Goal: Task Accomplishment & Management: Use online tool/utility

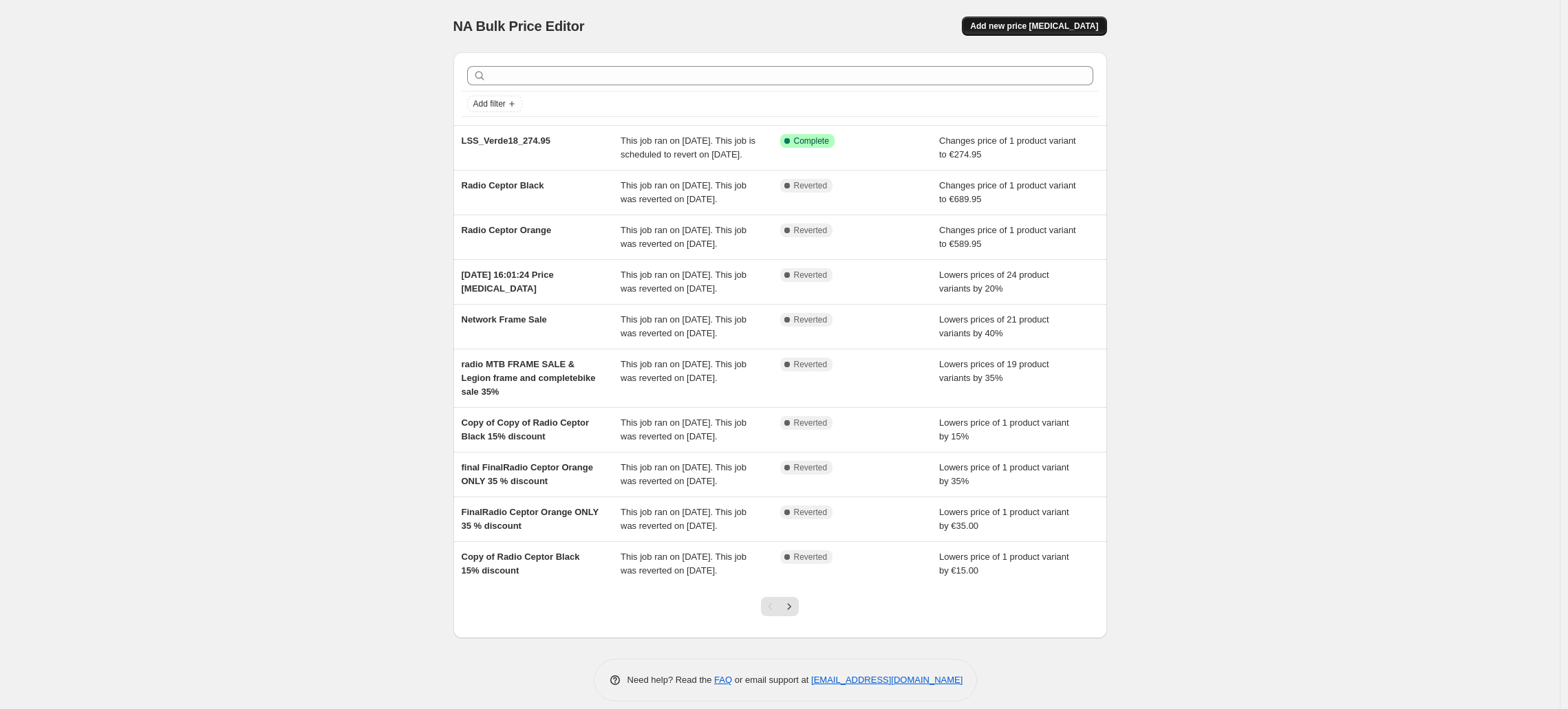
click at [1016, 29] on span "Add new price change job" at bounding box center [1034, 26] width 128 height 11
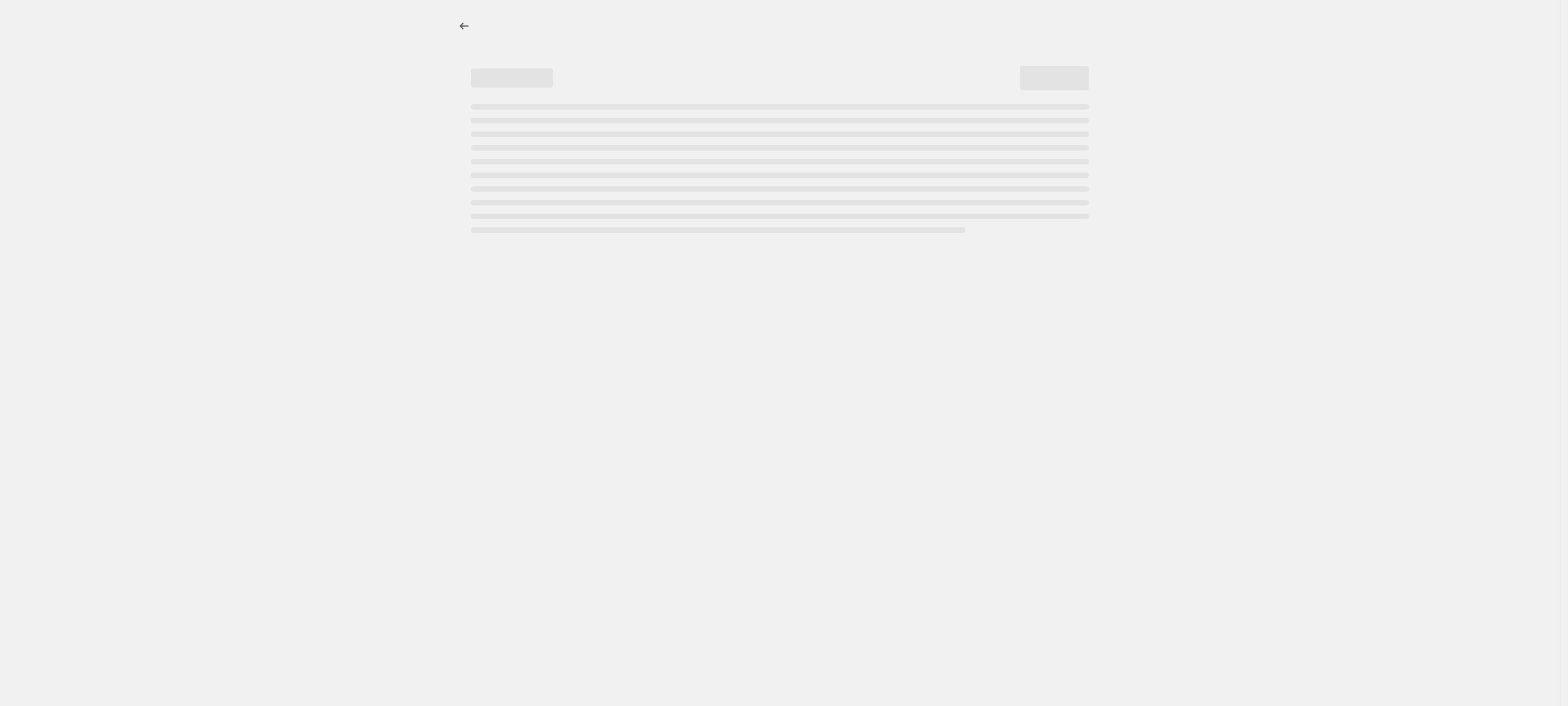
select select "percentage"
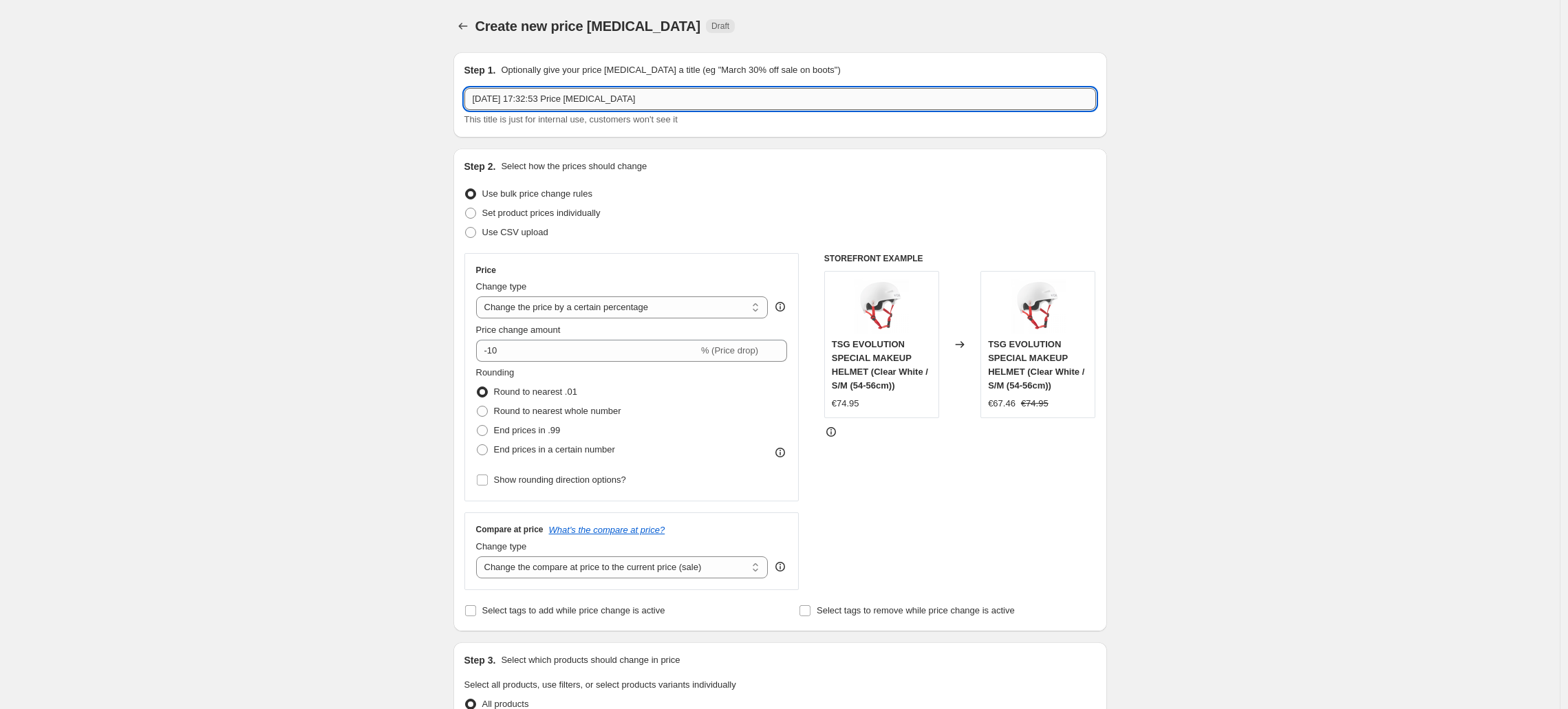
click at [699, 92] on input "29. Sept. 2025, 17:32:53 Price change job" at bounding box center [780, 99] width 632 height 22
drag, startPoint x: 803, startPoint y: 94, endPoint x: 614, endPoint y: 106, distance: 189.4
click at [609, 103] on input "LSS_ASURA_ASURAPRO SALE29. Sept. 2025, 17:32:53 Price change job" at bounding box center [780, 99] width 632 height 22
type input "LSS_ASURA_ASURA"
click at [568, 310] on select "Change the price to a certain amount Change the price by a certain amount Chang…" at bounding box center [622, 308] width 292 height 22
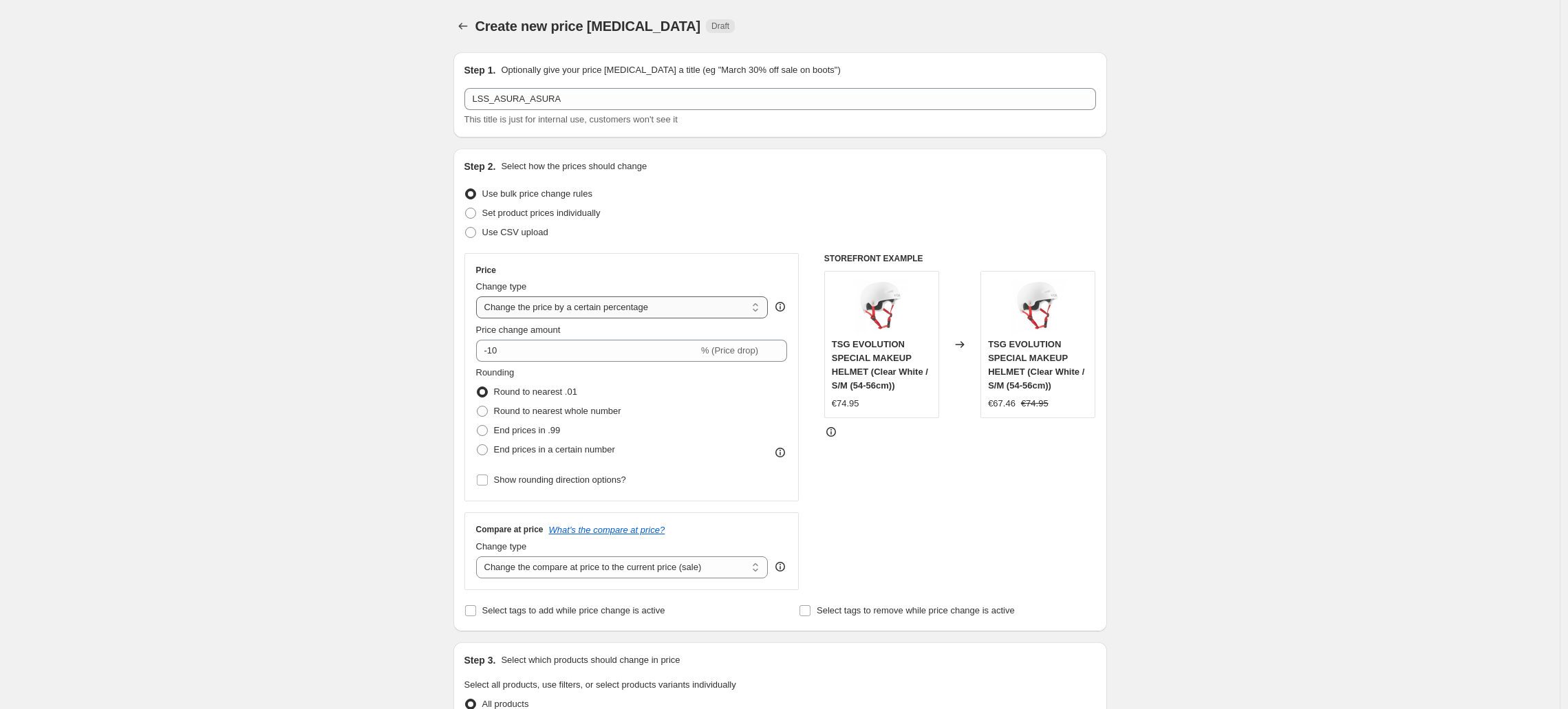
select select "to"
click at [479, 297] on select "Change the price to a certain amount Change the price by a certain amount Chang…" at bounding box center [622, 308] width 292 height 22
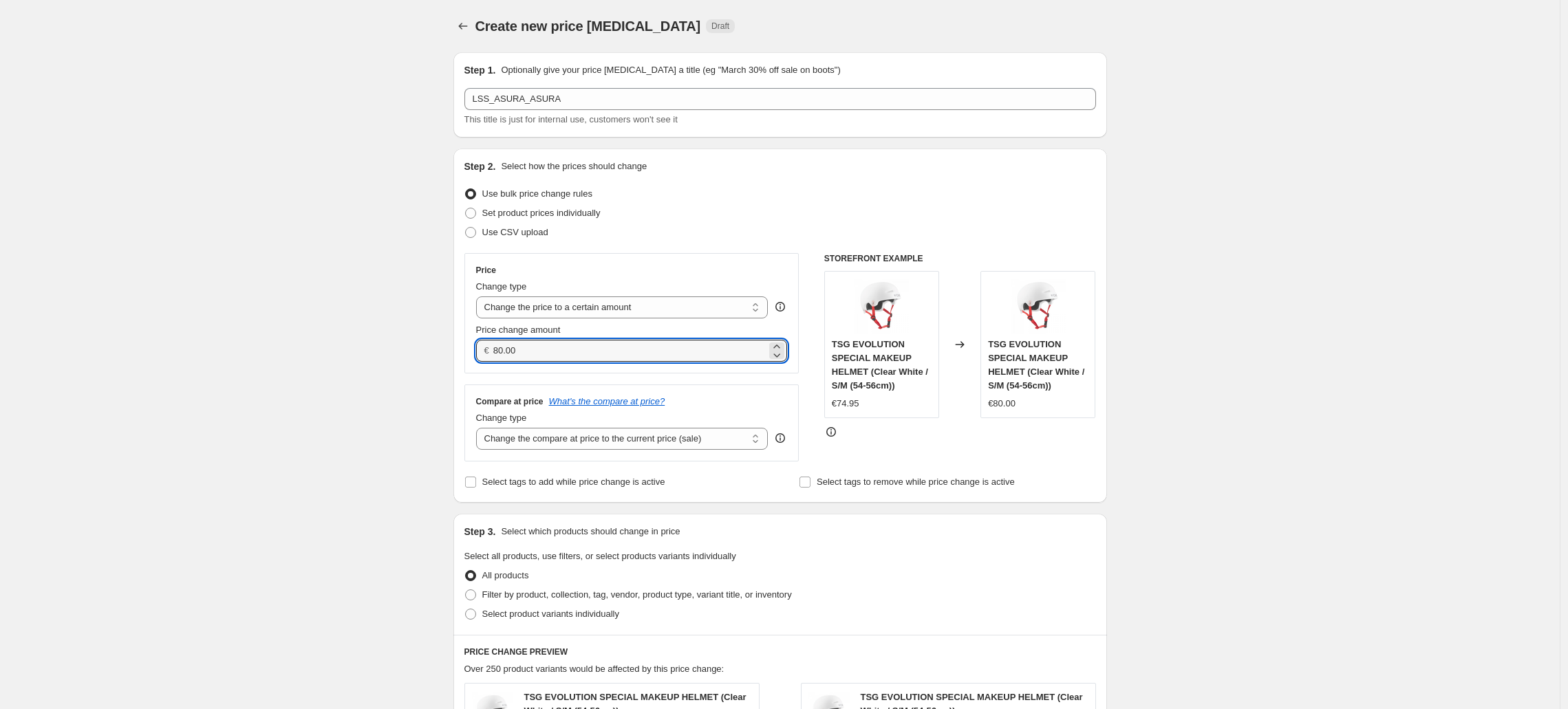
drag, startPoint x: 531, startPoint y: 354, endPoint x: 496, endPoint y: 351, distance: 35.1
click at [496, 351] on div "€ 80.00" at bounding box center [632, 351] width 311 height 22
type input "579"
type input "579.95"
click at [616, 270] on div "Price" at bounding box center [632, 270] width 311 height 11
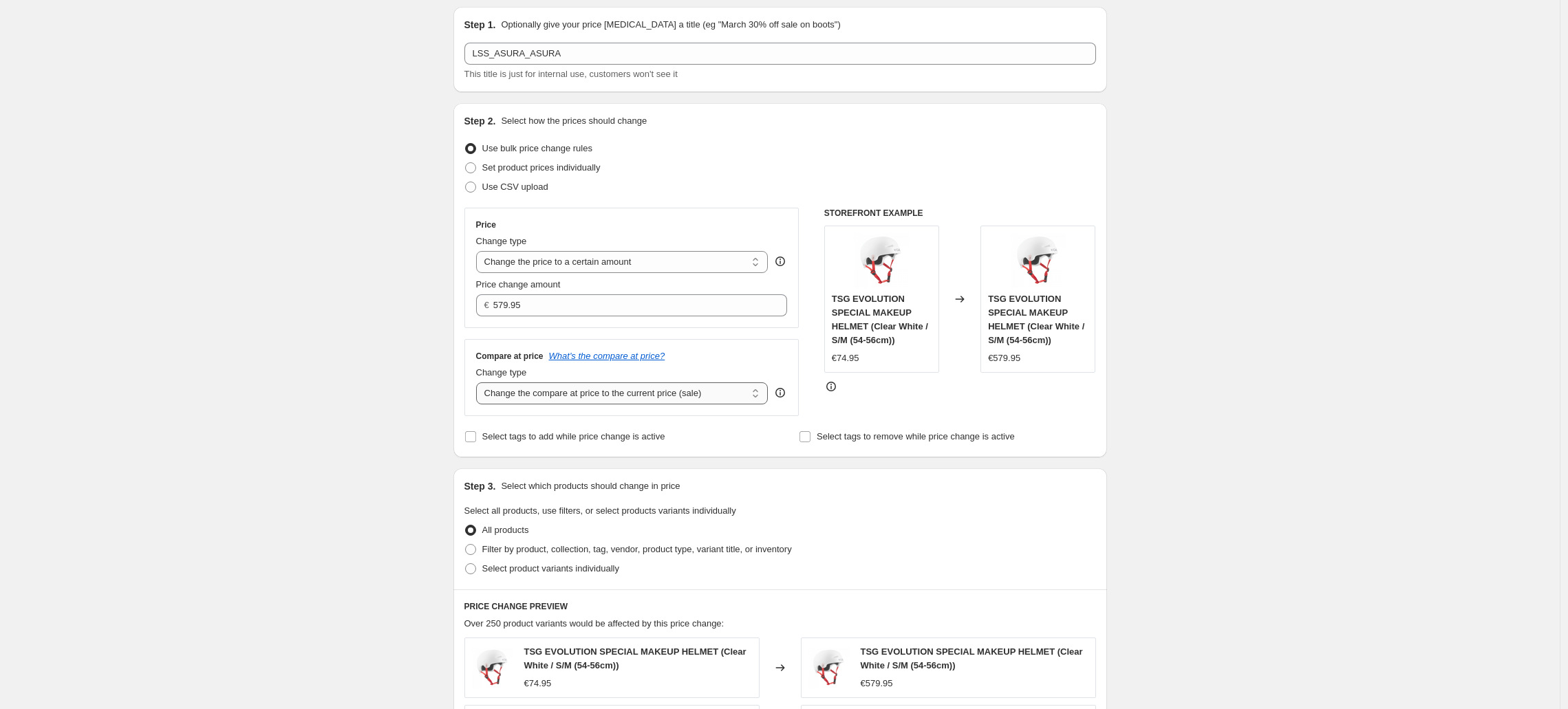
scroll to position [58, 0]
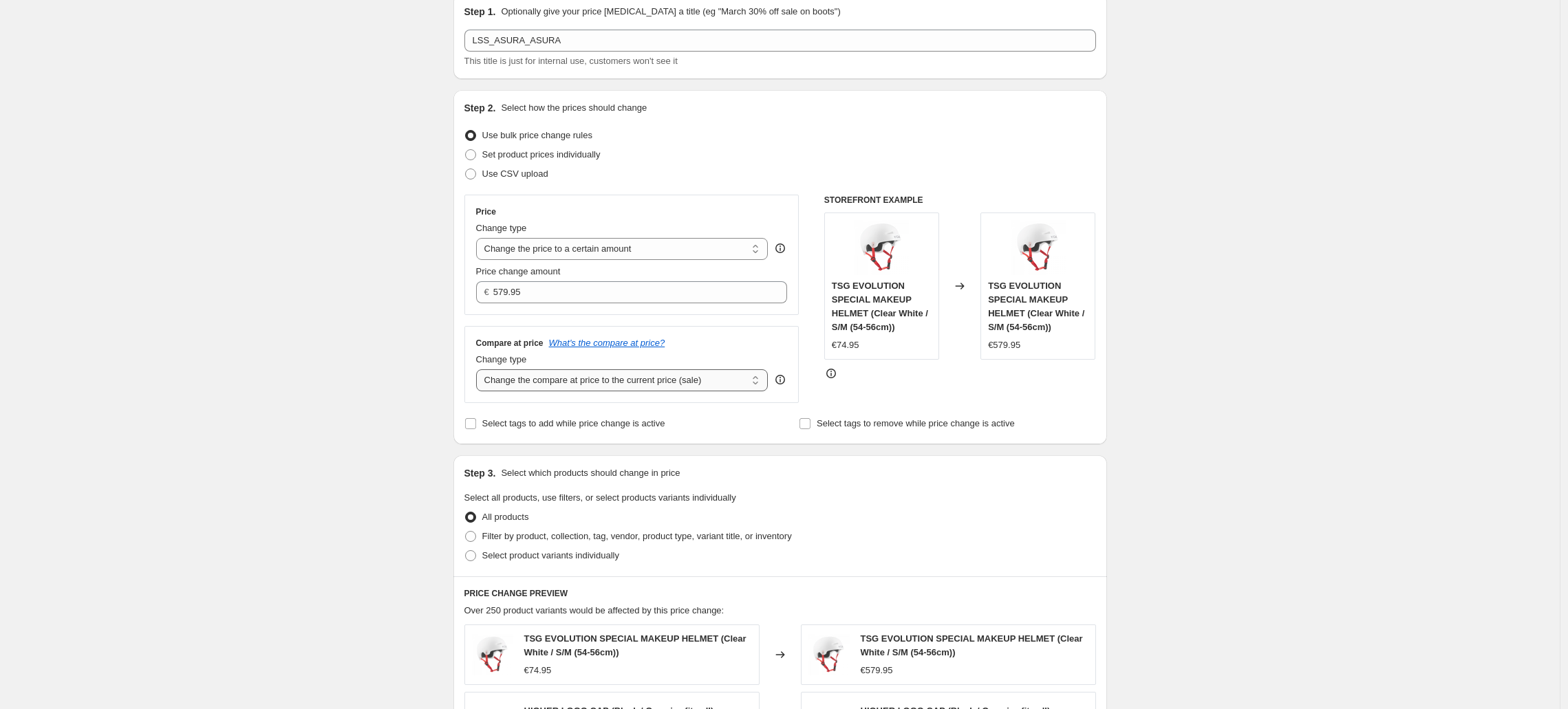
click at [567, 378] on select "Change the compare at price to the current price (sale) Change the compare at p…" at bounding box center [622, 381] width 292 height 22
select select "no_change"
click at [479, 370] on select "Change the compare at price to the current price (sale) Change the compare at p…" at bounding box center [622, 381] width 292 height 22
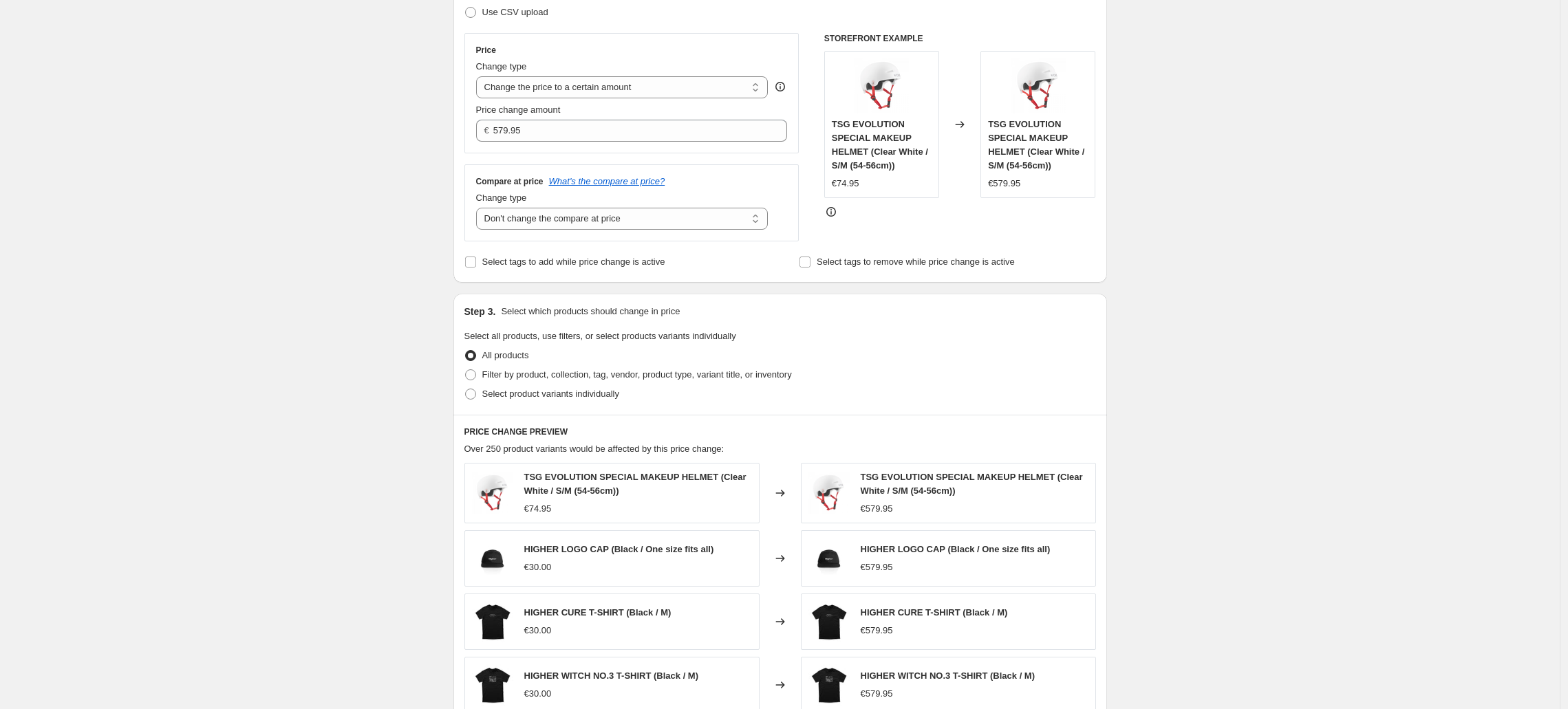
scroll to position [222, 0]
click at [469, 261] on input "Select tags to add while price change is active" at bounding box center [470, 260] width 11 height 11
checkbox input "true"
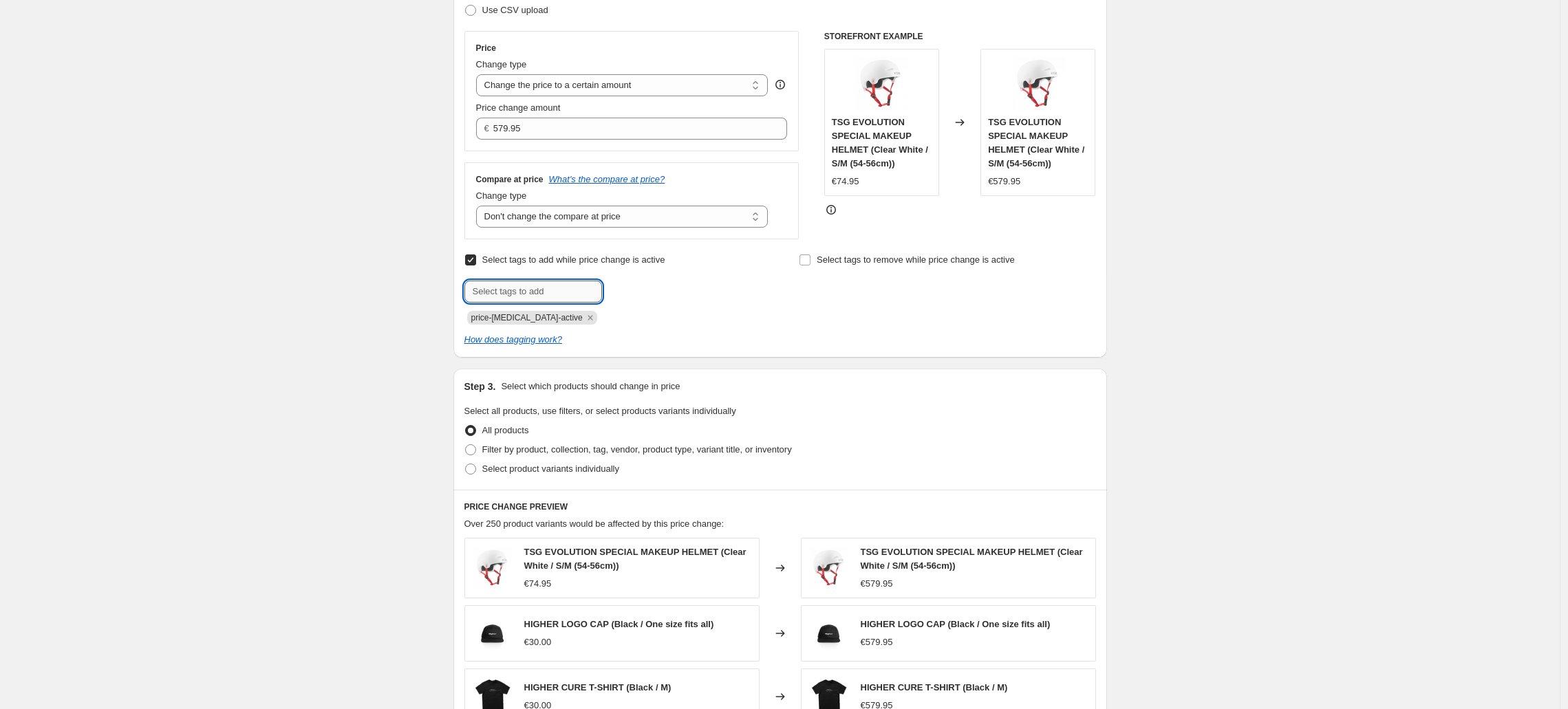
click at [522, 294] on input "text" at bounding box center [533, 292] width 138 height 22
type input "sale"
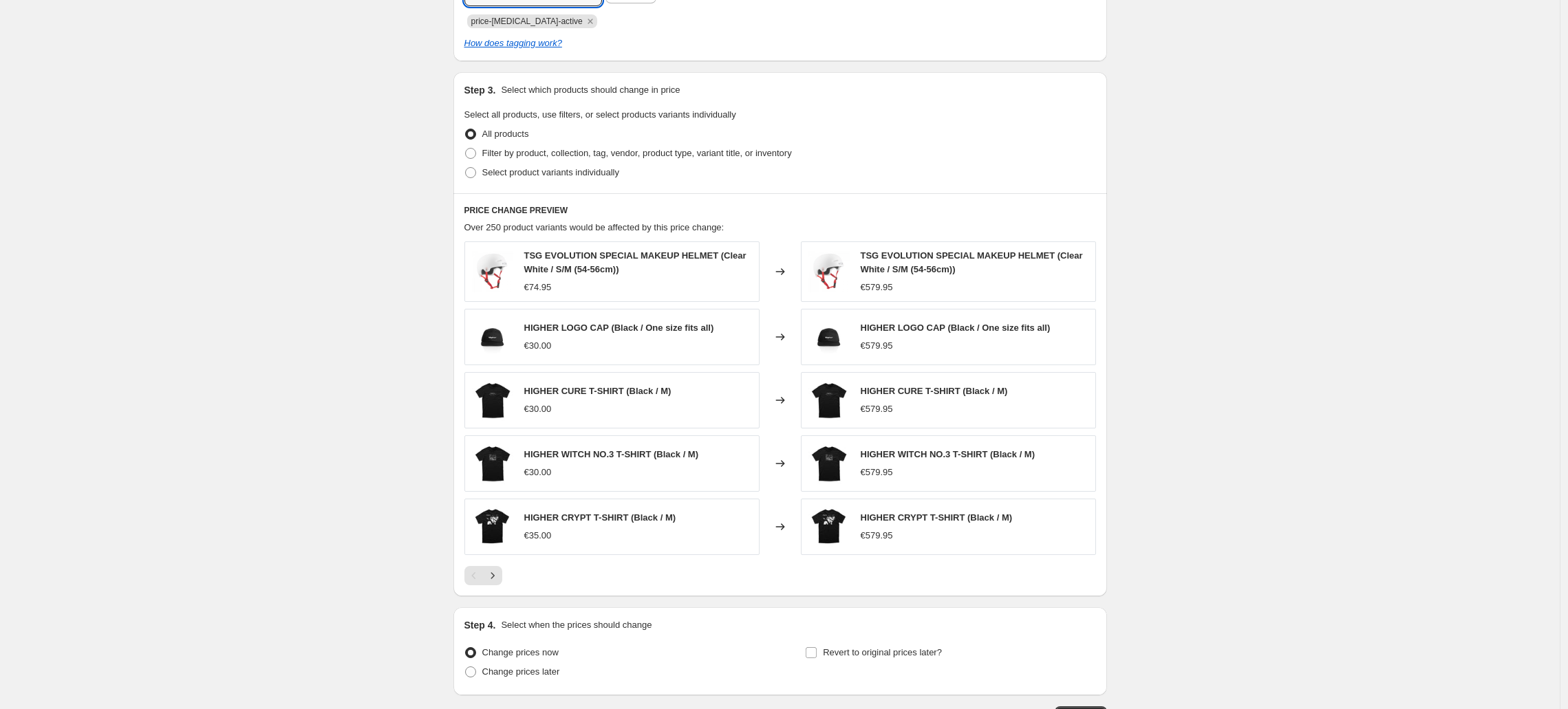
scroll to position [524, 0]
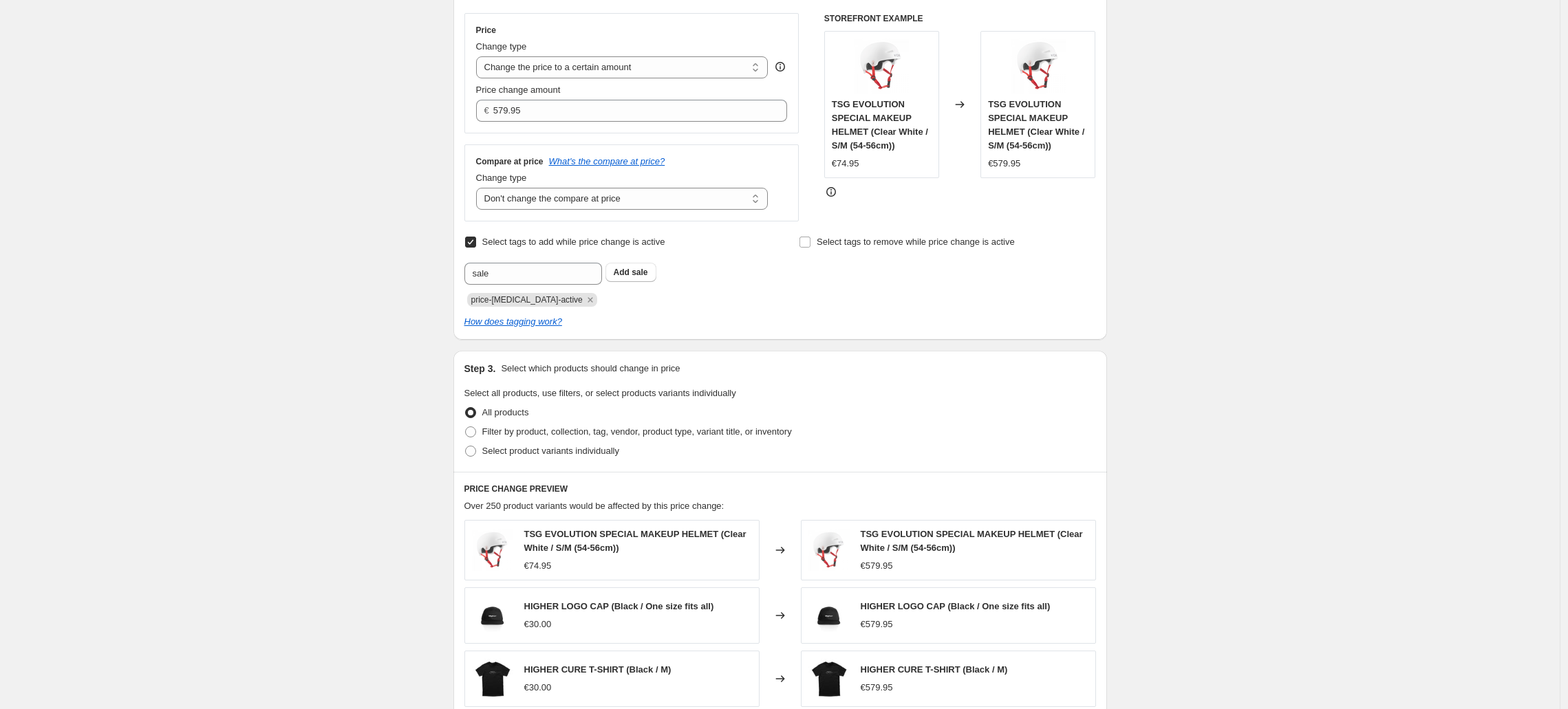
scroll to position [0, 0]
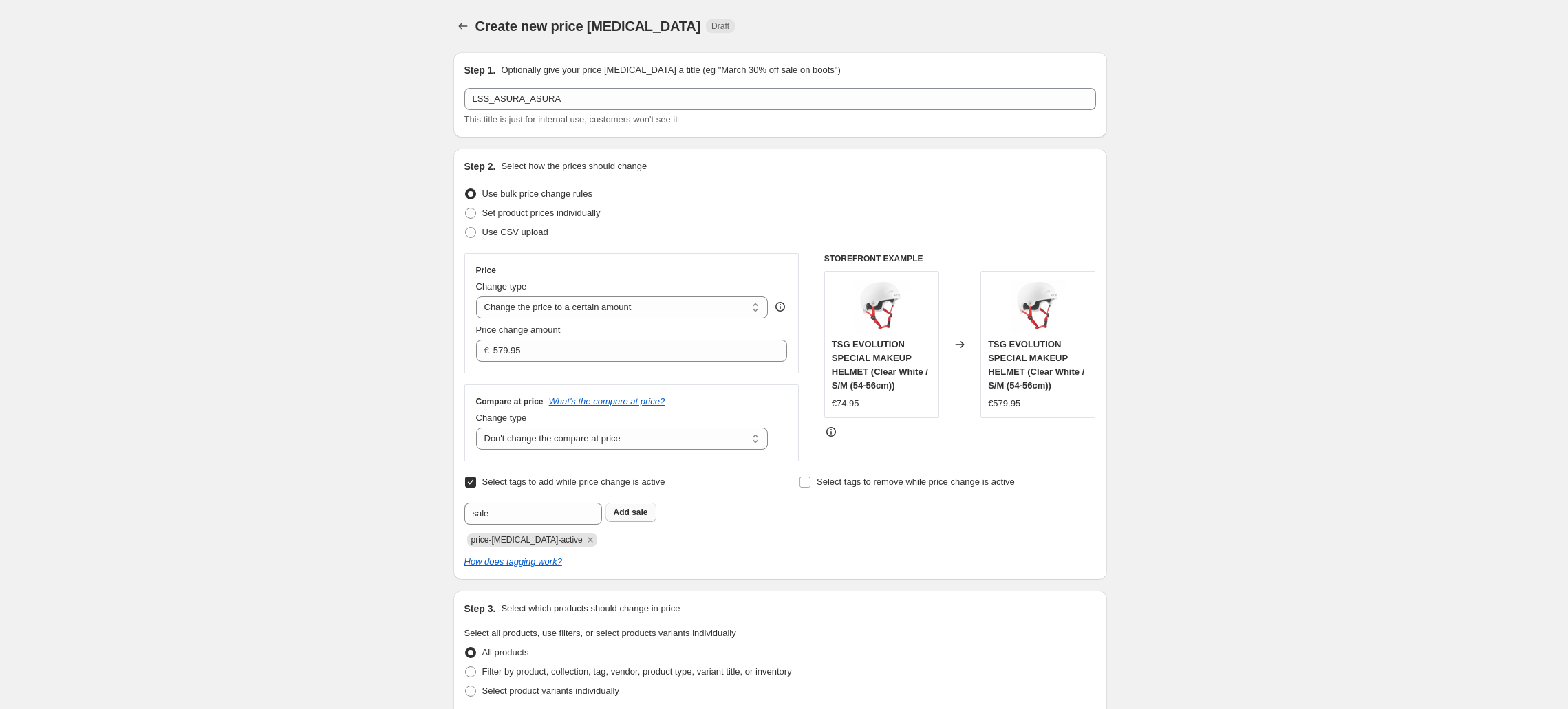
click at [630, 508] on b "Add" at bounding box center [622, 512] width 16 height 10
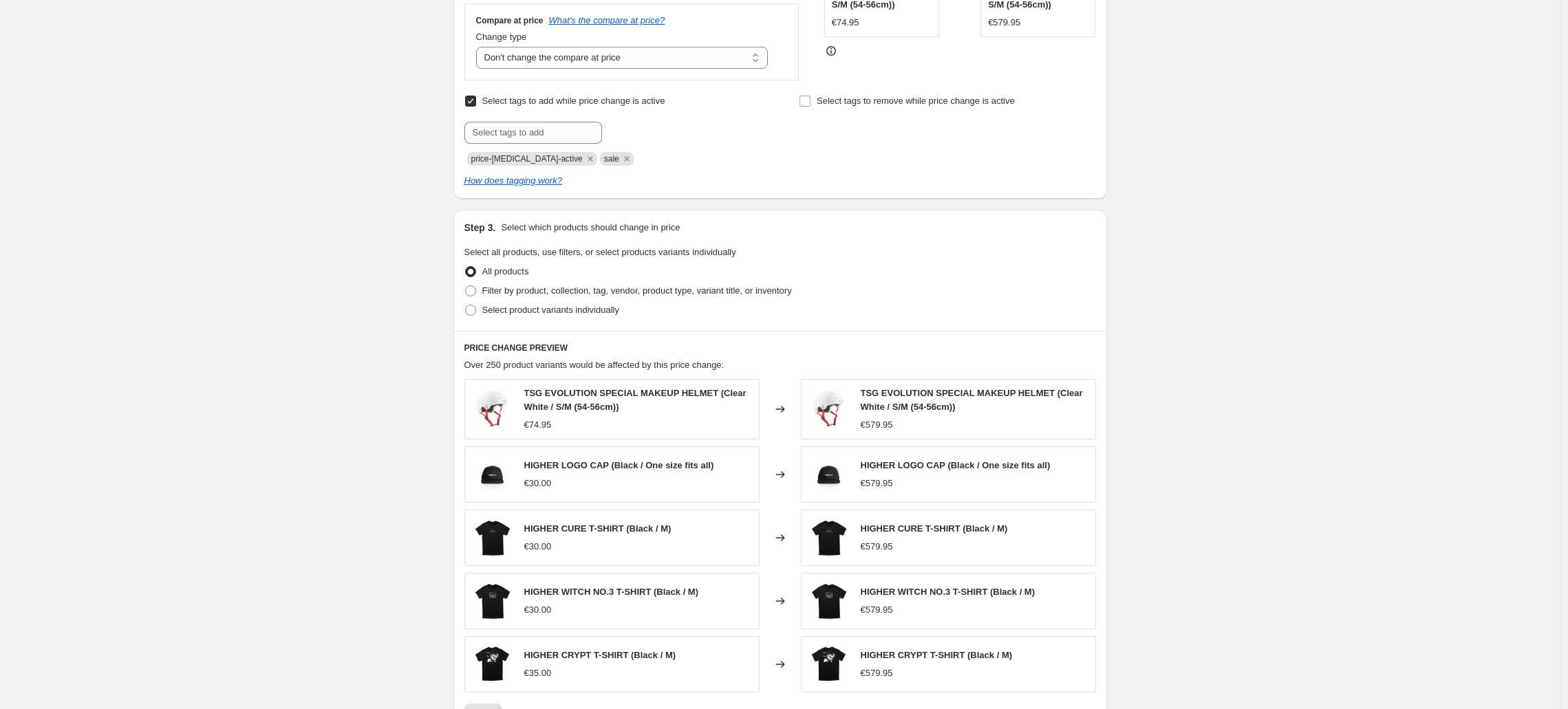
scroll to position [619, 0]
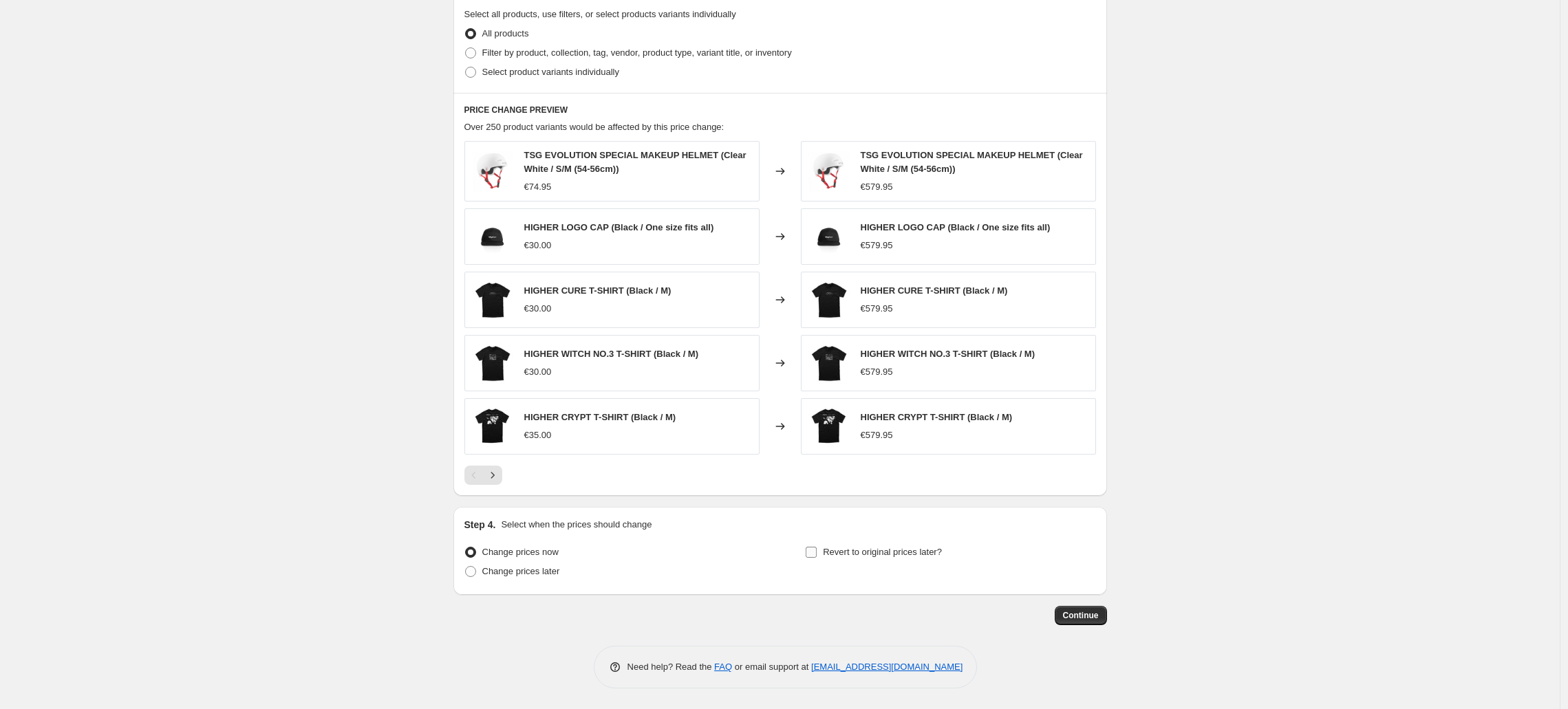
click at [813, 548] on input "Revert to original prices later?" at bounding box center [811, 552] width 11 height 11
checkbox input "true"
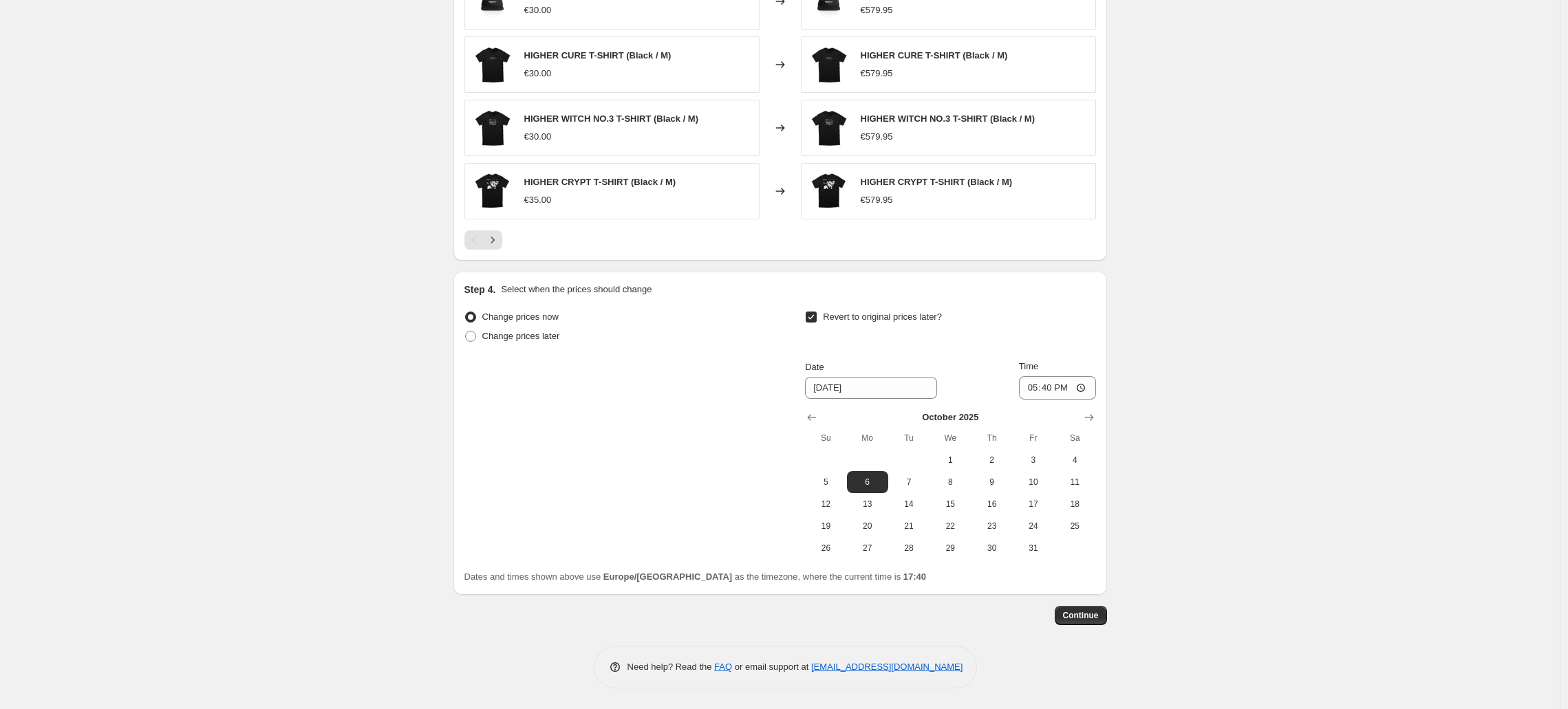
scroll to position [852, 0]
click at [1093, 414] on icon "Show next month, November 2025" at bounding box center [1089, 420] width 13 height 13
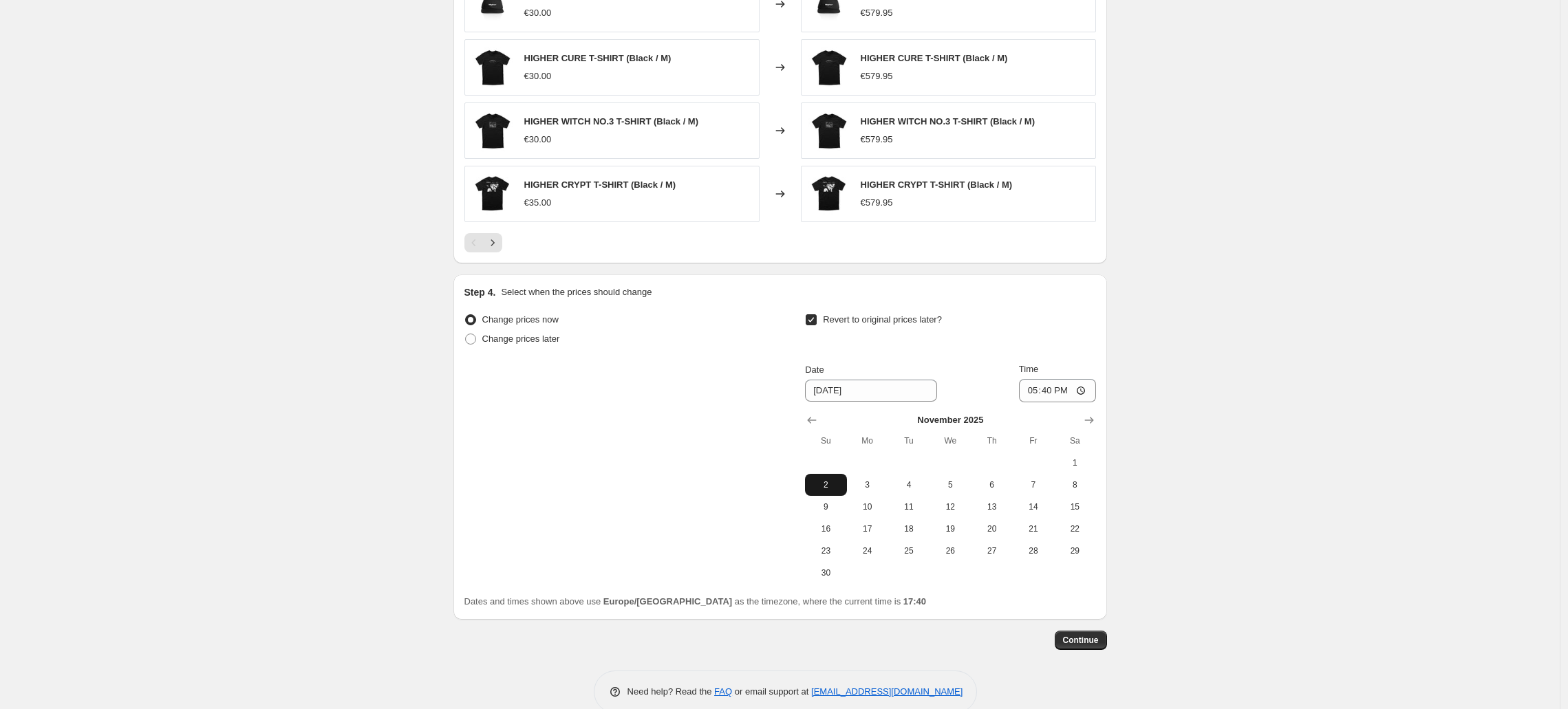
click at [826, 489] on span "2" at bounding box center [826, 485] width 31 height 11
type input "11/2/2025"
click at [1075, 641] on span "Continue" at bounding box center [1080, 641] width 36 height 11
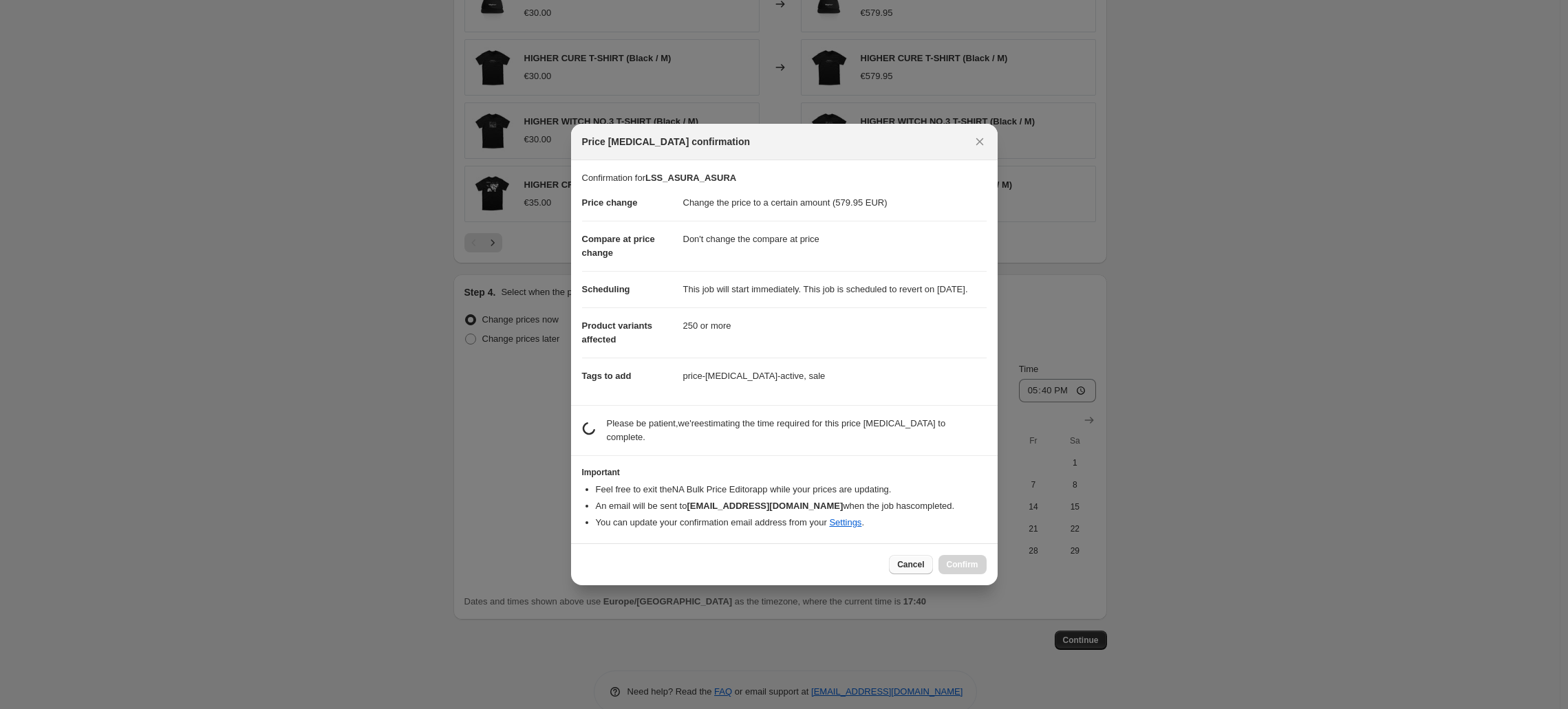
click at [913, 574] on button "Cancel" at bounding box center [910, 564] width 43 height 19
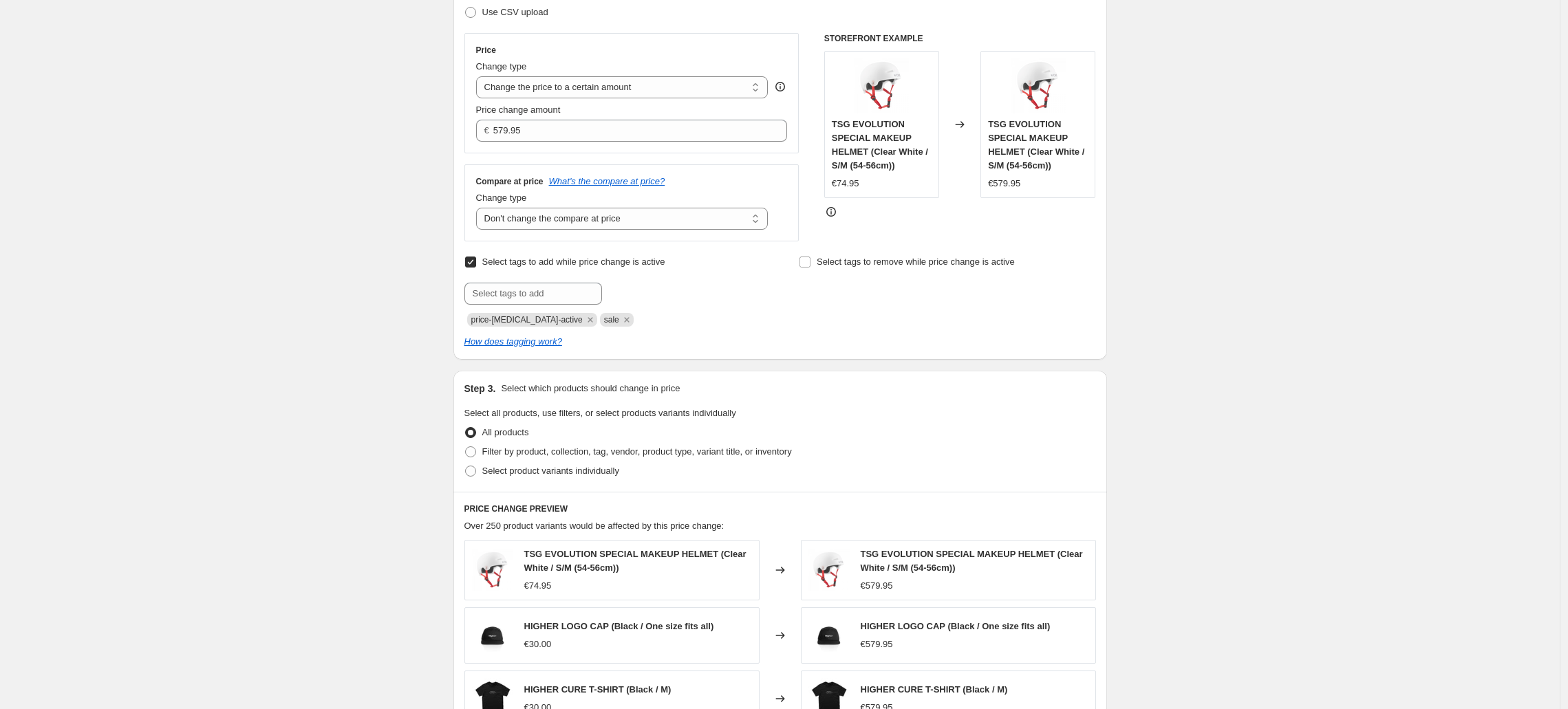
scroll to position [369, 0]
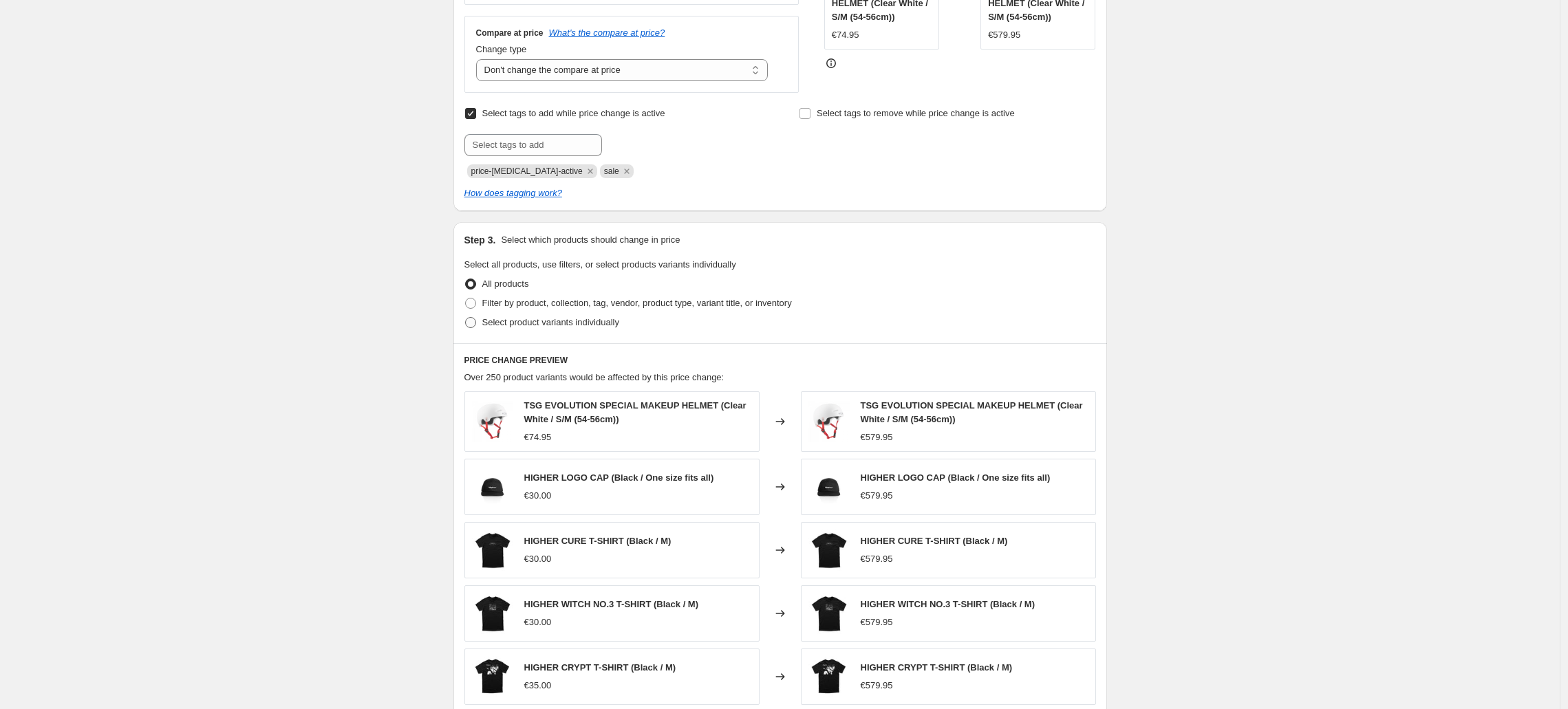
click at [475, 323] on span at bounding box center [470, 323] width 11 height 11
click at [466, 318] on input "Select product variants individually" at bounding box center [465, 318] width 1 height 1
radio input "true"
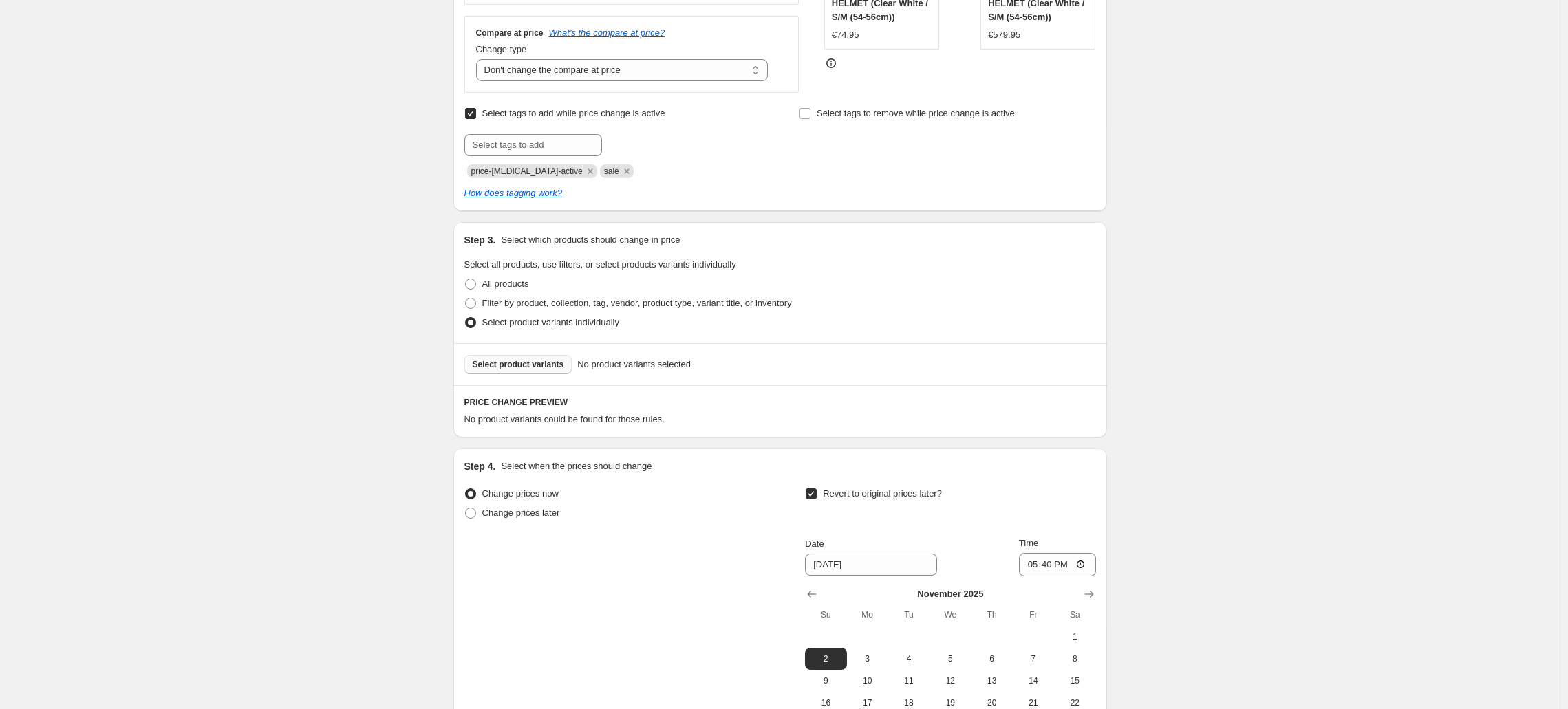
click at [513, 366] on span "Select product variants" at bounding box center [518, 364] width 92 height 11
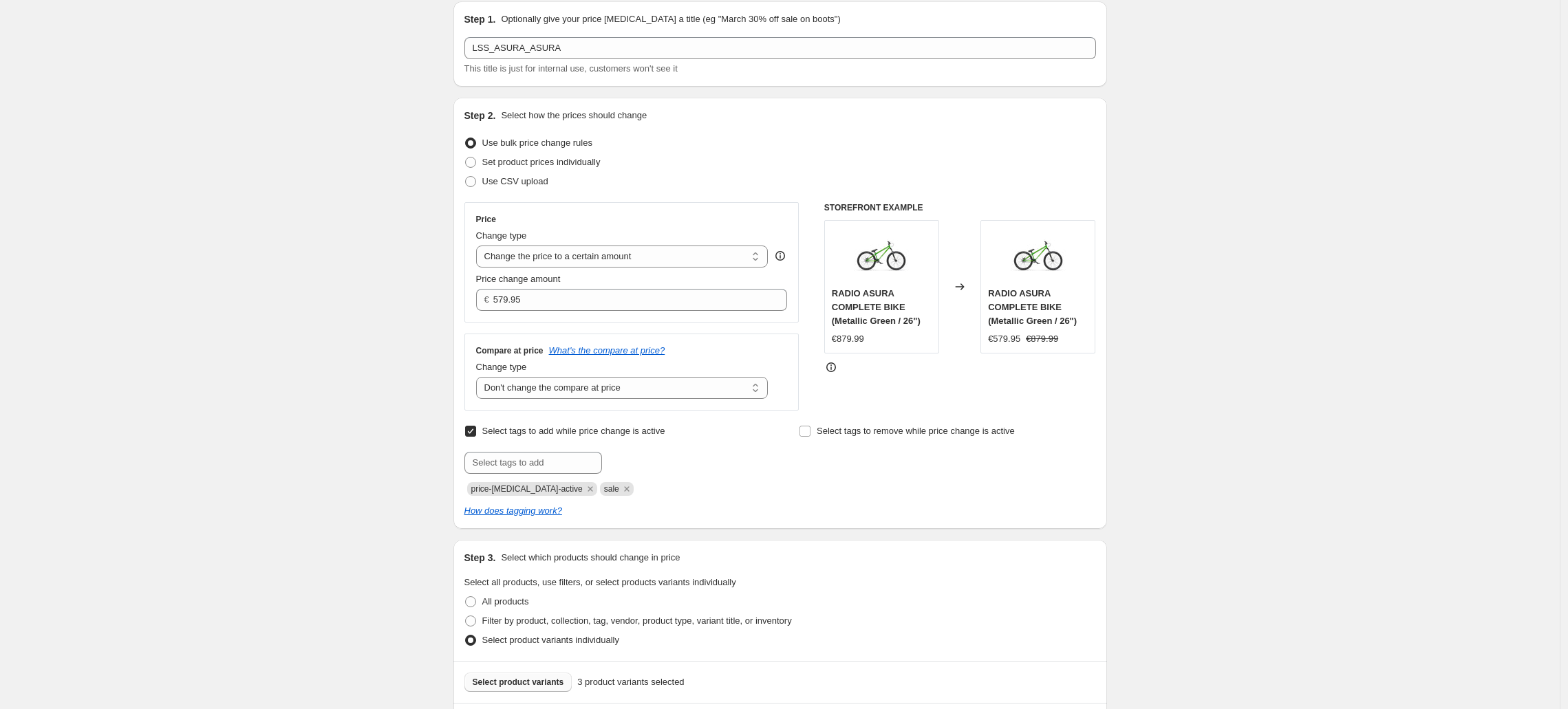
scroll to position [0, 0]
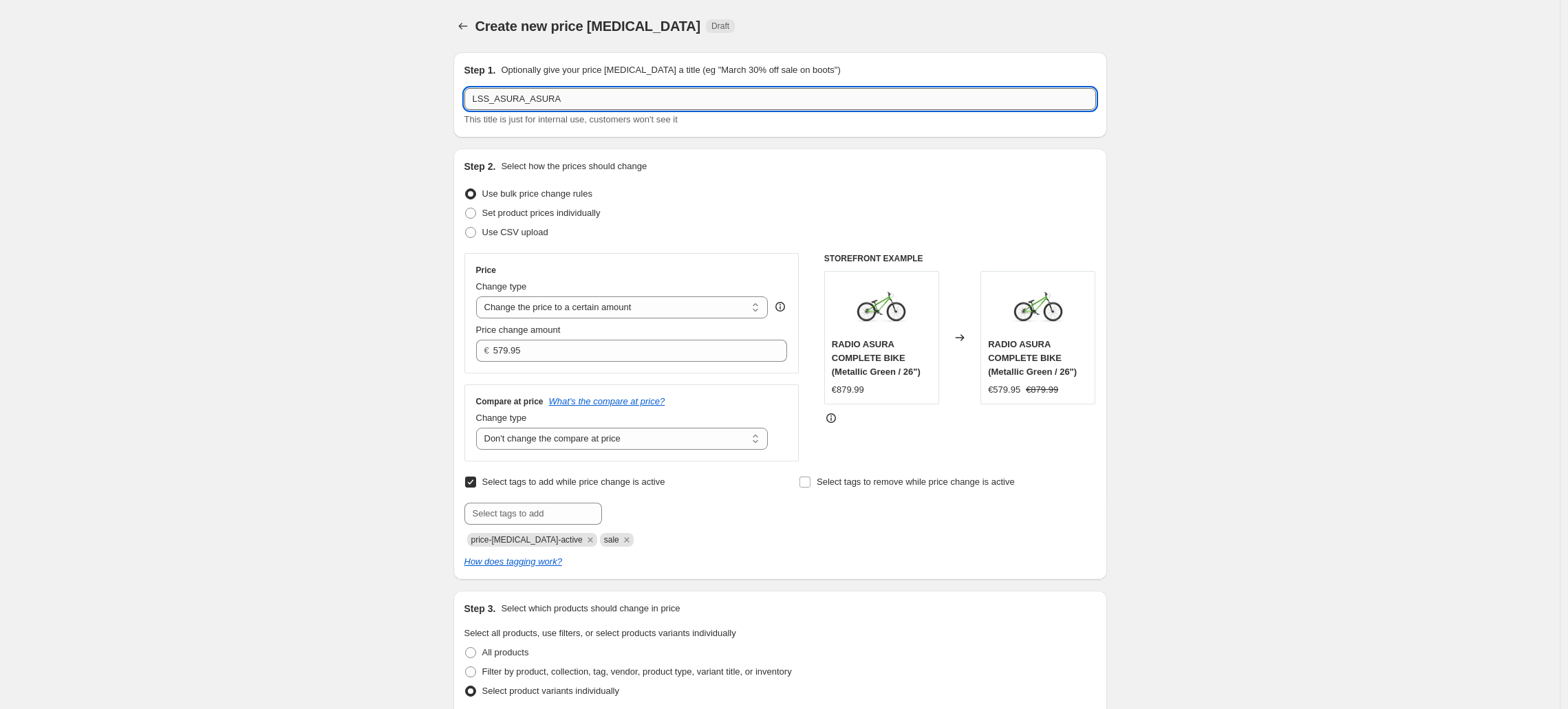
click at [596, 104] on input "LSS_ASURA_ASURA" at bounding box center [780, 99] width 632 height 22
type input "LSS_ASURA_ASURA_579"
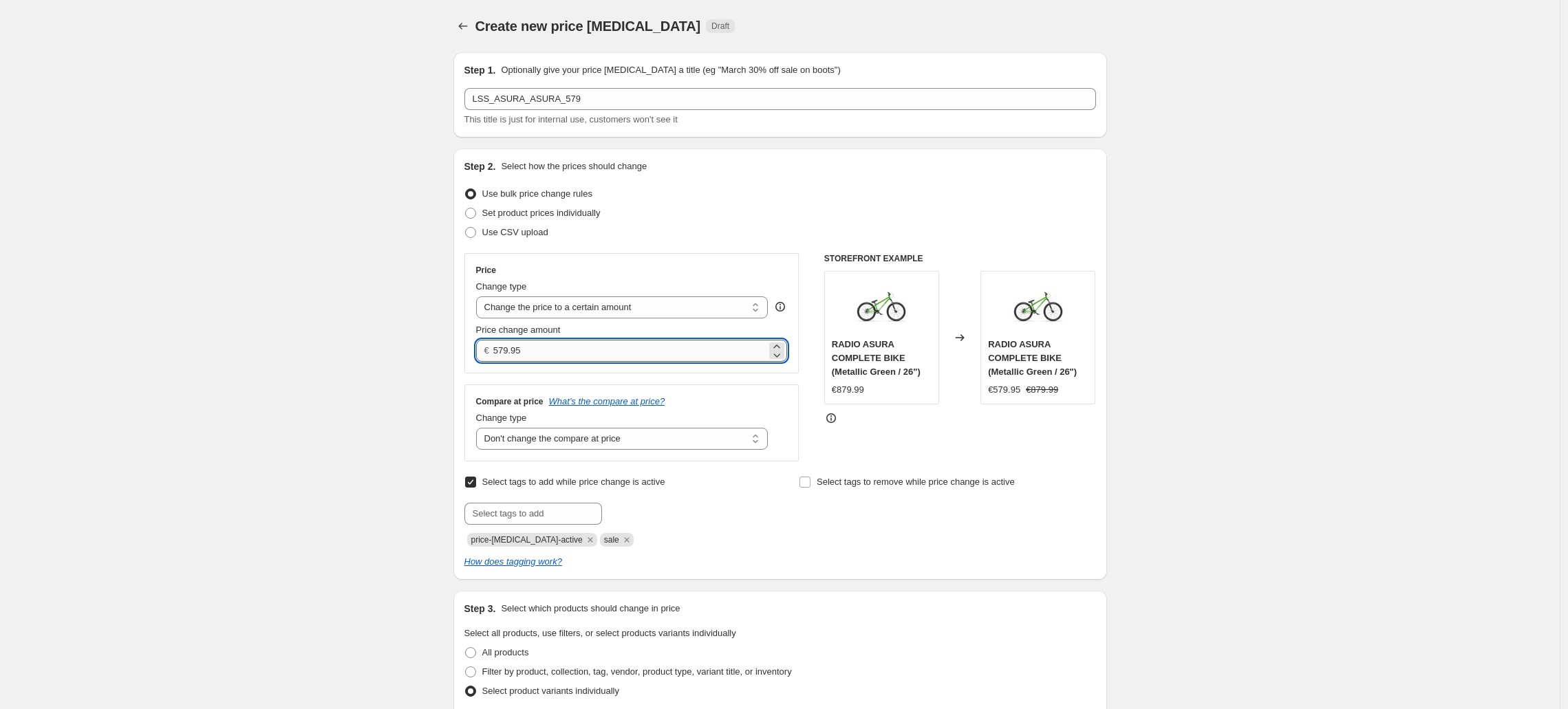
click at [503, 354] on input "579.95" at bounding box center [630, 351] width 273 height 22
type input "559.95"
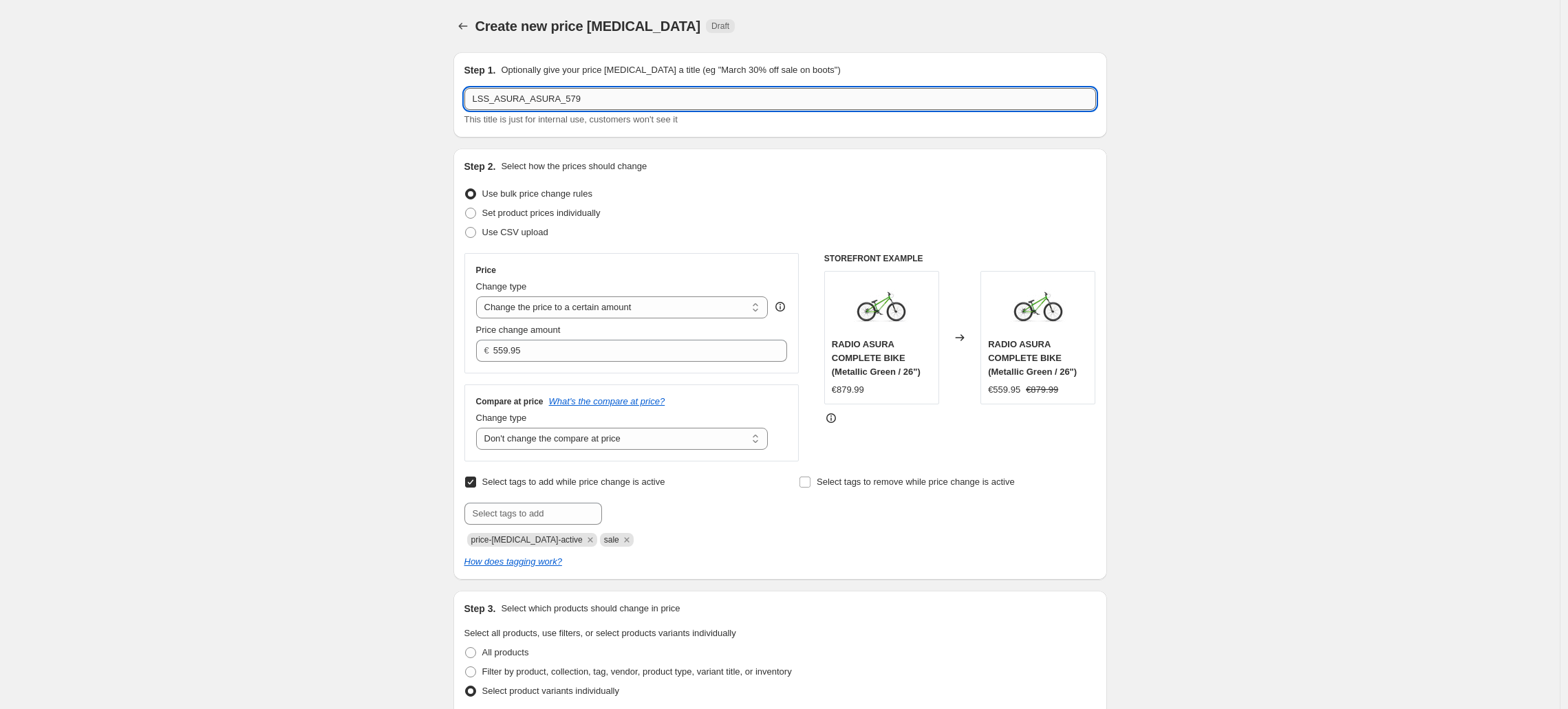
click at [599, 92] on input "LSS_ASURA_ASURA_579" at bounding box center [780, 99] width 632 height 22
click at [641, 98] on input "LSS_ASURA_ASURA_579" at bounding box center [780, 99] width 632 height 22
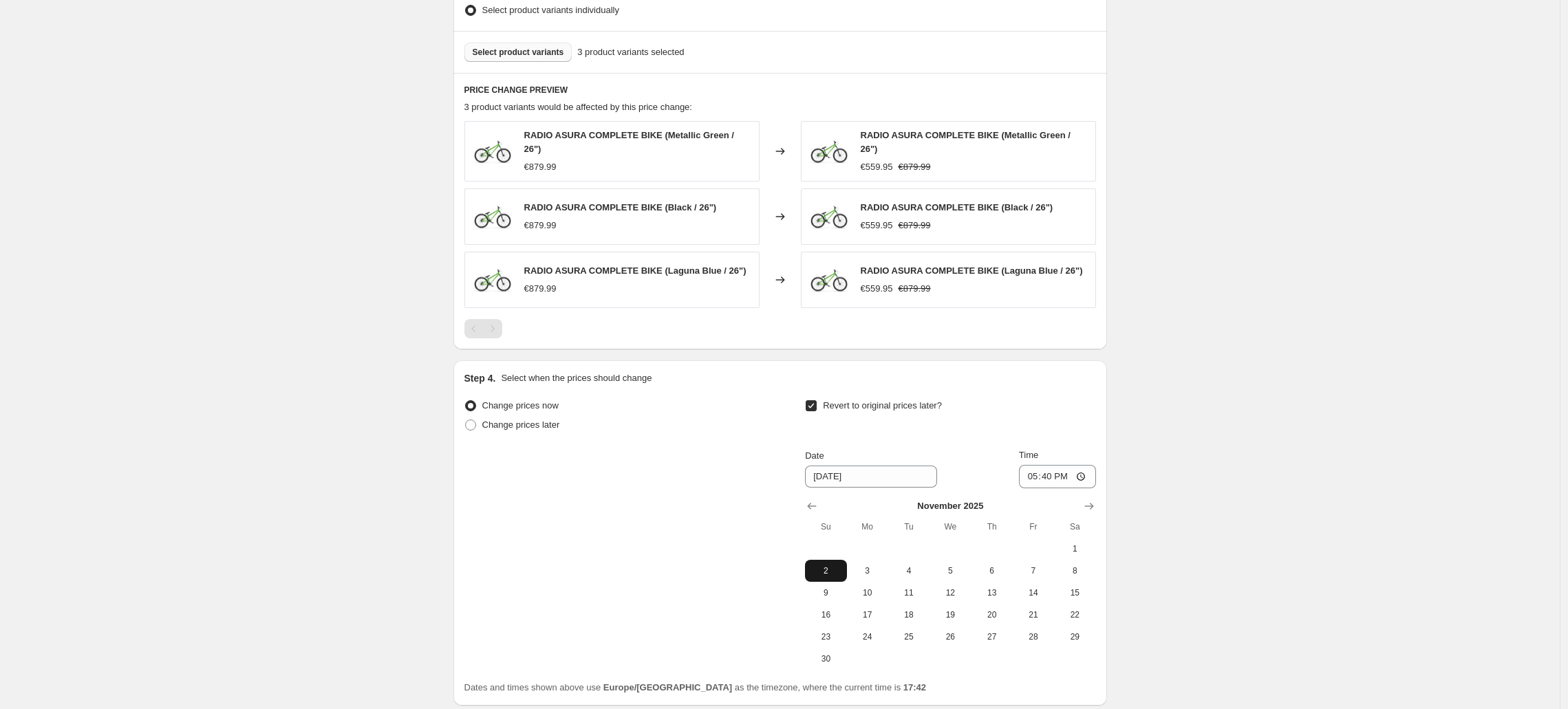
scroll to position [792, 0]
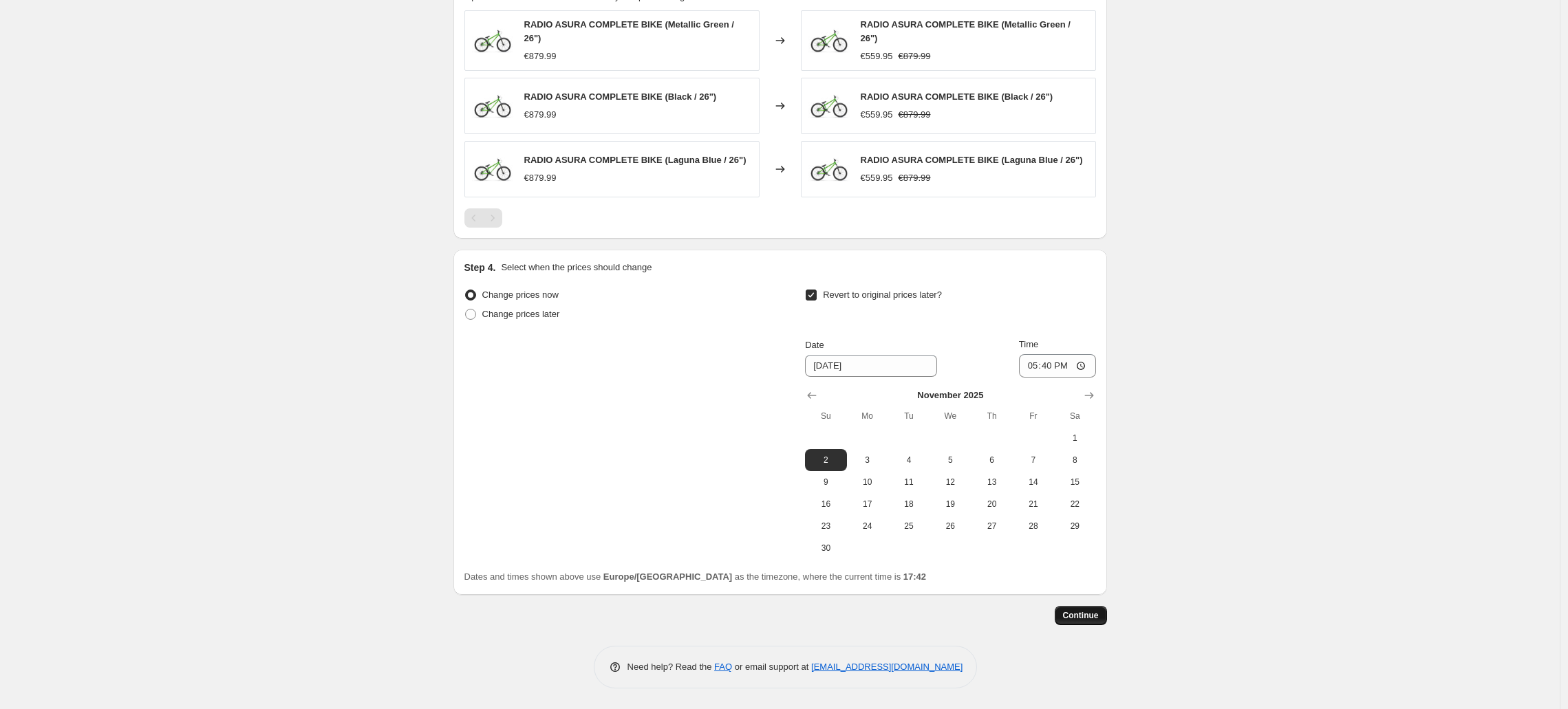
type input "LSS_ASURA_ASURA_559.95"
click at [1098, 624] on button "Continue" at bounding box center [1080, 615] width 52 height 19
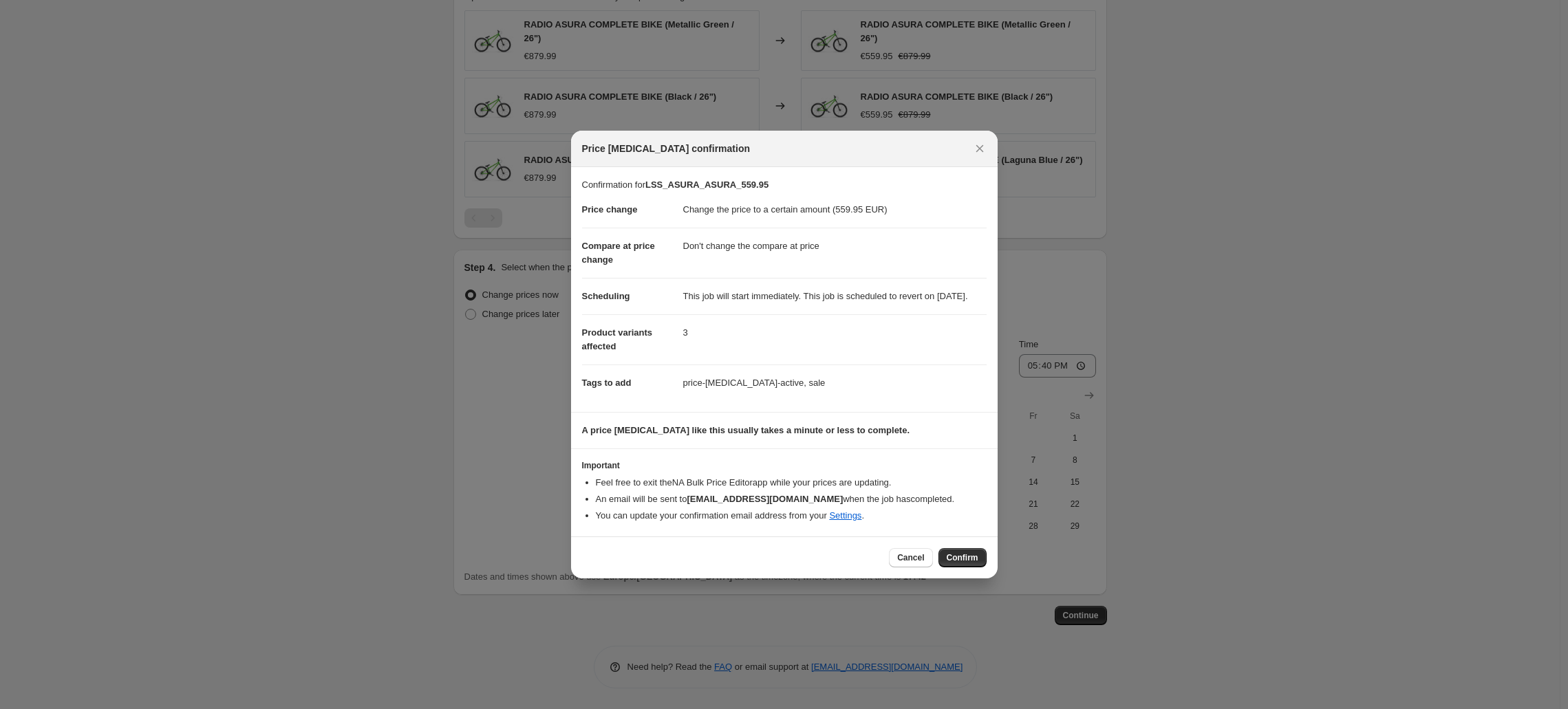
click at [966, 568] on button "Confirm" at bounding box center [963, 557] width 49 height 19
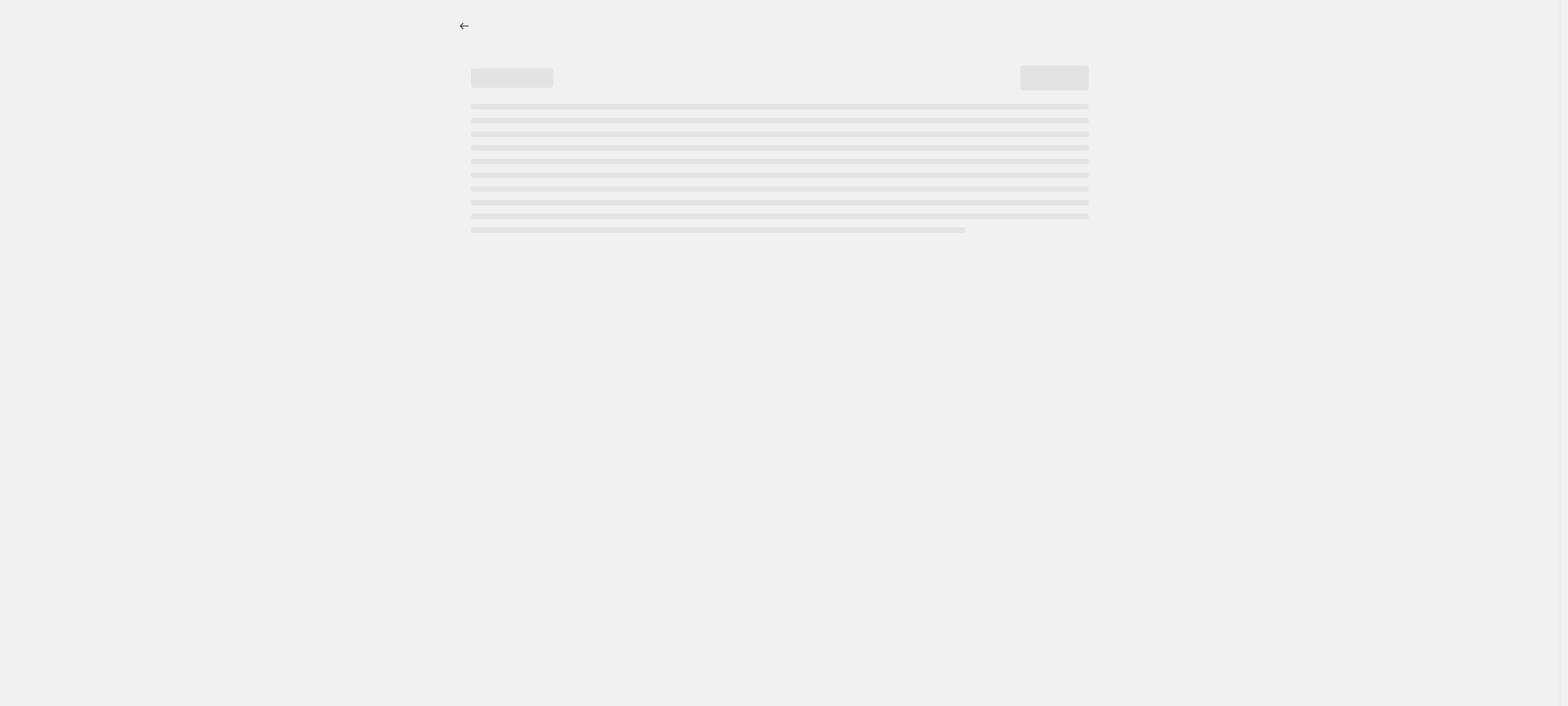
select select "percentage"
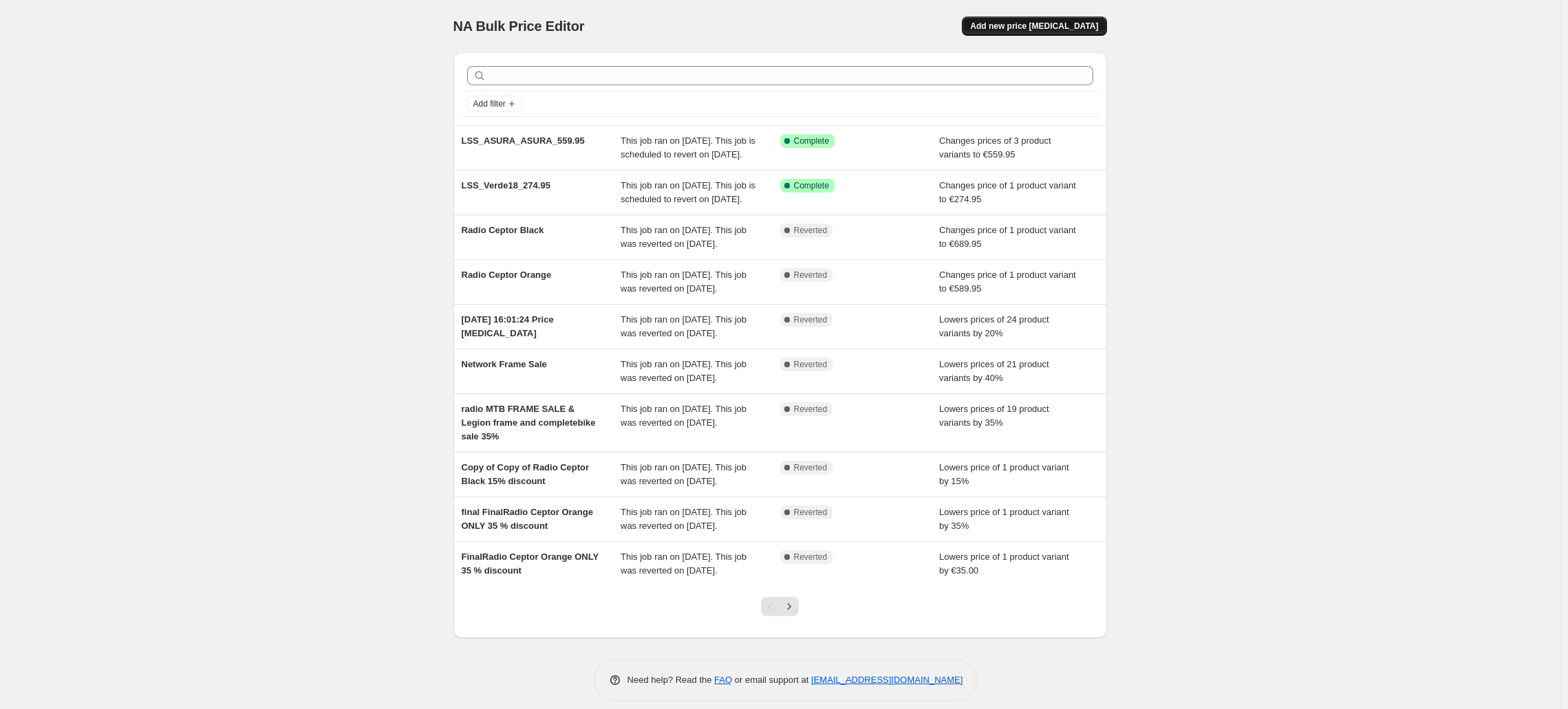
click at [1044, 22] on span "Add new price change job" at bounding box center [1034, 26] width 128 height 11
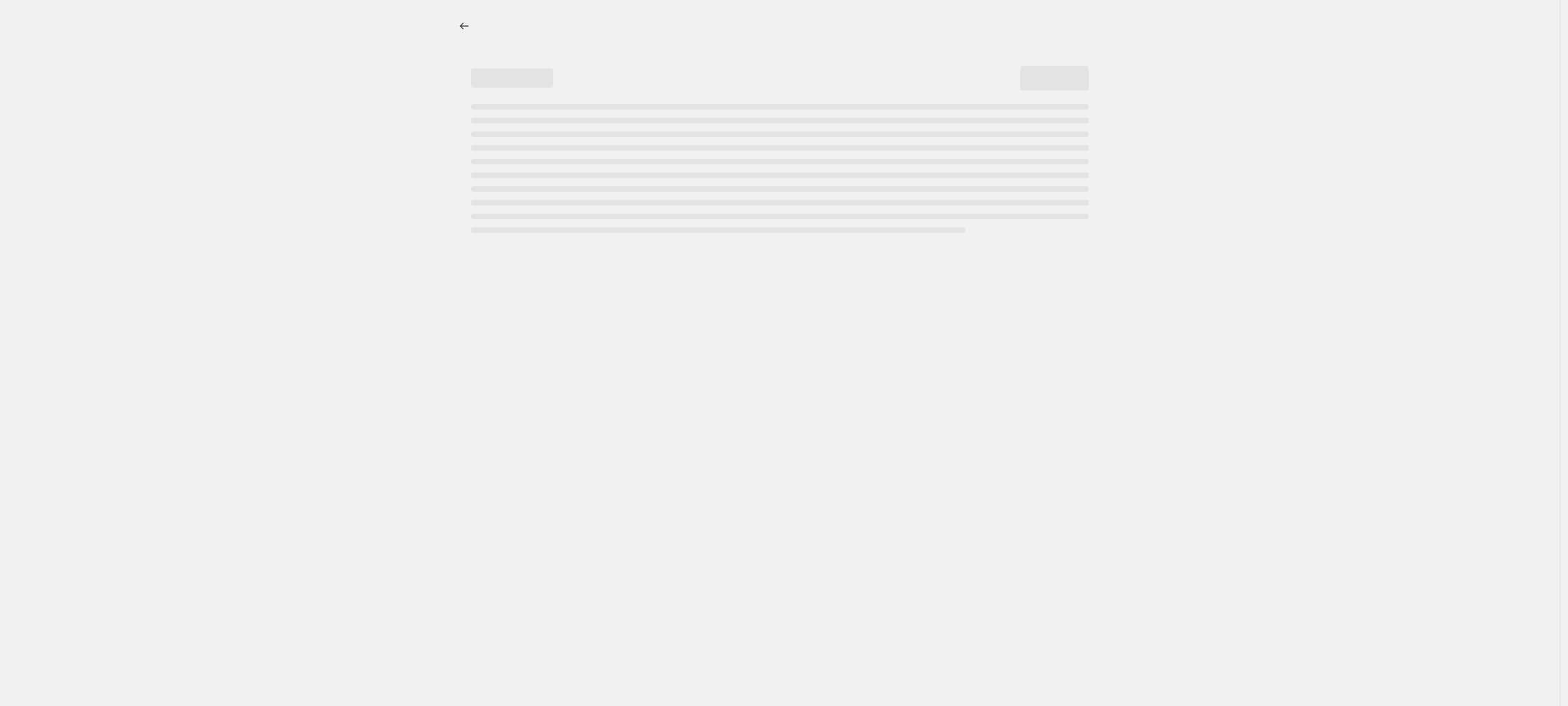
select select "percentage"
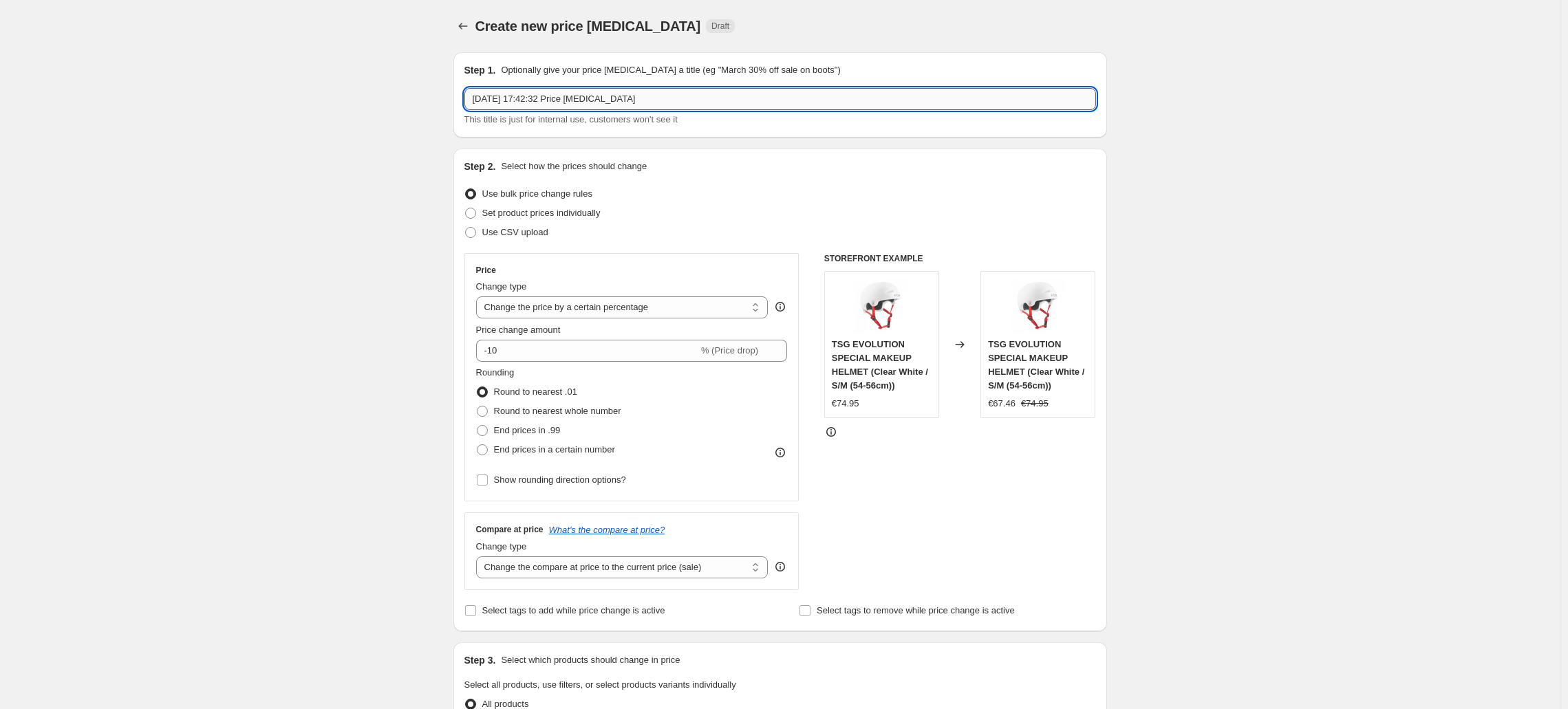
click at [657, 101] on input "29. Sept. 2025, 17:42:32 Price change job" at bounding box center [780, 99] width 632 height 22
type input "LSS_STRANGERGREEEPER:559.95"
click at [492, 310] on select "Change the price to a certain amount Change the price by a certain amount Chang…" at bounding box center [622, 308] width 292 height 22
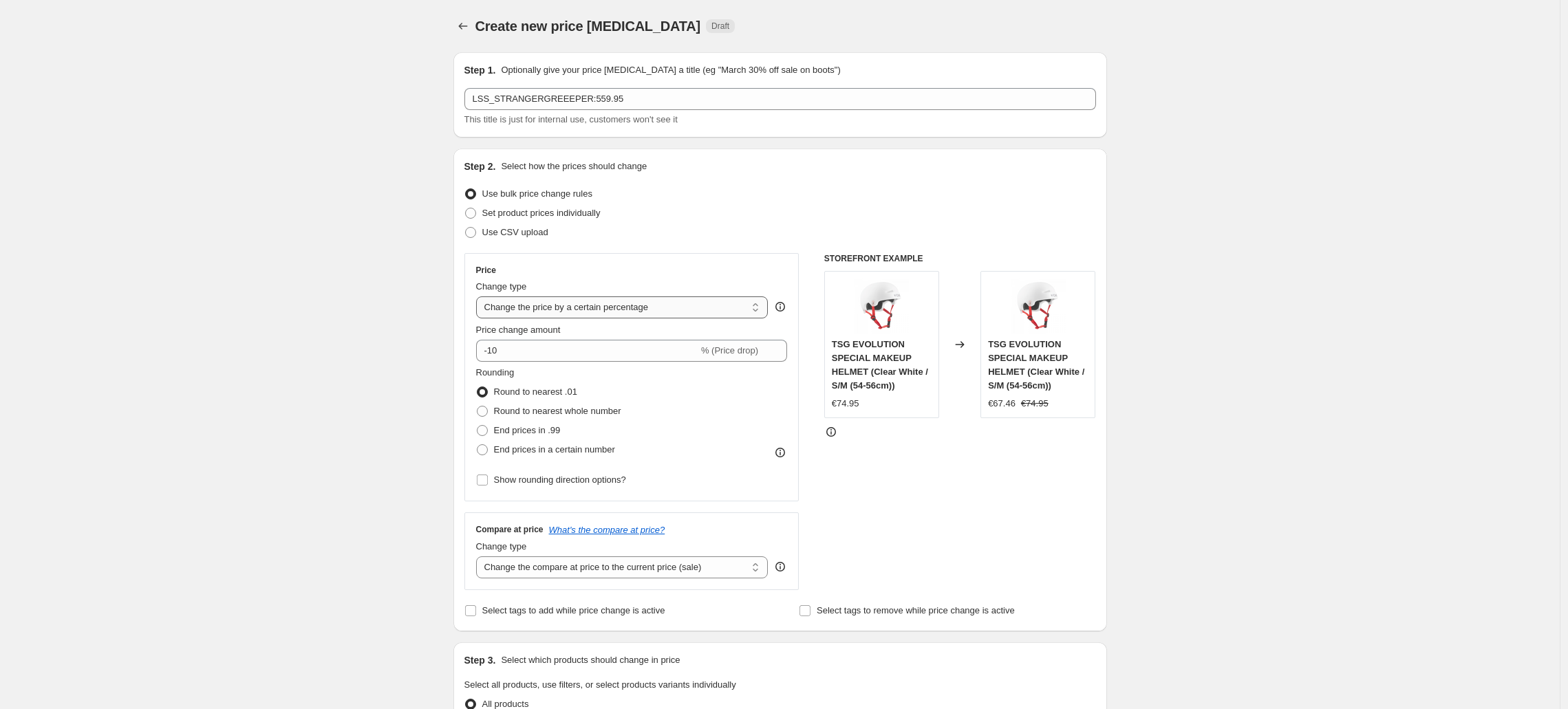
select select "to"
click at [479, 297] on select "Change the price to a certain amount Change the price by a certain amount Chang…" at bounding box center [622, 308] width 292 height 22
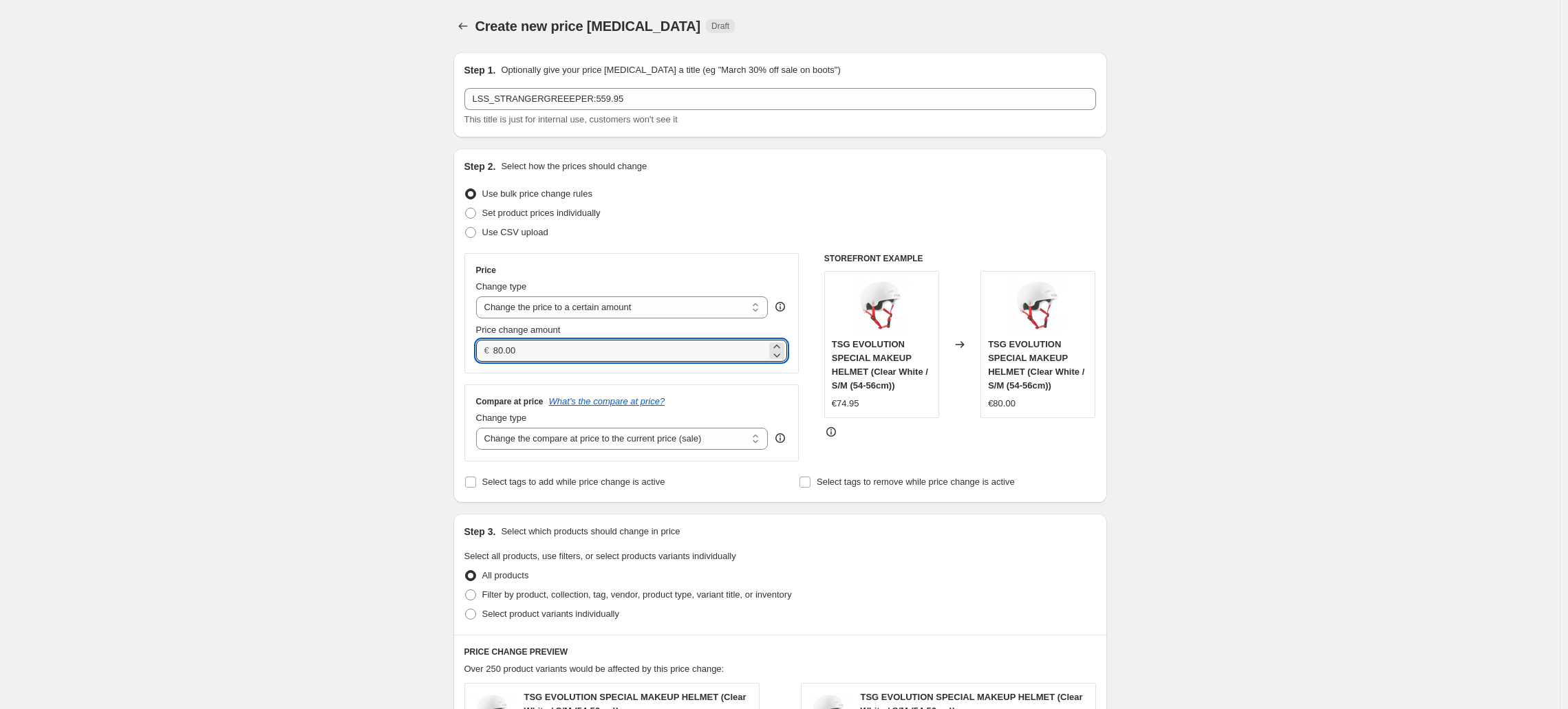
drag, startPoint x: 533, startPoint y: 350, endPoint x: 495, endPoint y: 349, distance: 38.0
click at [492, 349] on div "€ 80.00" at bounding box center [632, 351] width 311 height 22
type input "559.95"
click at [490, 399] on h3 "Compare at price" at bounding box center [509, 401] width 67 height 11
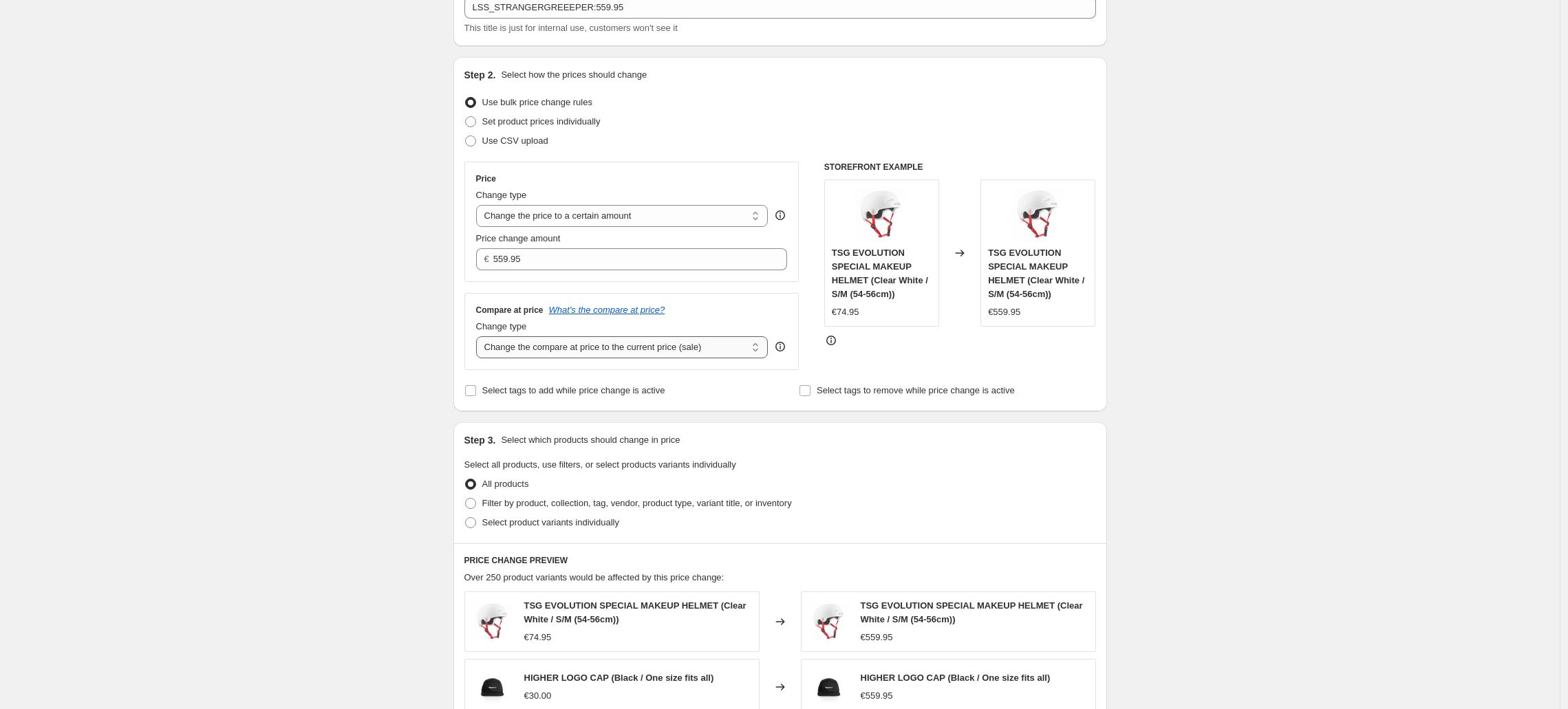
scroll to position [182, 0]
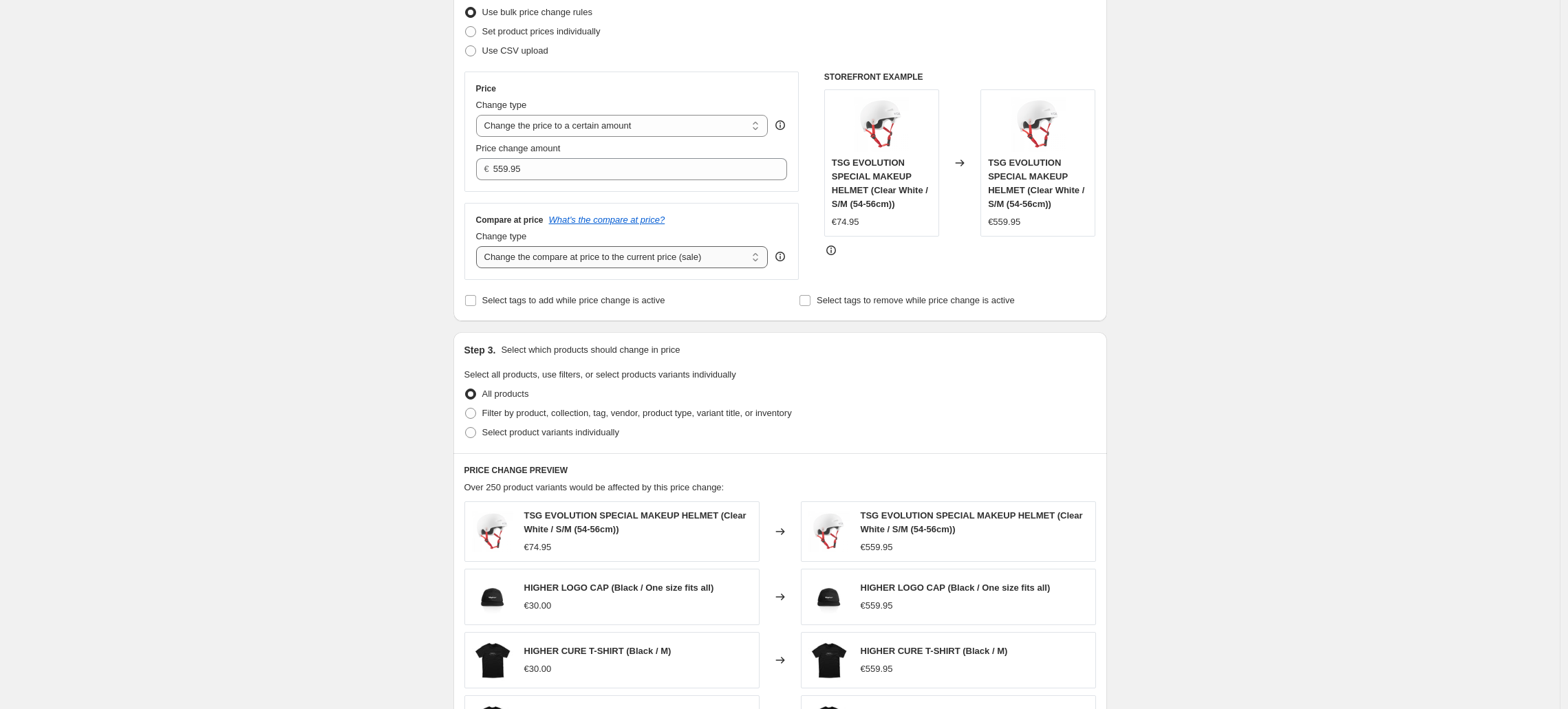
click at [531, 267] on select "Change the compare at price to the current price (sale) Change the compare at p…" at bounding box center [622, 257] width 292 height 22
select select "no_change"
click at [479, 247] on select "Change the compare at price to the current price (sale) Change the compare at p…" at bounding box center [622, 257] width 292 height 22
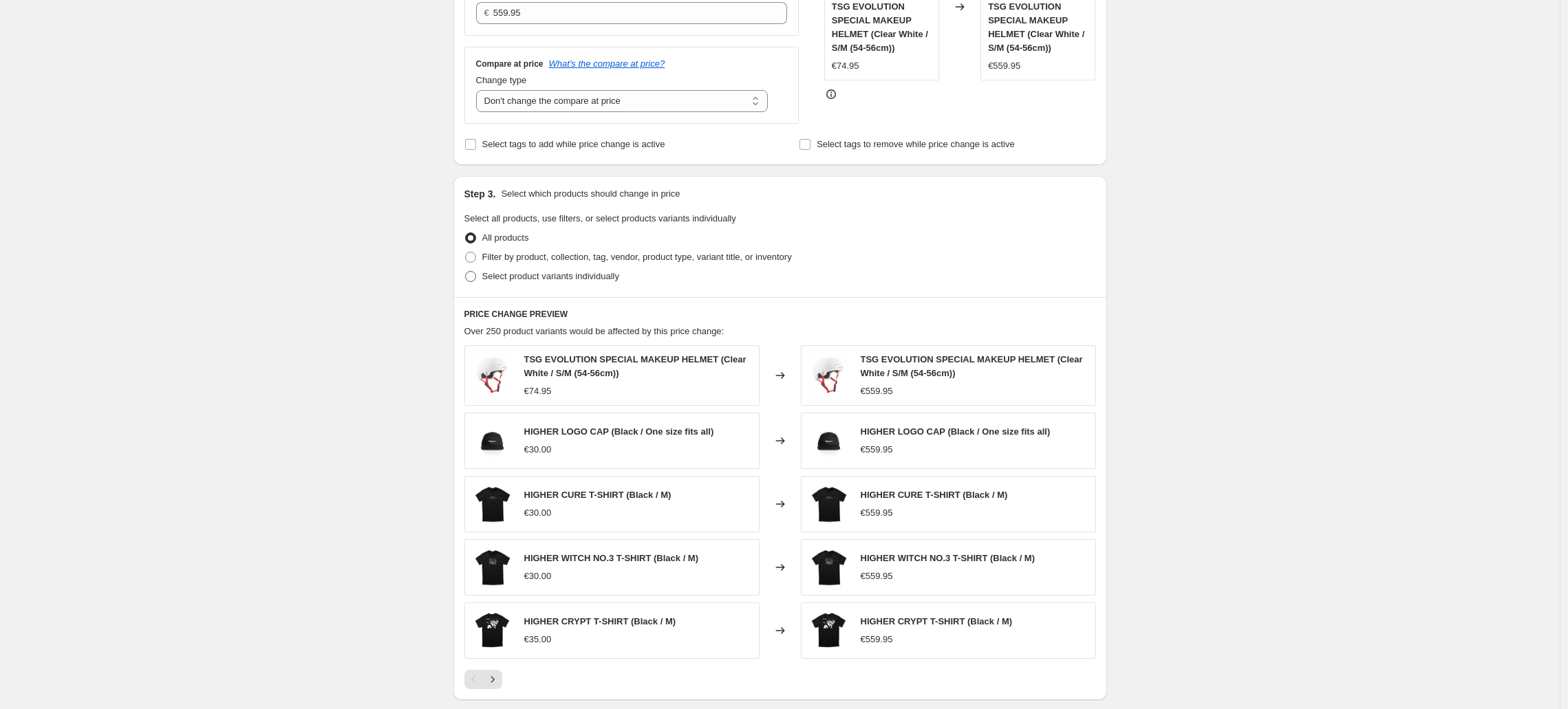
click at [473, 272] on span at bounding box center [470, 276] width 11 height 11
click at [466, 272] on input "Select product variants individually" at bounding box center [465, 271] width 1 height 1
radio input "true"
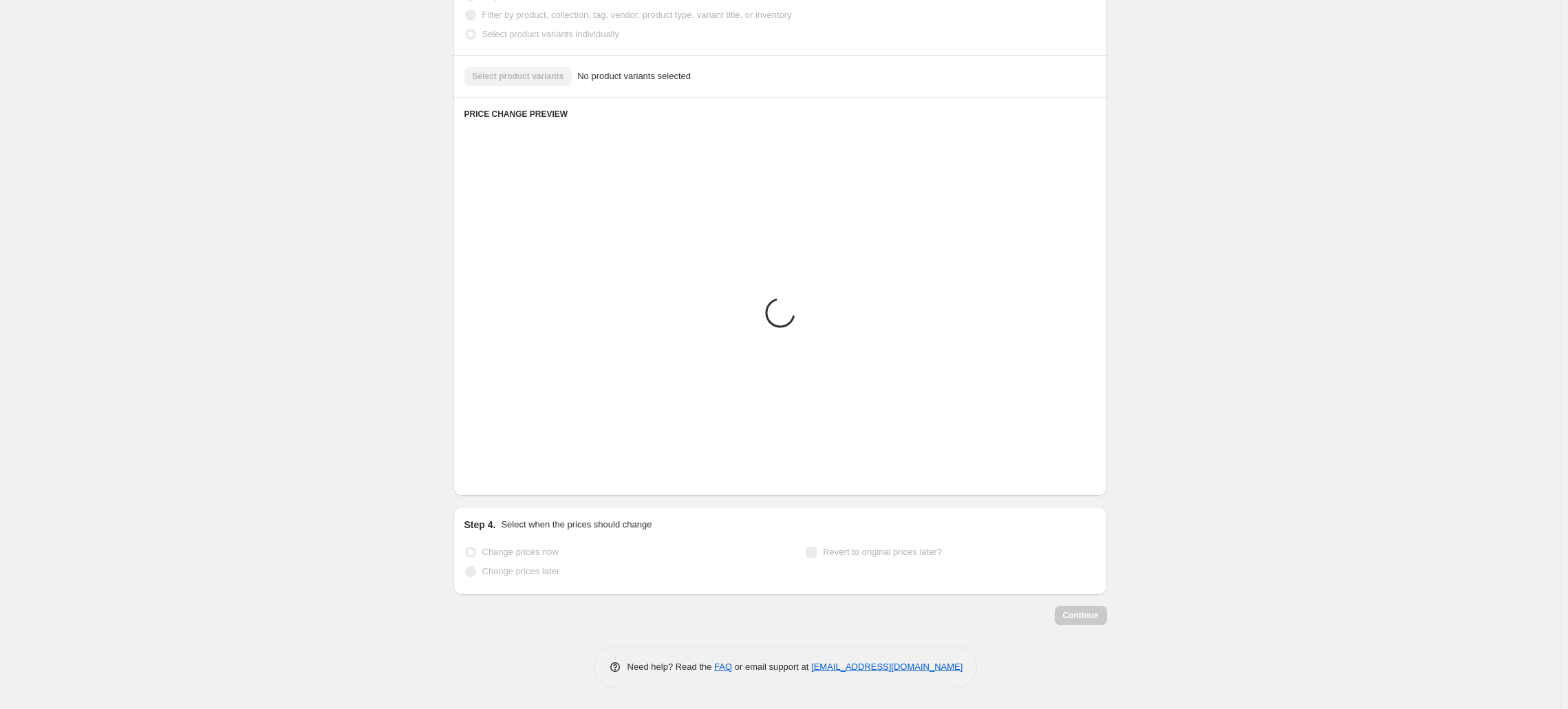
scroll to position [233, 0]
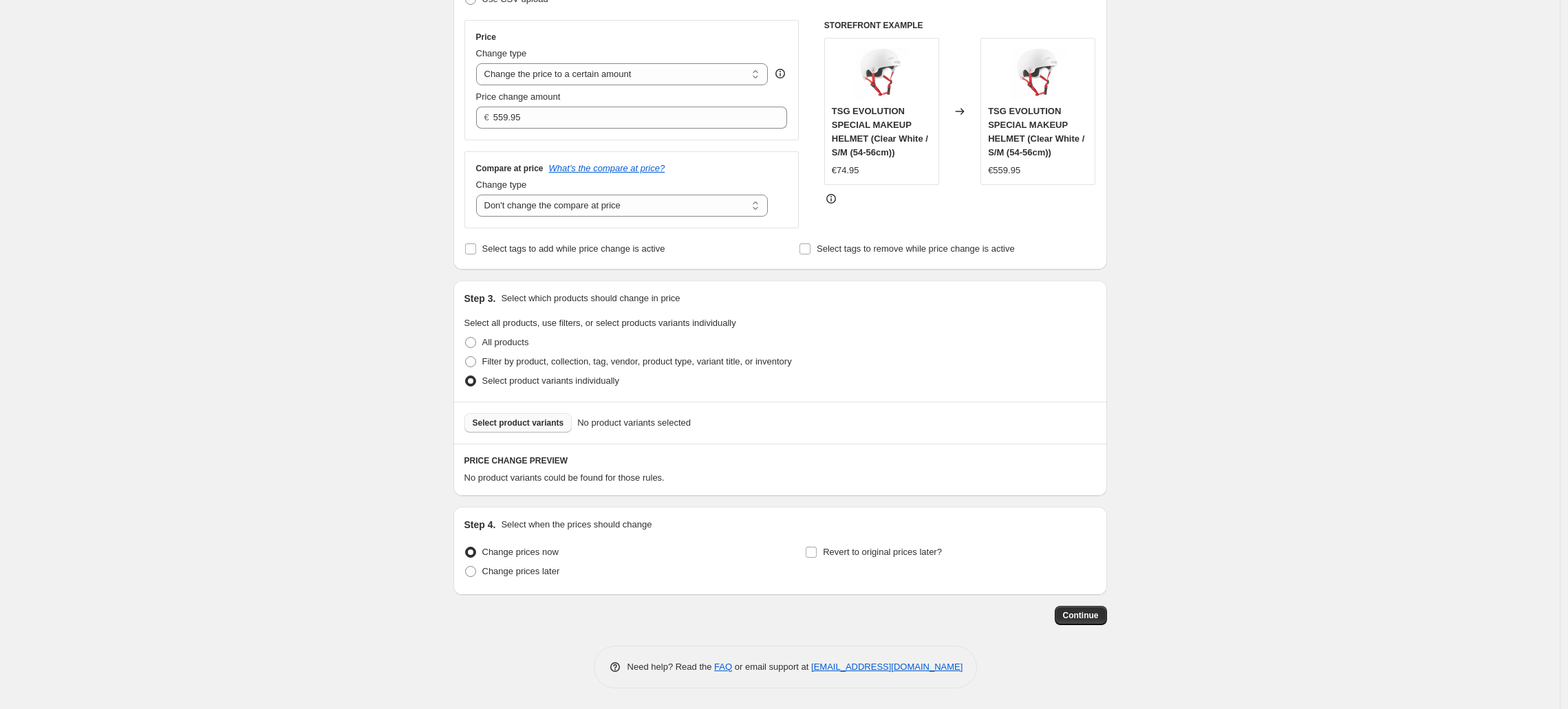
click at [530, 425] on span "Select product variants" at bounding box center [518, 423] width 92 height 11
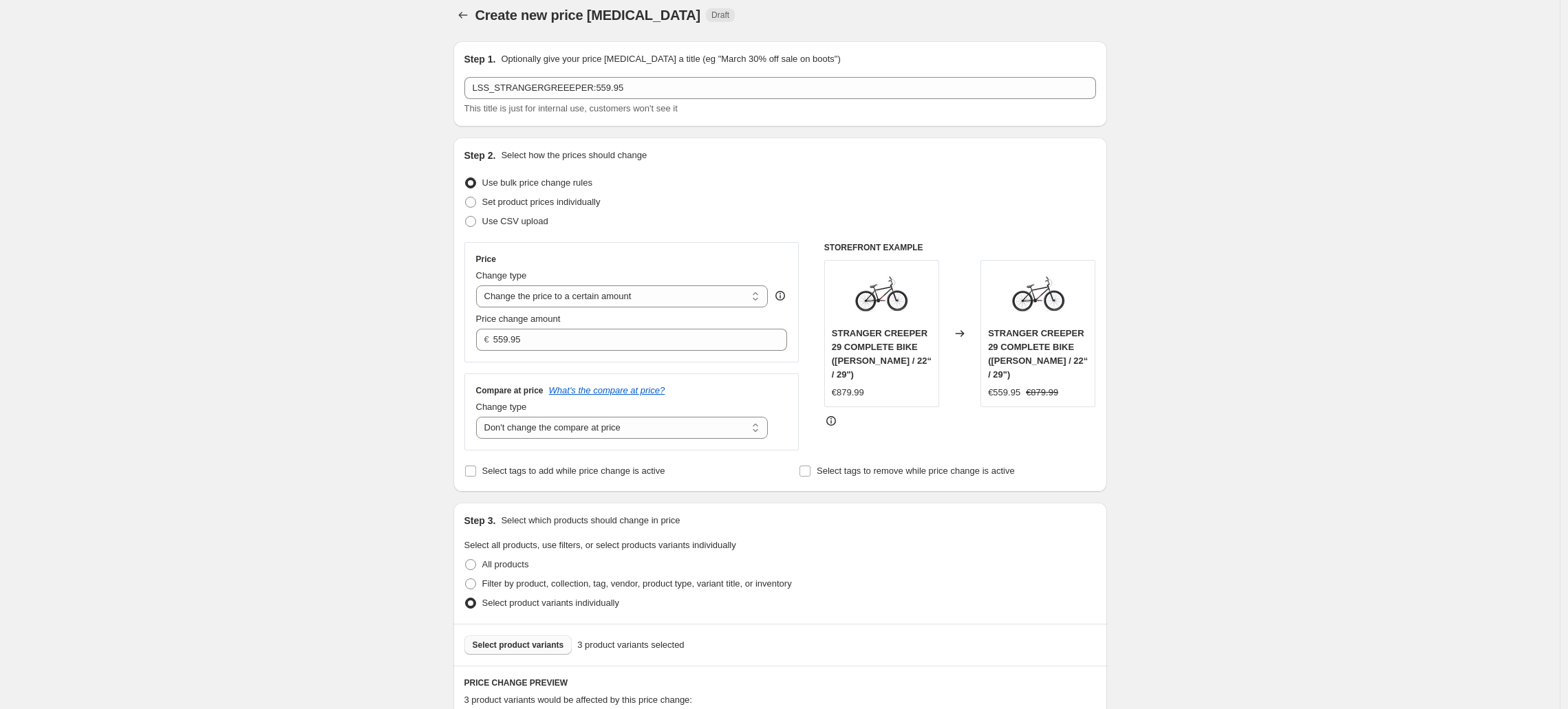
scroll to position [0, 0]
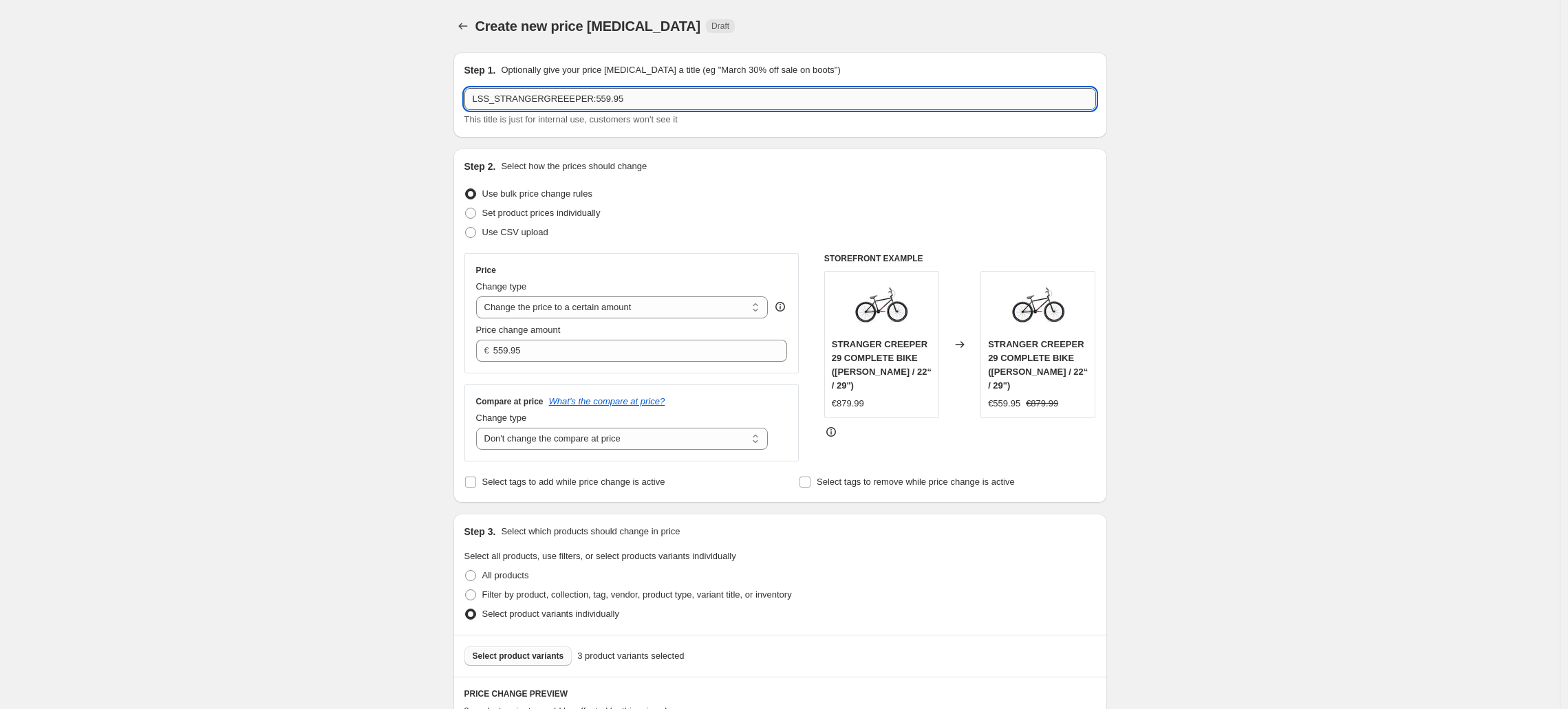
click at [591, 101] on input "LSS_STRANGERGREEEPER:559.95" at bounding box center [780, 99] width 632 height 22
click at [592, 102] on input "LSS_STRANGERGREEEPER29:559.95" at bounding box center [780, 99] width 632 height 22
click at [609, 98] on input "LSS_STRANGERGREEEPER/29:559.95" at bounding box center [780, 99] width 632 height 22
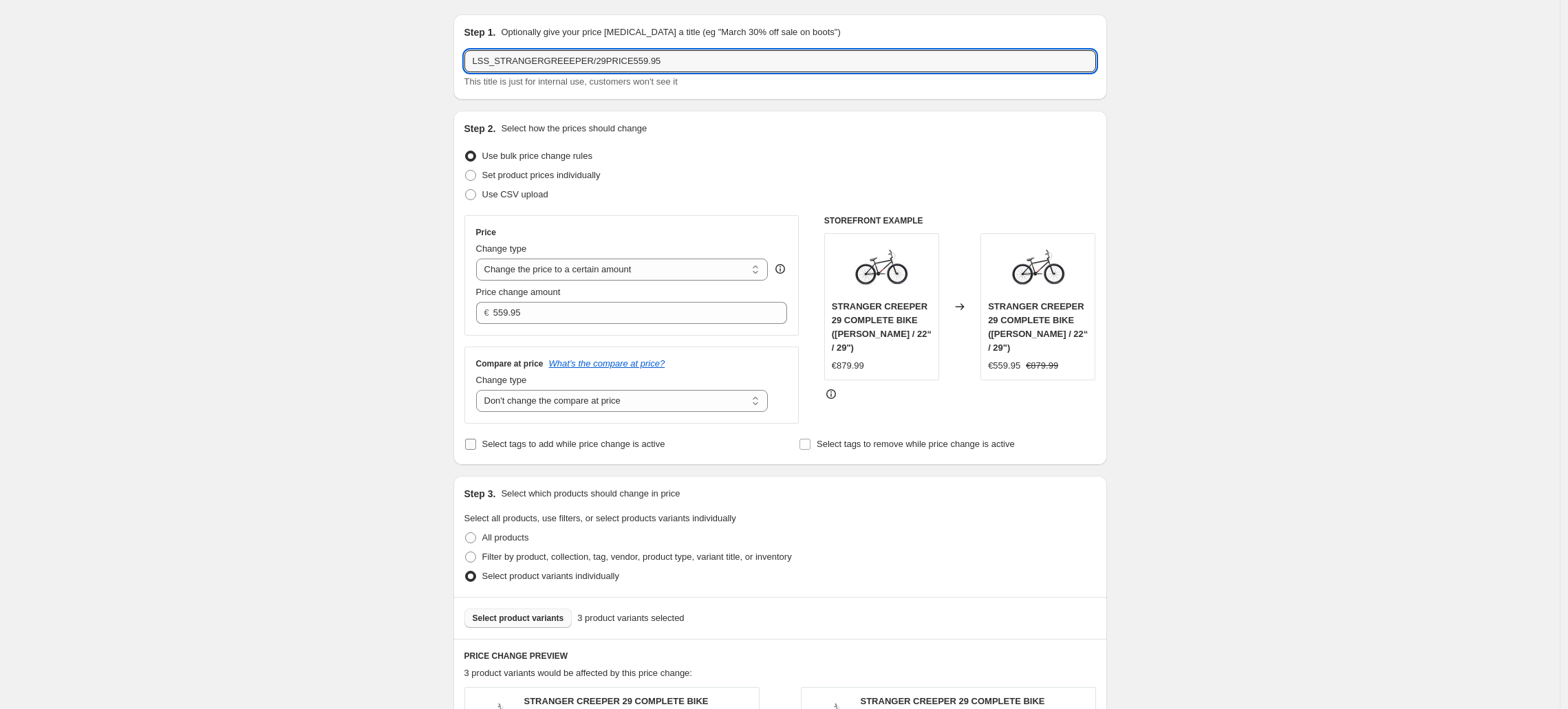
scroll to position [40, 0]
type input "LSS_STRANGERGREEEPER/29PRICE559.95"
click at [470, 439] on input "Select tags to add while price change is active" at bounding box center [470, 442] width 11 height 11
checkbox input "true"
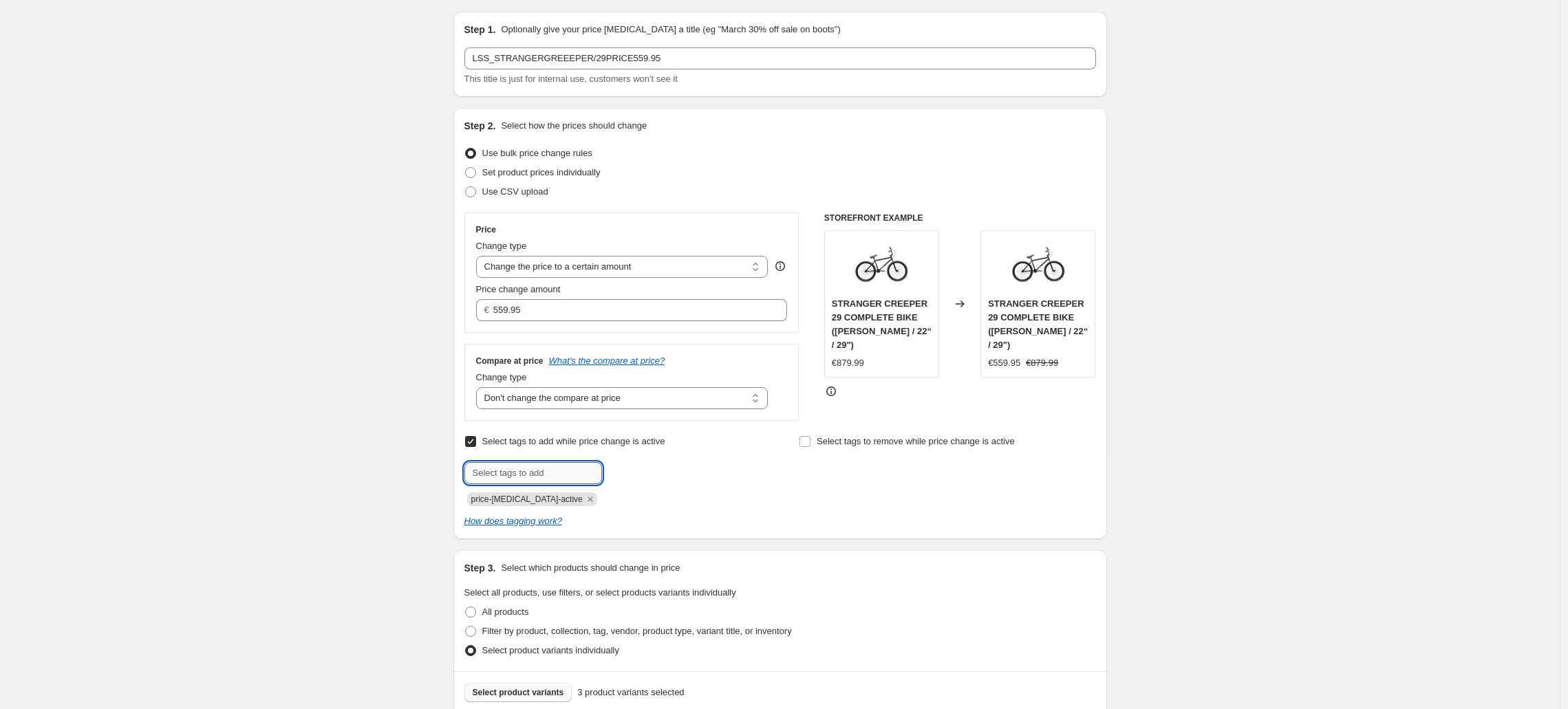
click at [530, 475] on input "text" at bounding box center [533, 473] width 138 height 22
type input "sale"
click at [629, 469] on b "Add" at bounding box center [622, 471] width 16 height 10
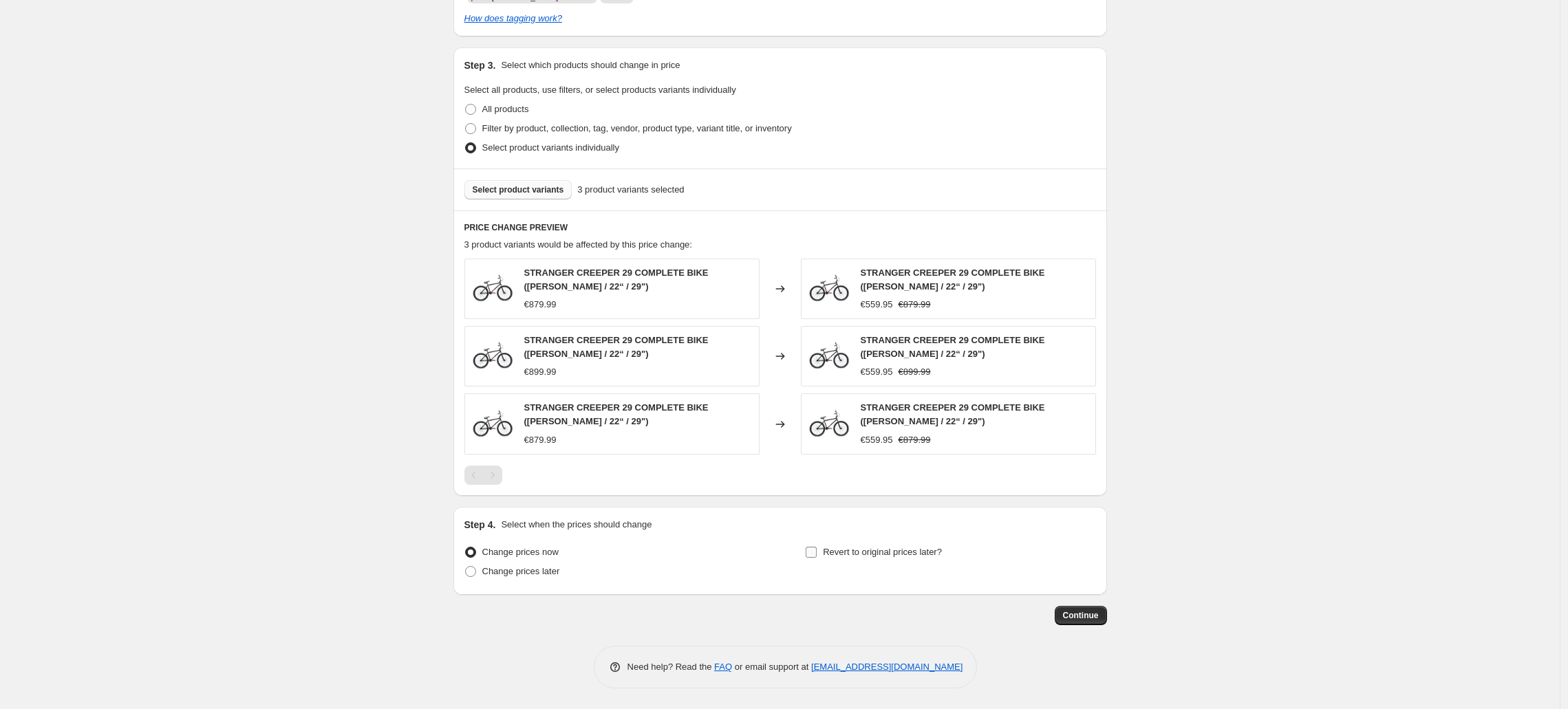
click at [815, 551] on input "Revert to original prices later?" at bounding box center [811, 552] width 11 height 11
checkbox input "true"
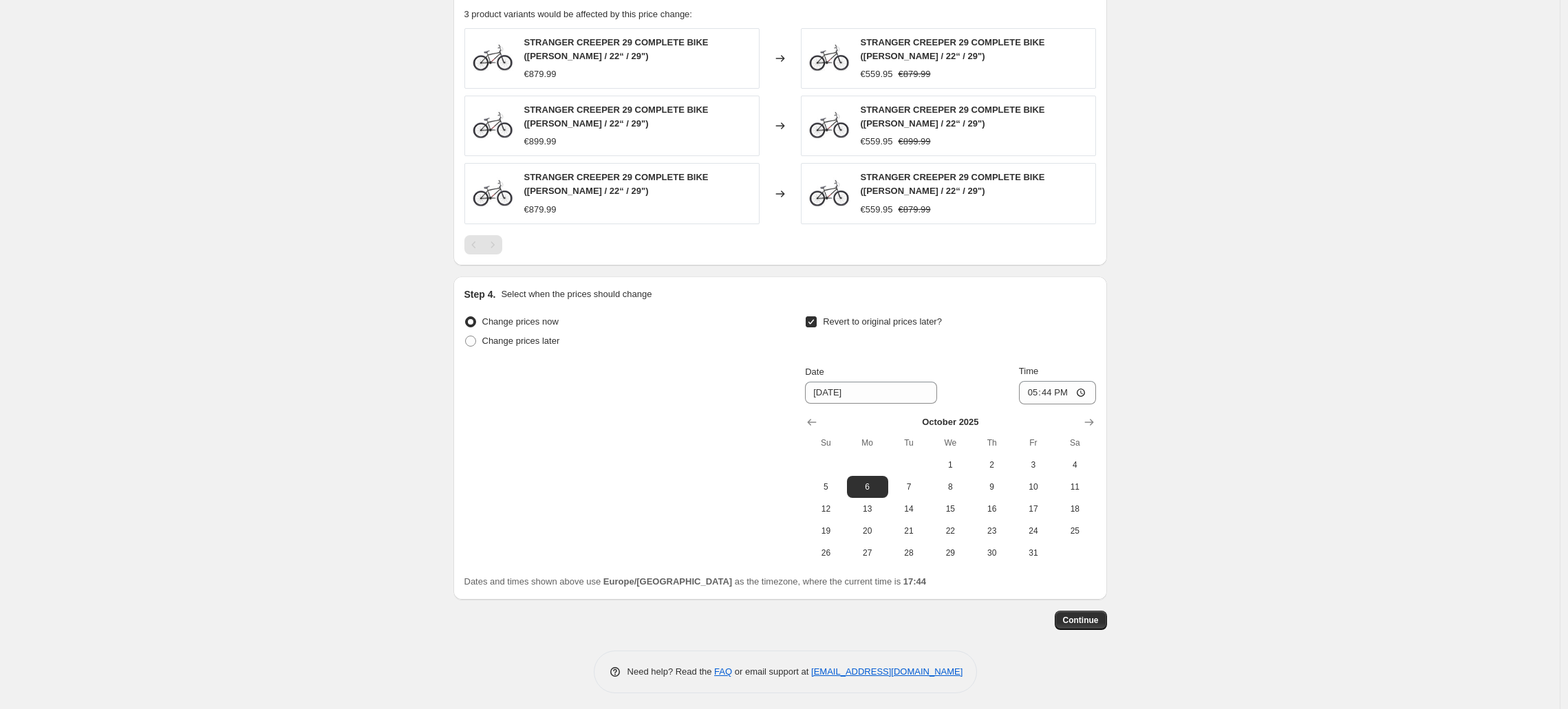
scroll to position [779, 0]
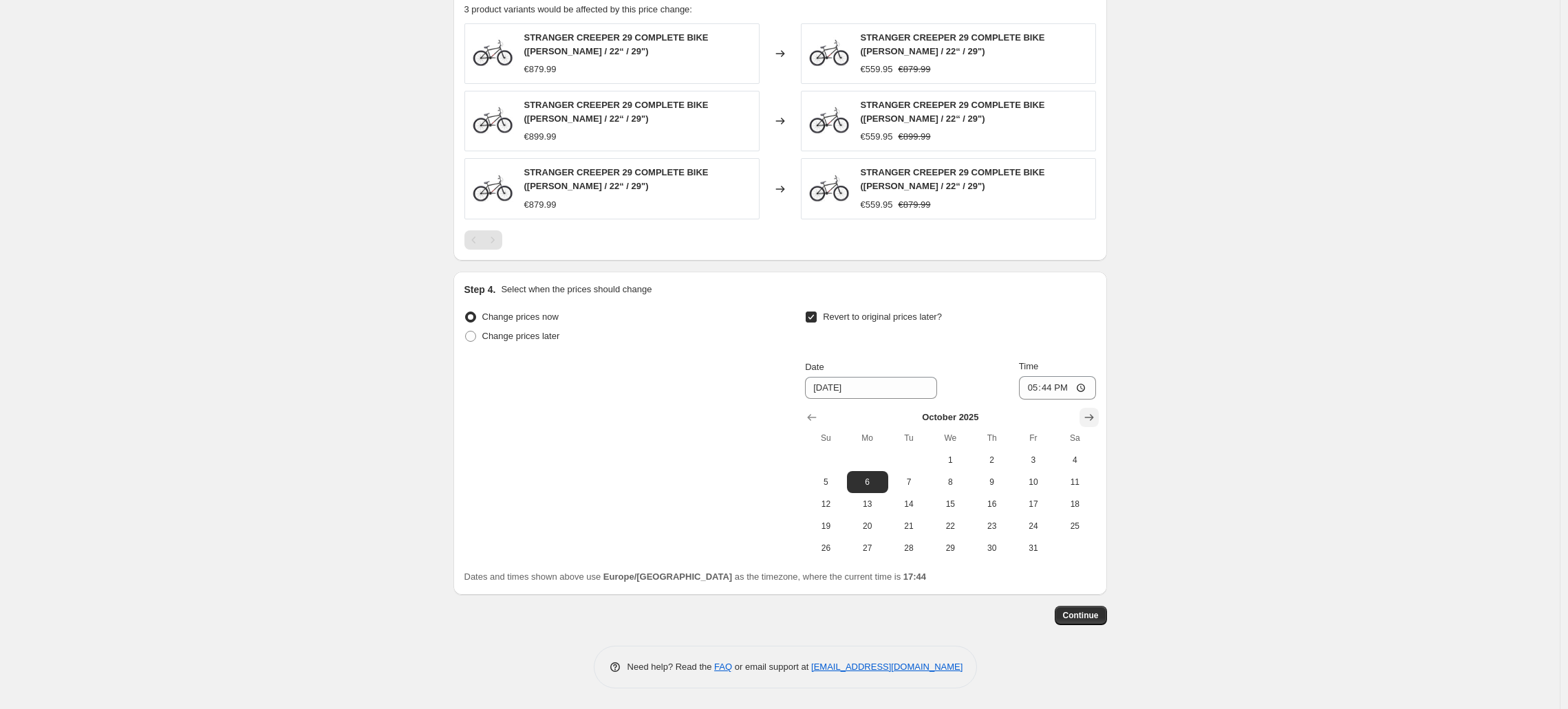
click at [1089, 417] on icon "Show next month, November 2025" at bounding box center [1089, 417] width 9 height 7
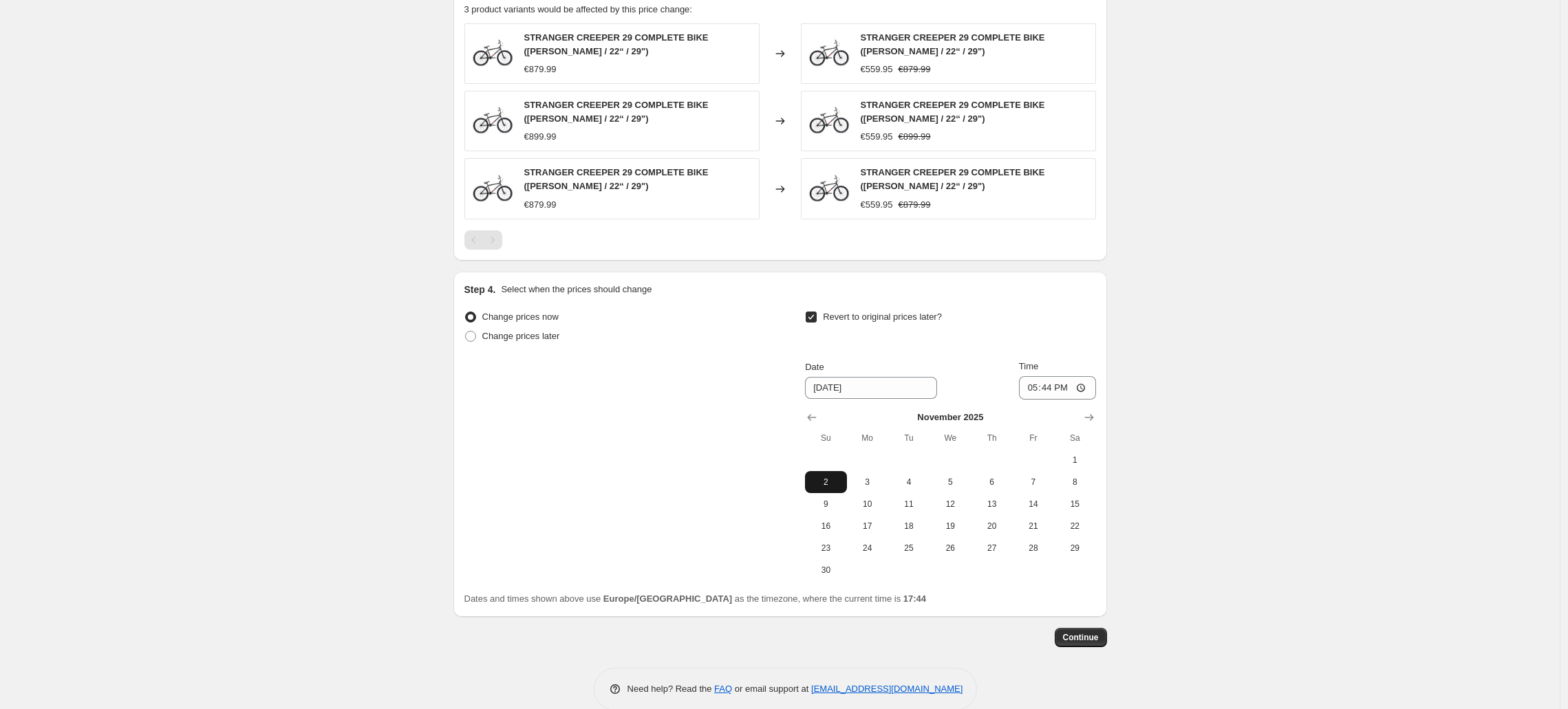
click at [838, 478] on span "2" at bounding box center [826, 482] width 31 height 11
click at [854, 477] on button "3" at bounding box center [867, 482] width 41 height 22
type input "11/3/2025"
click at [1089, 638] on span "Continue" at bounding box center [1080, 638] width 36 height 11
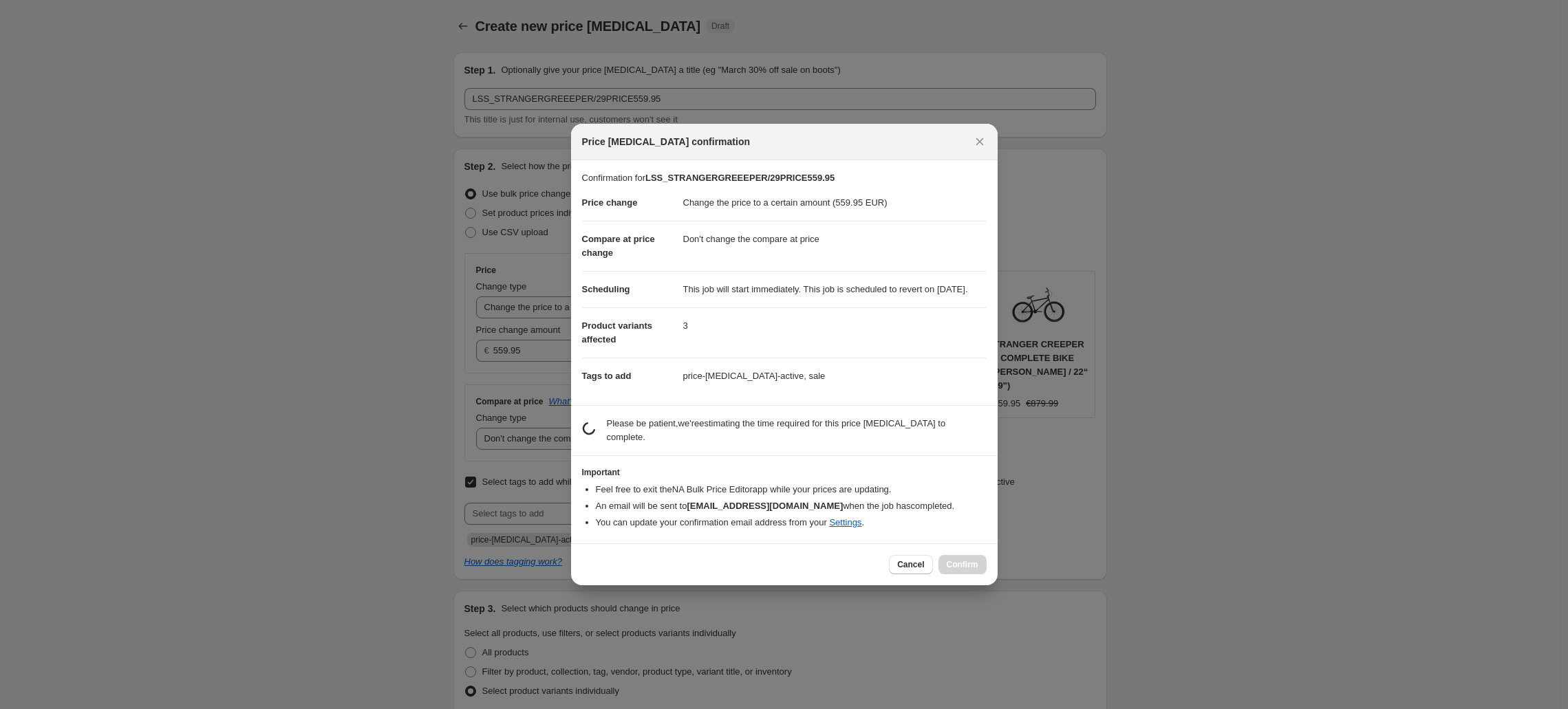
scroll to position [0, 0]
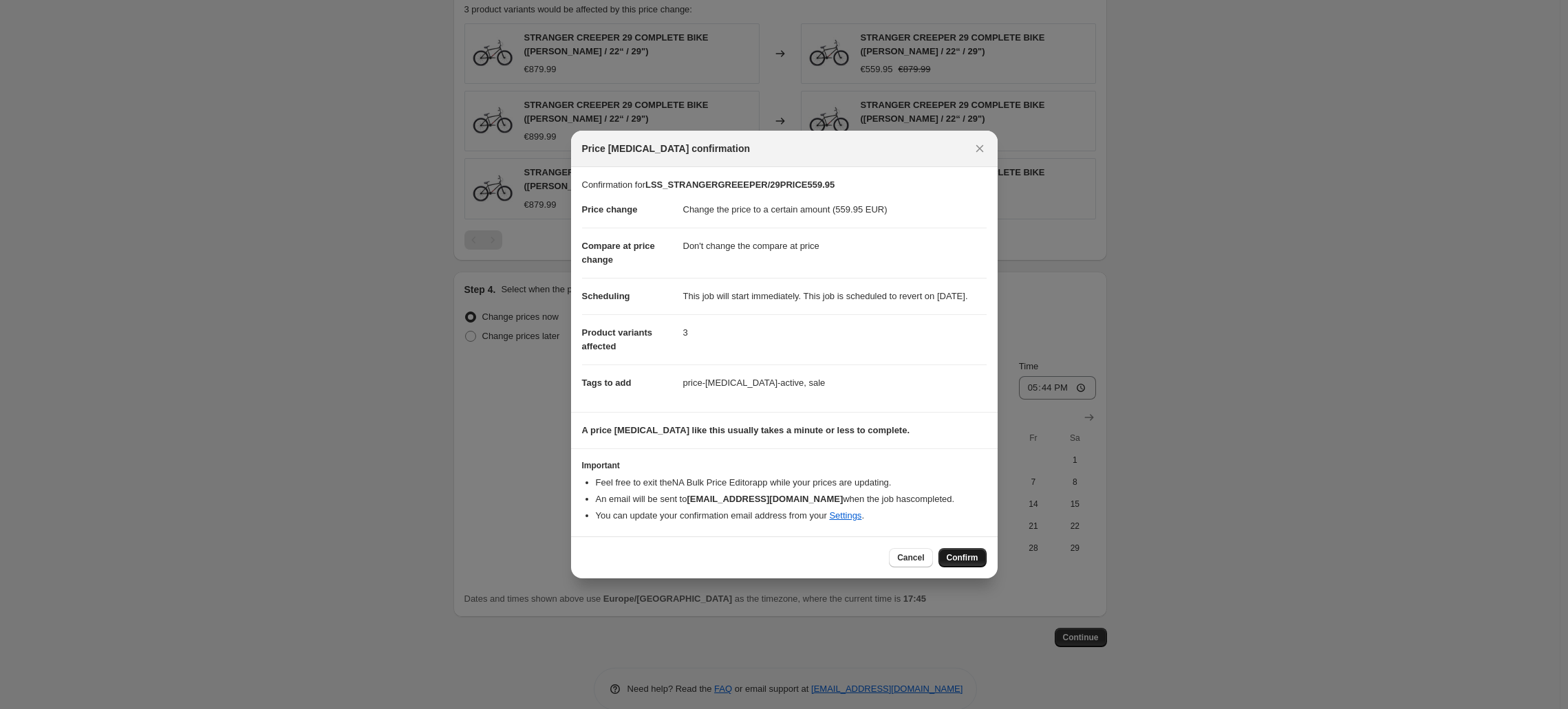
click at [950, 559] on span "Confirm" at bounding box center [962, 558] width 31 height 11
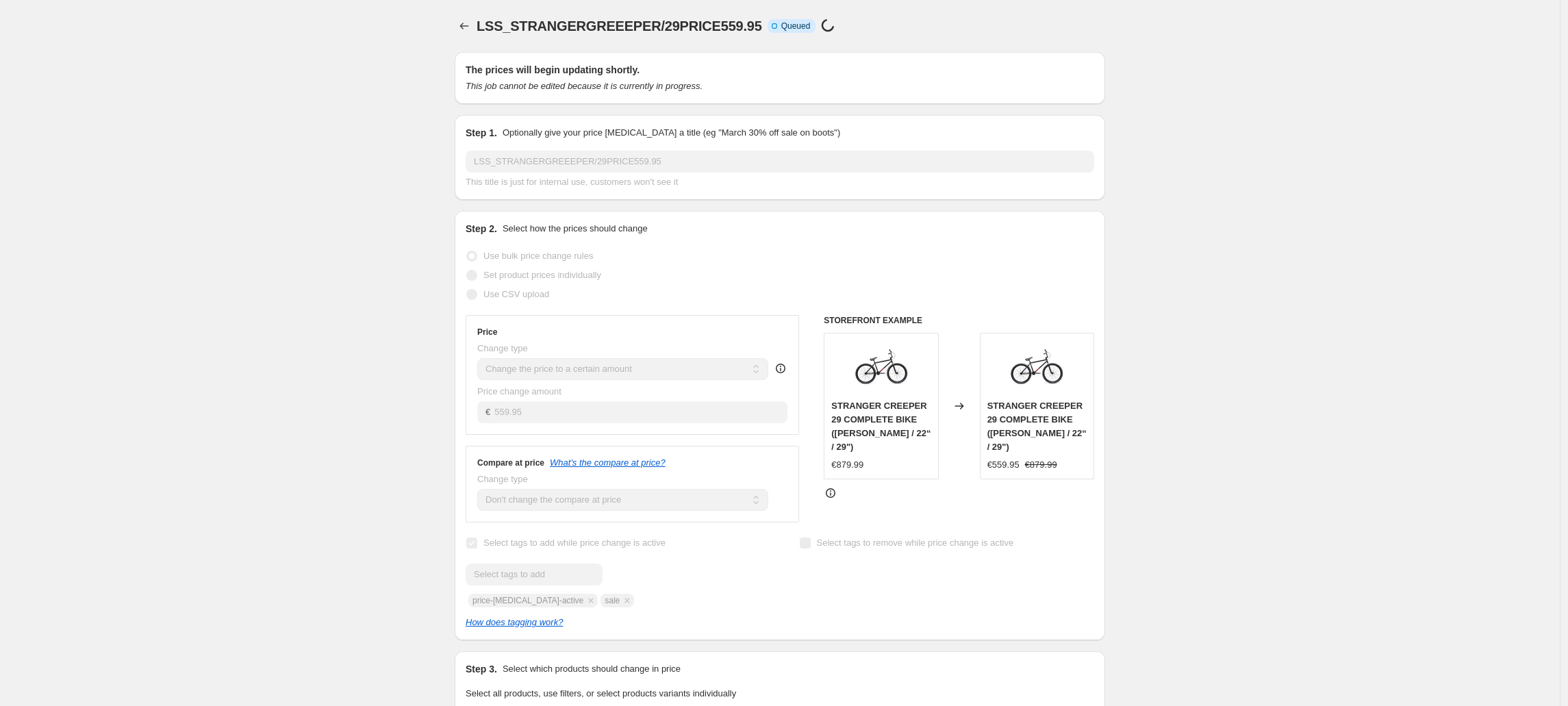
select select "no_change"
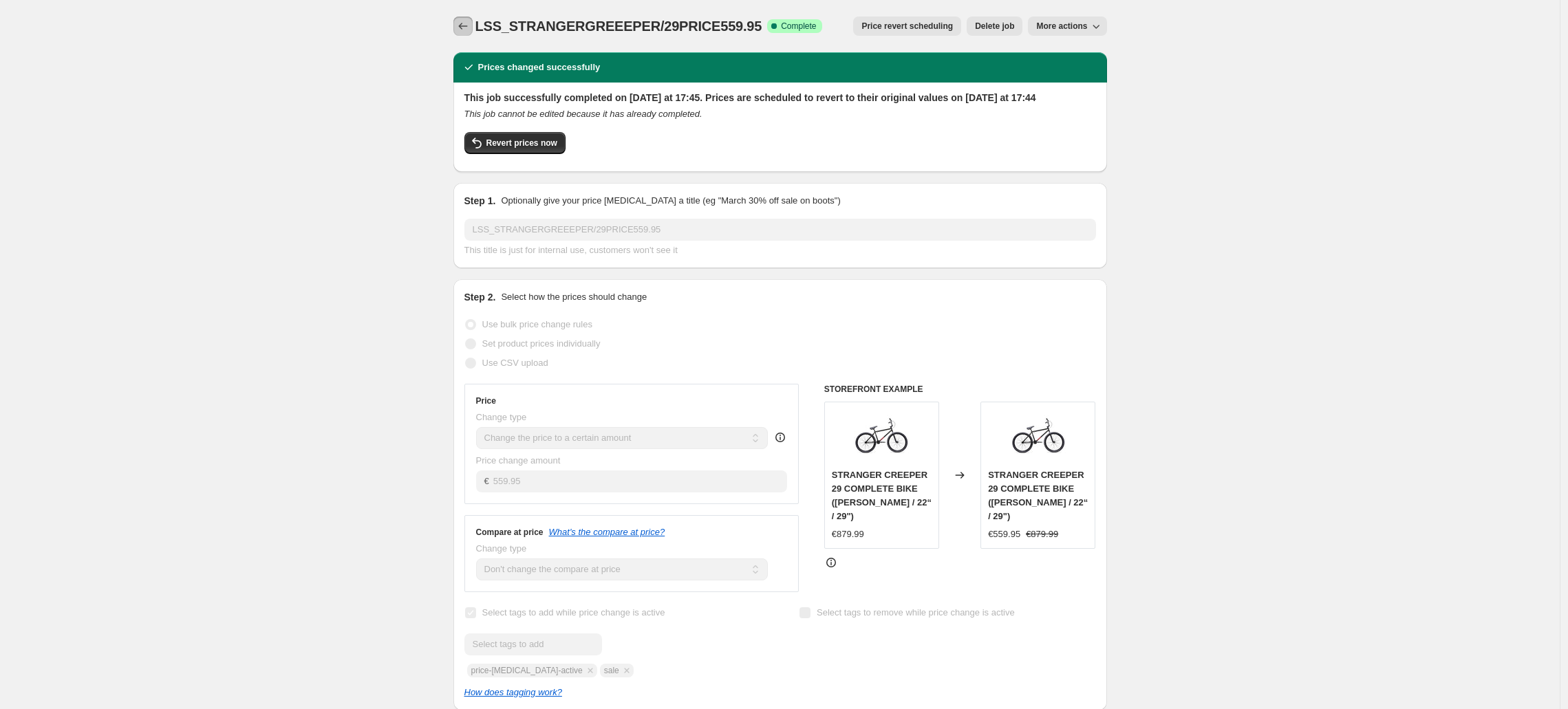
click at [470, 31] on icon "Price change jobs" at bounding box center [462, 25] width 13 height 13
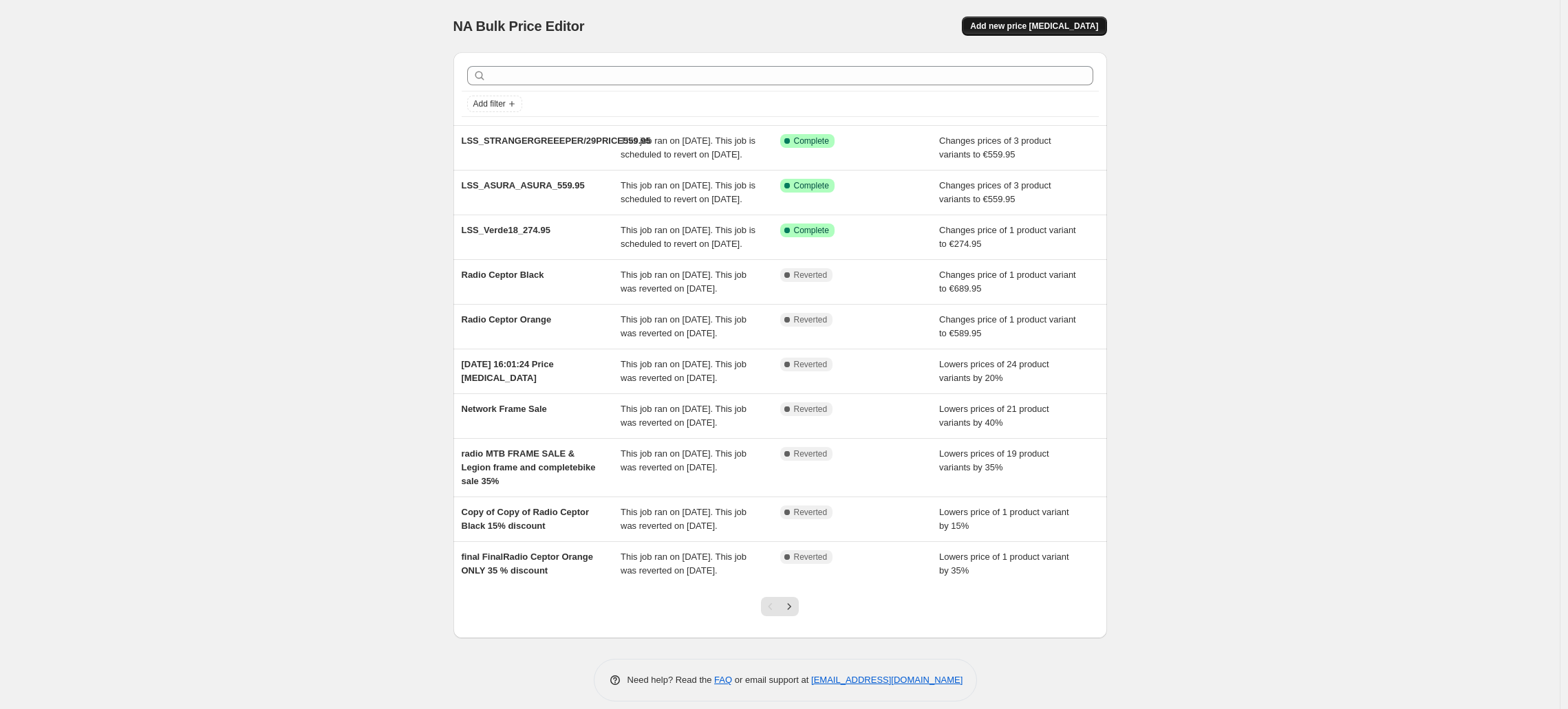
click at [1040, 26] on span "Add new price change job" at bounding box center [1034, 26] width 128 height 11
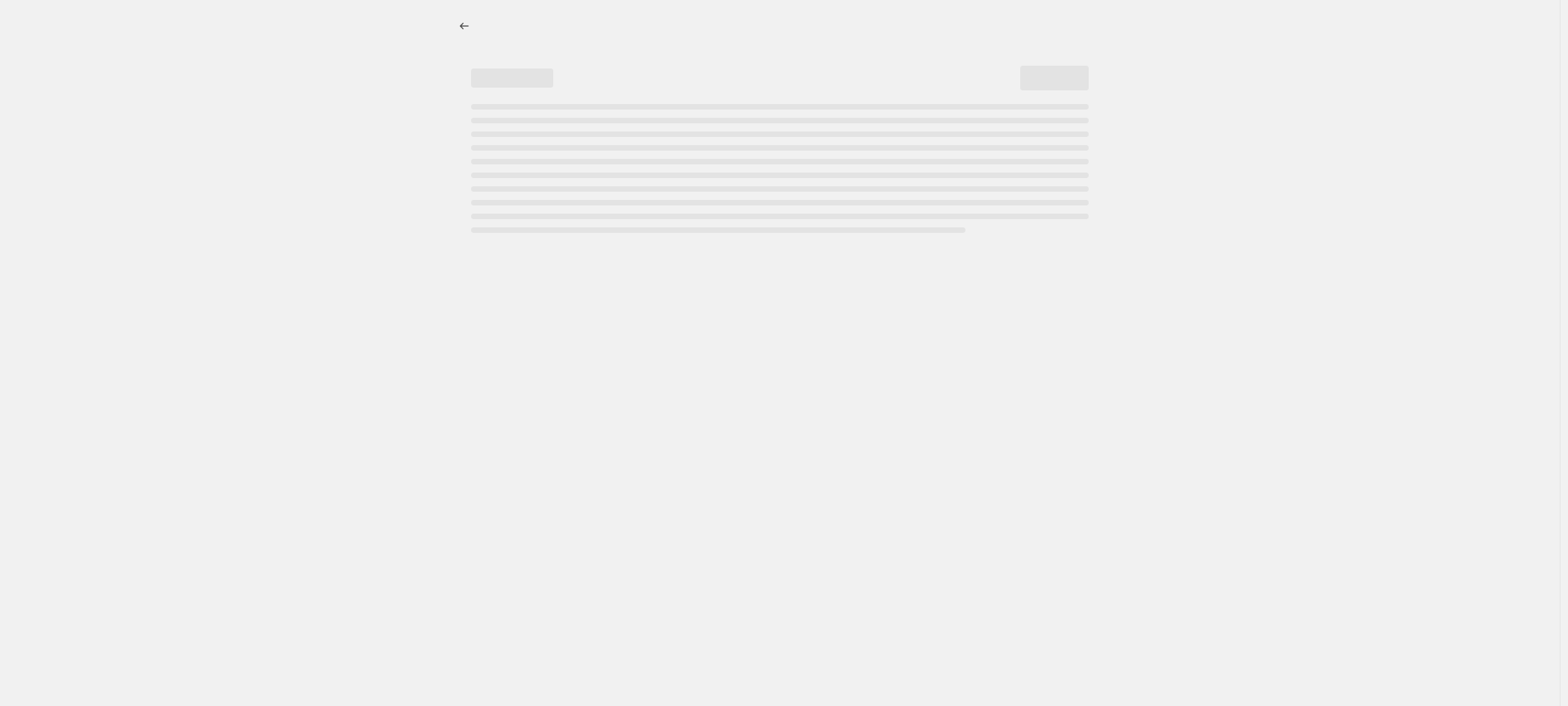
select select "percentage"
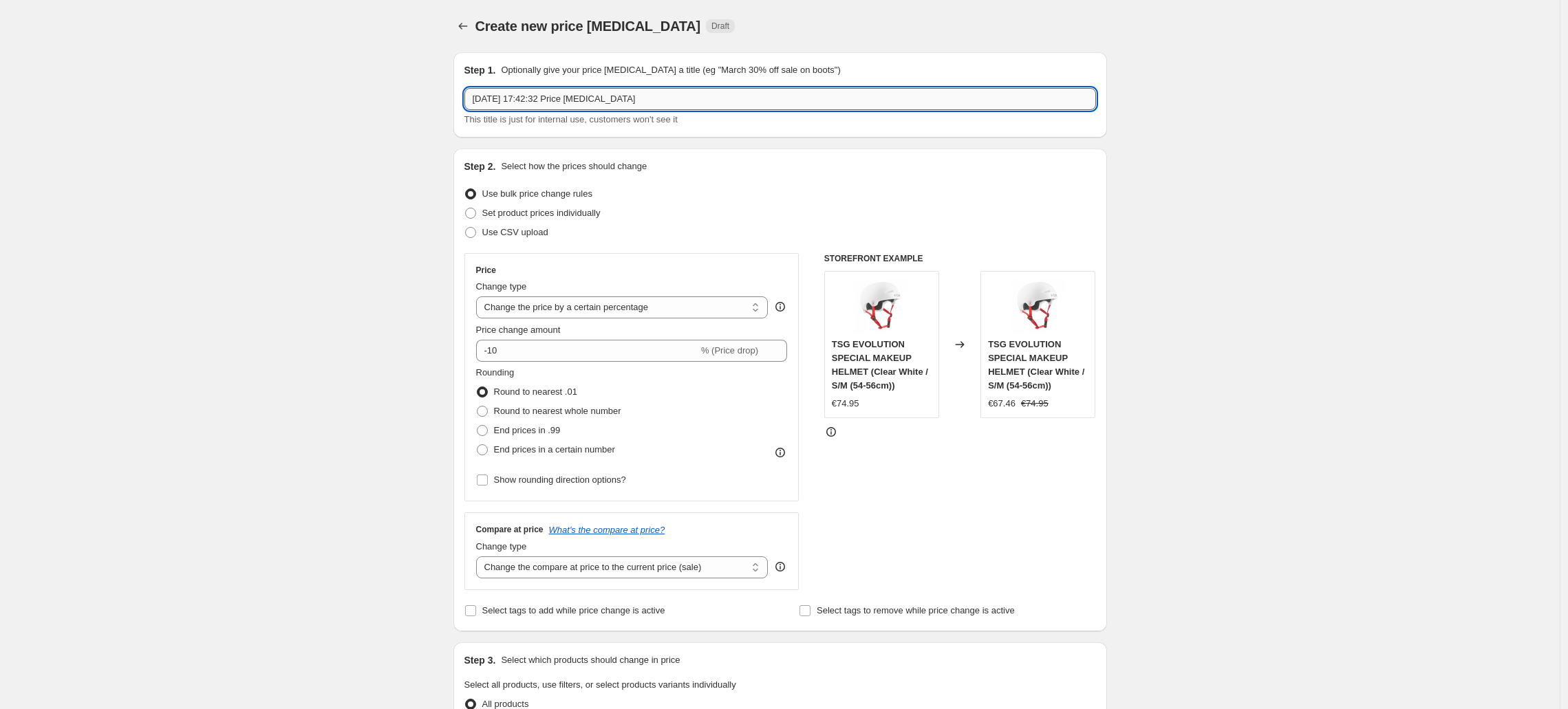
drag, startPoint x: 653, startPoint y: 95, endPoint x: 470, endPoint y: 92, distance: 183.0
click at [469, 92] on input "29. Sept. 2025, 17:42:32 Price change job" at bounding box center [780, 99] width 632 height 22
type input "LSS_CLOWD_FRAME_169,95"
click at [589, 309] on select "Change the price to a certain amount Change the price by a certain amount Chang…" at bounding box center [622, 308] width 292 height 22
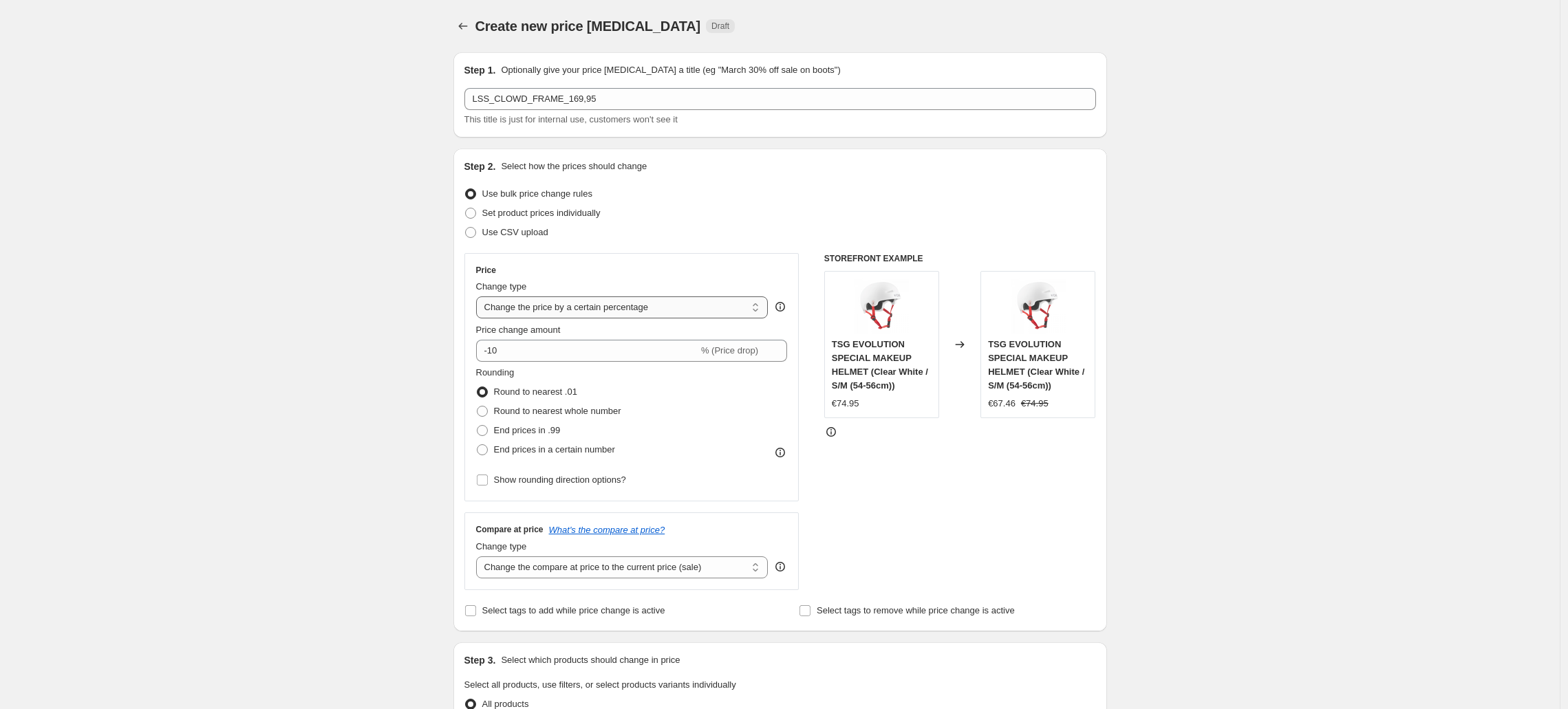
select select "to"
click at [479, 297] on select "Change the price to a certain amount Change the price by a certain amount Chang…" at bounding box center [622, 308] width 292 height 22
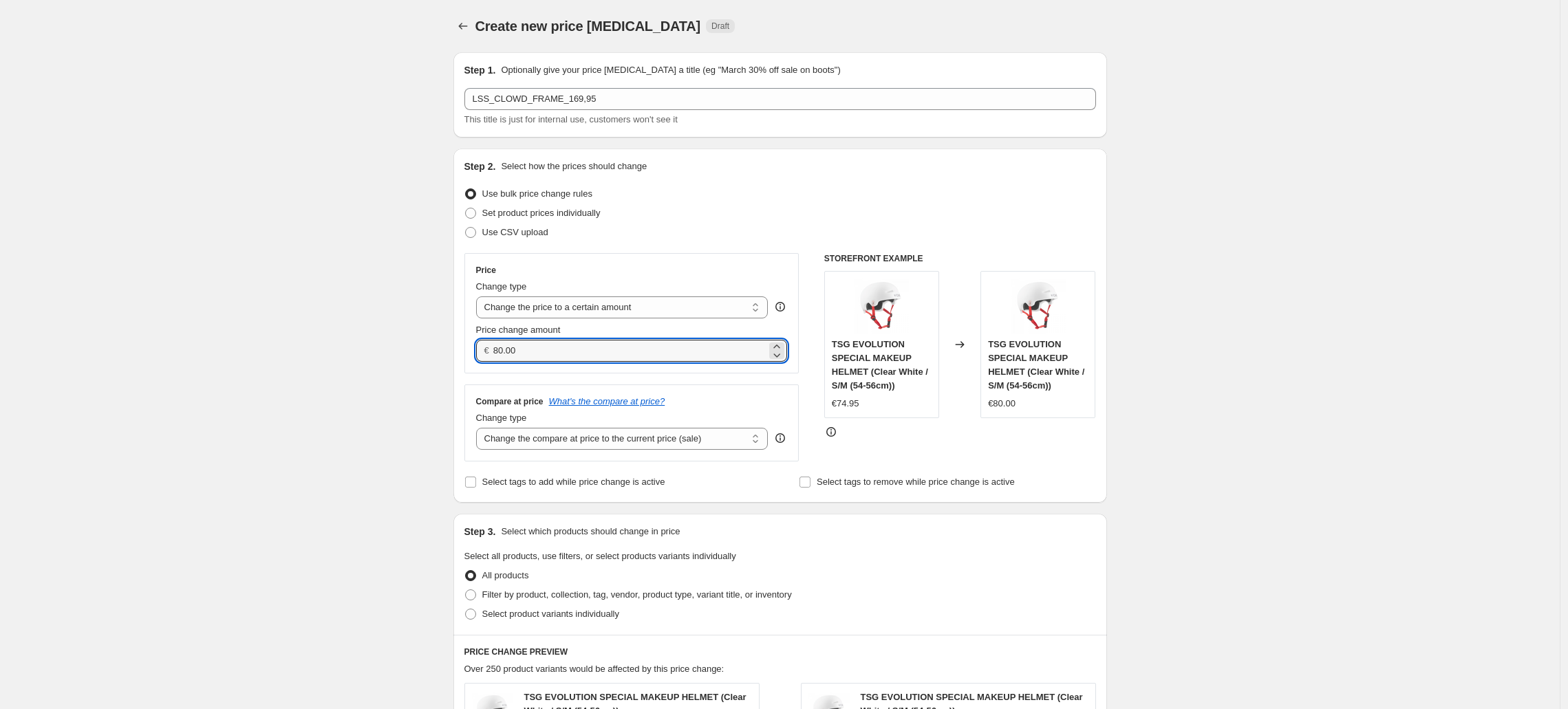
drag, startPoint x: 498, startPoint y: 344, endPoint x: 375, endPoint y: 342, distance: 123.0
click at [375, 342] on div "Create new price change job. This page is ready Create new price change job Dra…" at bounding box center [779, 625] width 1559 height 1252
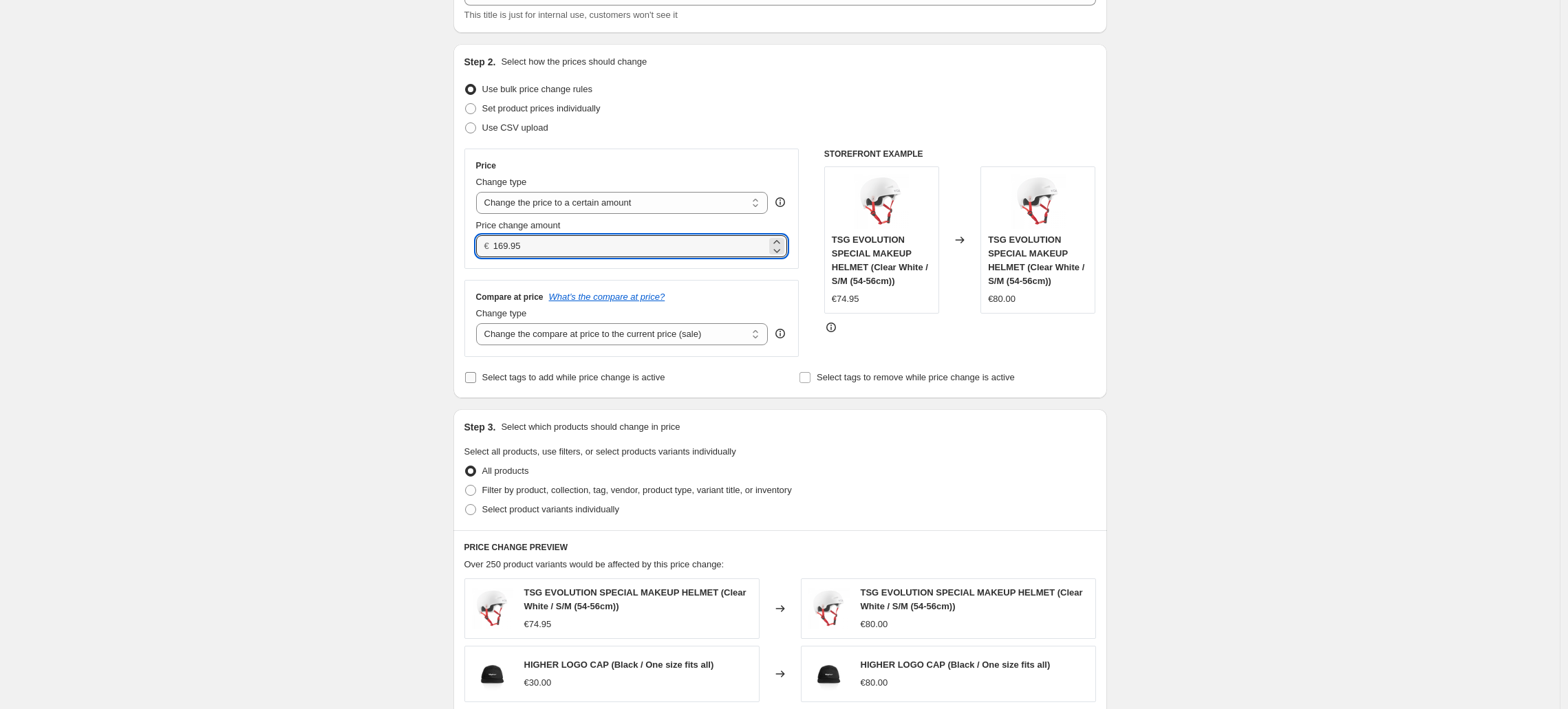
scroll to position [120, 0]
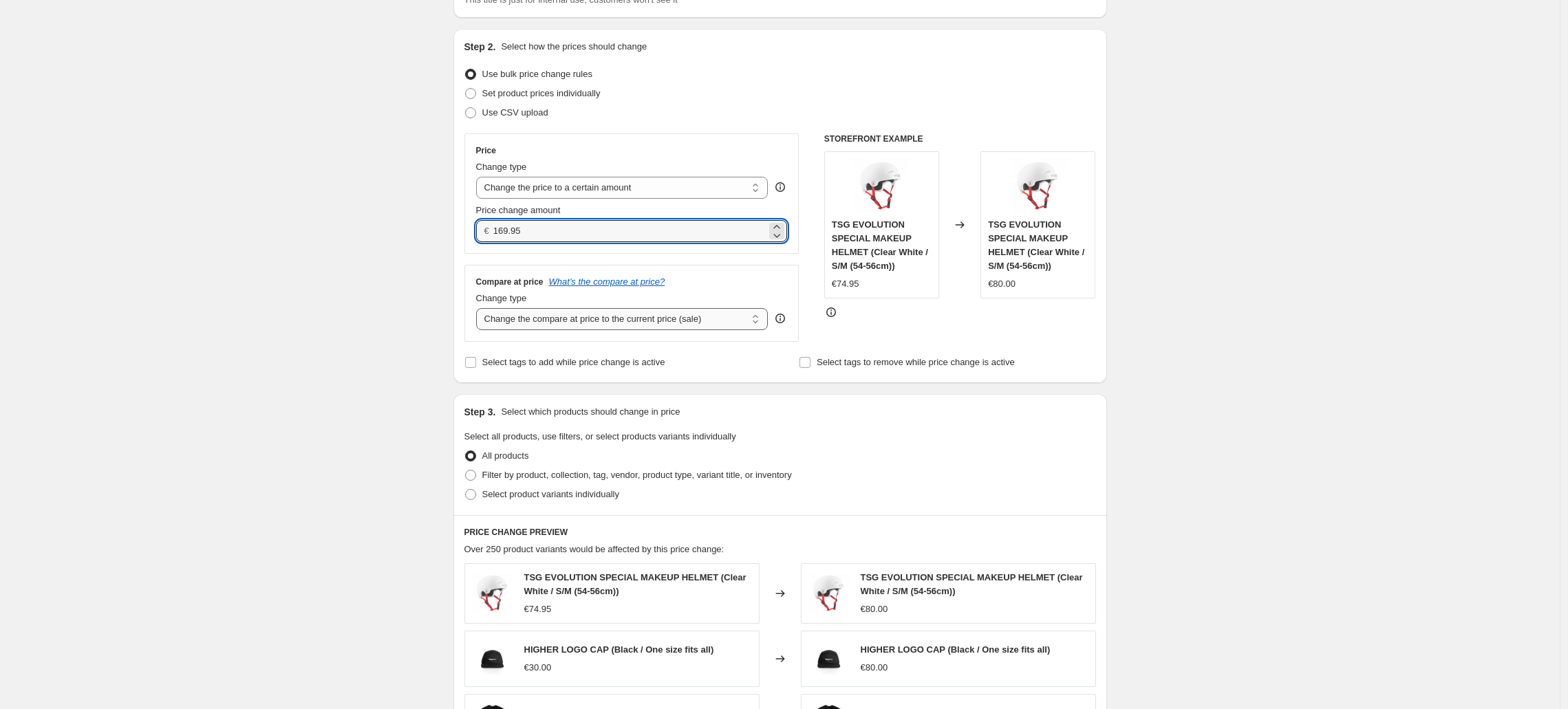
type input "169.95"
click at [578, 319] on select "Change the compare at price to the current price (sale) Change the compare at p…" at bounding box center [622, 319] width 292 height 22
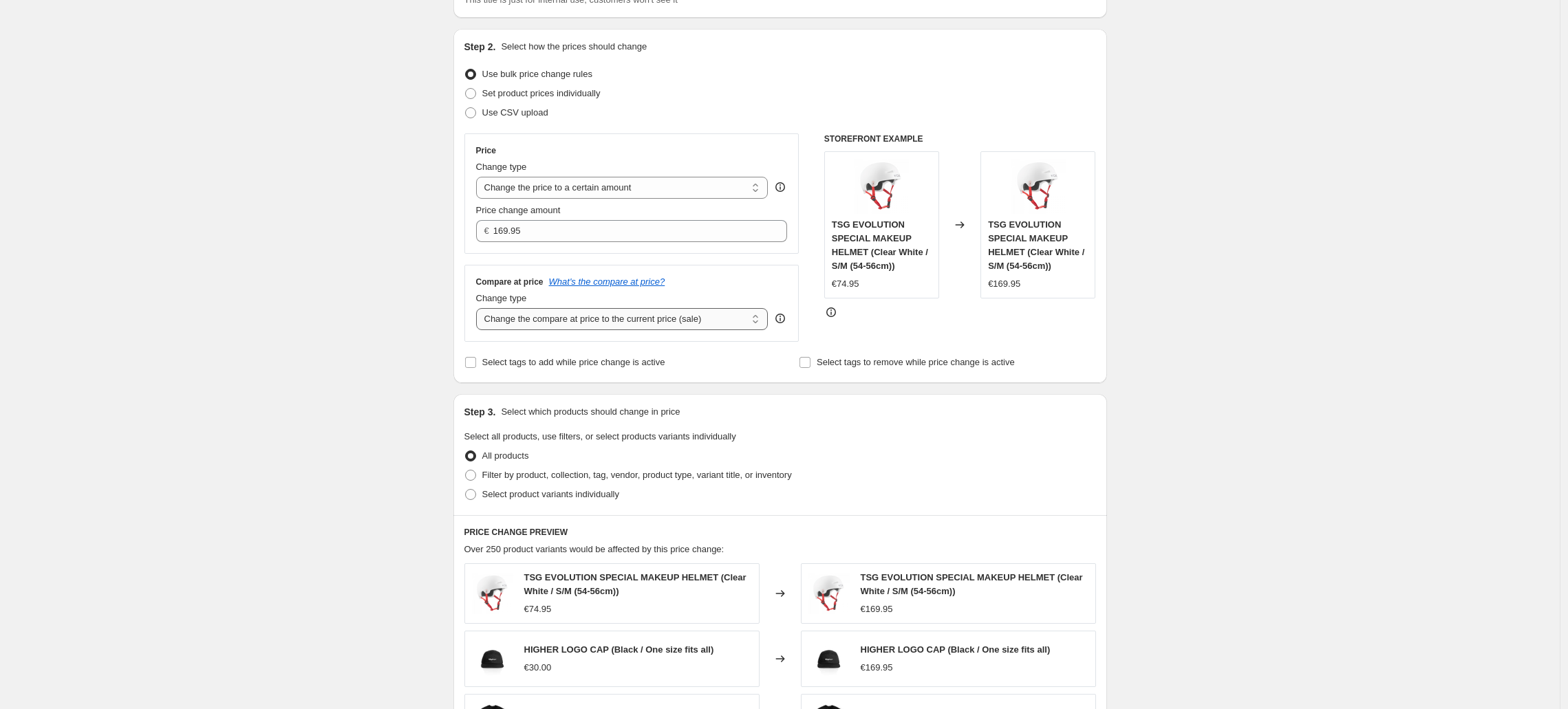
select select "no_change"
click at [479, 309] on select "Change the compare at price to the current price (sale) Change the compare at p…" at bounding box center [622, 319] width 292 height 22
click at [475, 361] on input "Select tags to add while price change is active" at bounding box center [470, 363] width 11 height 11
checkbox input "true"
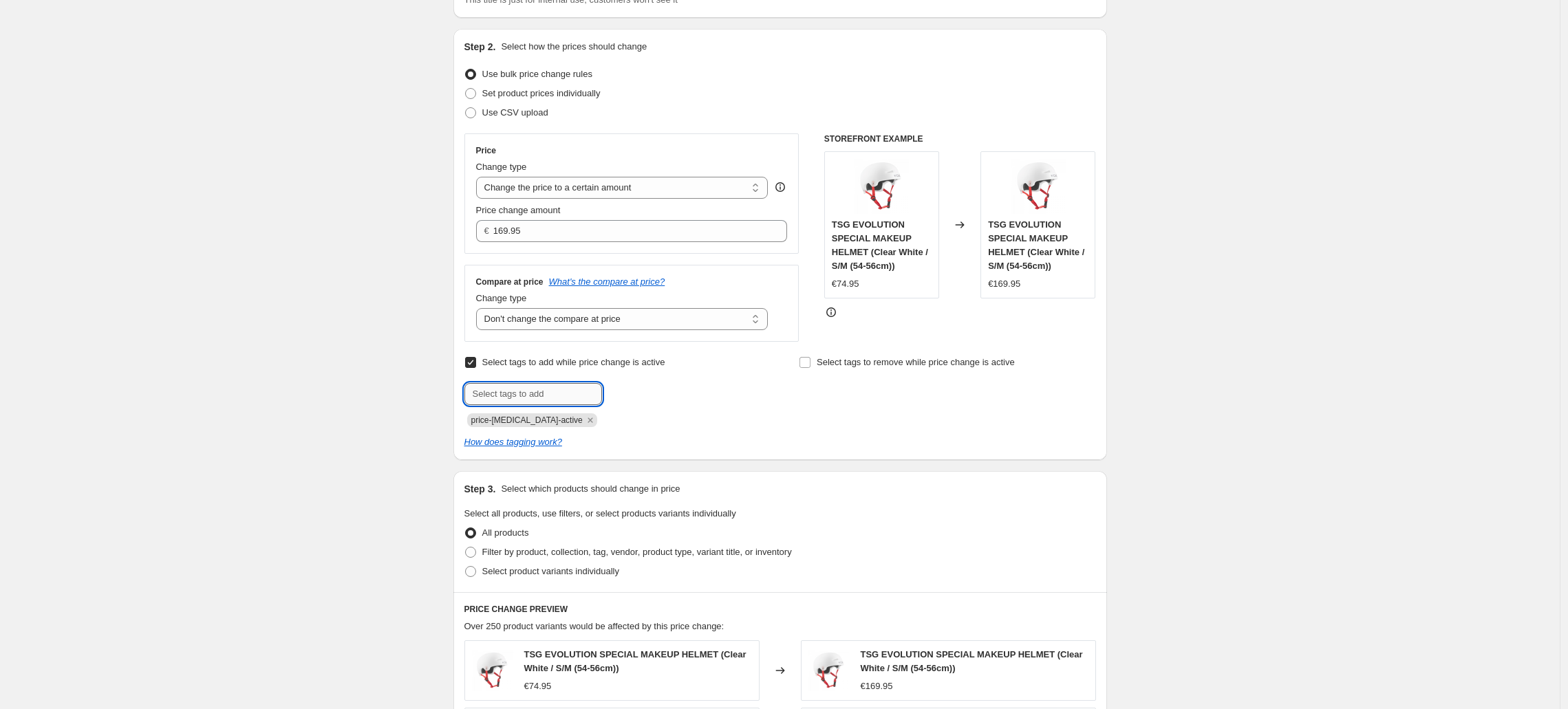
click at [534, 389] on input "text" at bounding box center [533, 394] width 138 height 22
type input "sale"
click at [647, 390] on span "sale" at bounding box center [640, 392] width 16 height 10
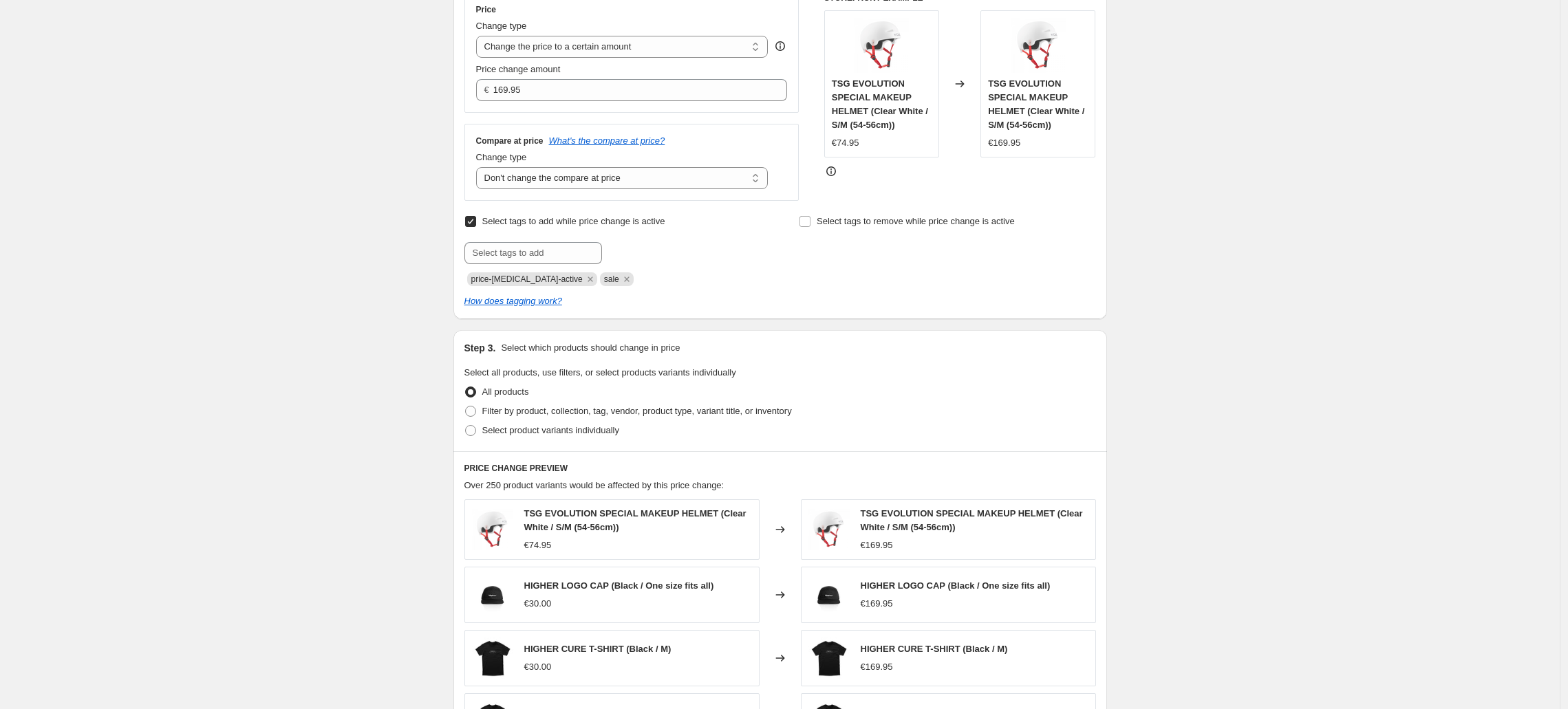
scroll to position [335, 0]
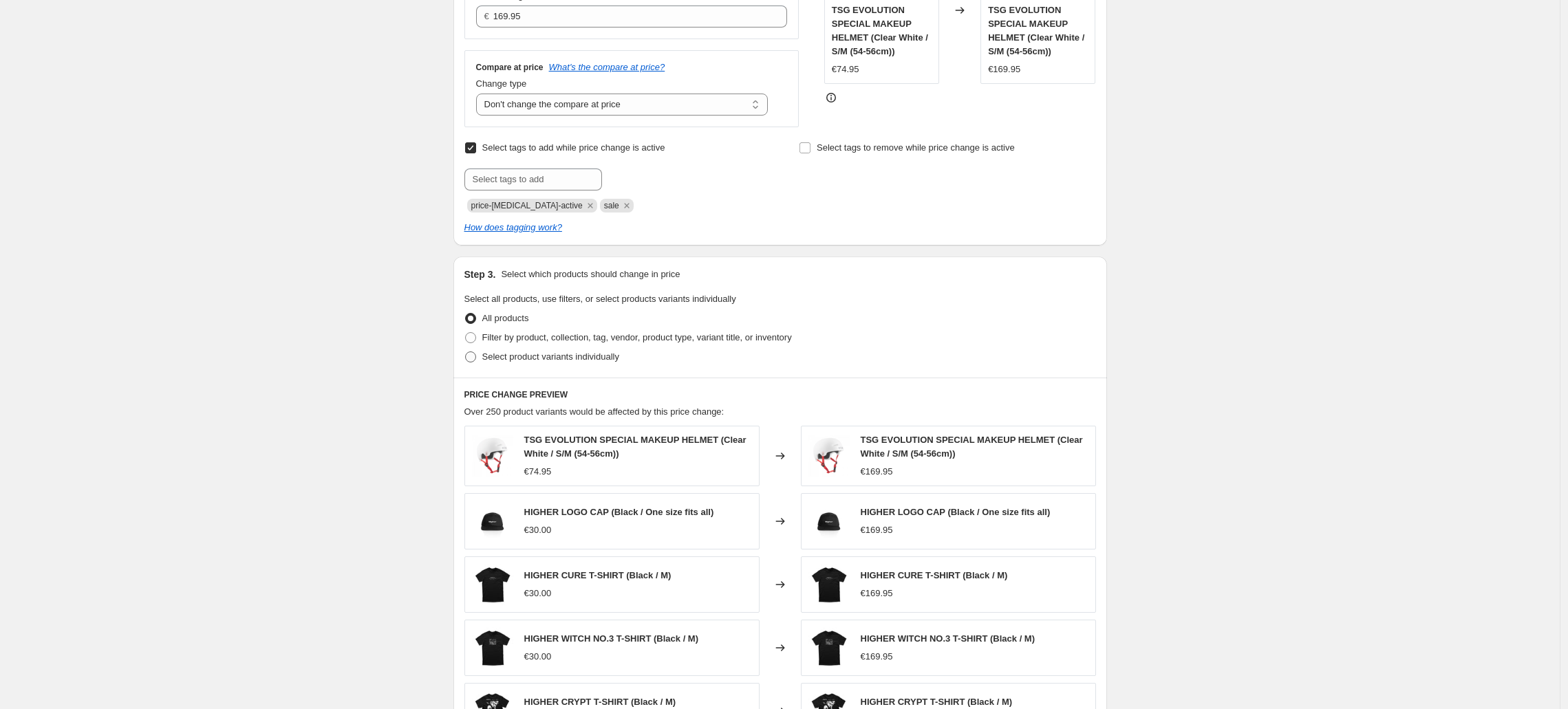
click at [477, 358] on span at bounding box center [470, 357] width 13 height 13
click at [466, 353] on input "Select product variants individually" at bounding box center [465, 352] width 1 height 1
radio input "true"
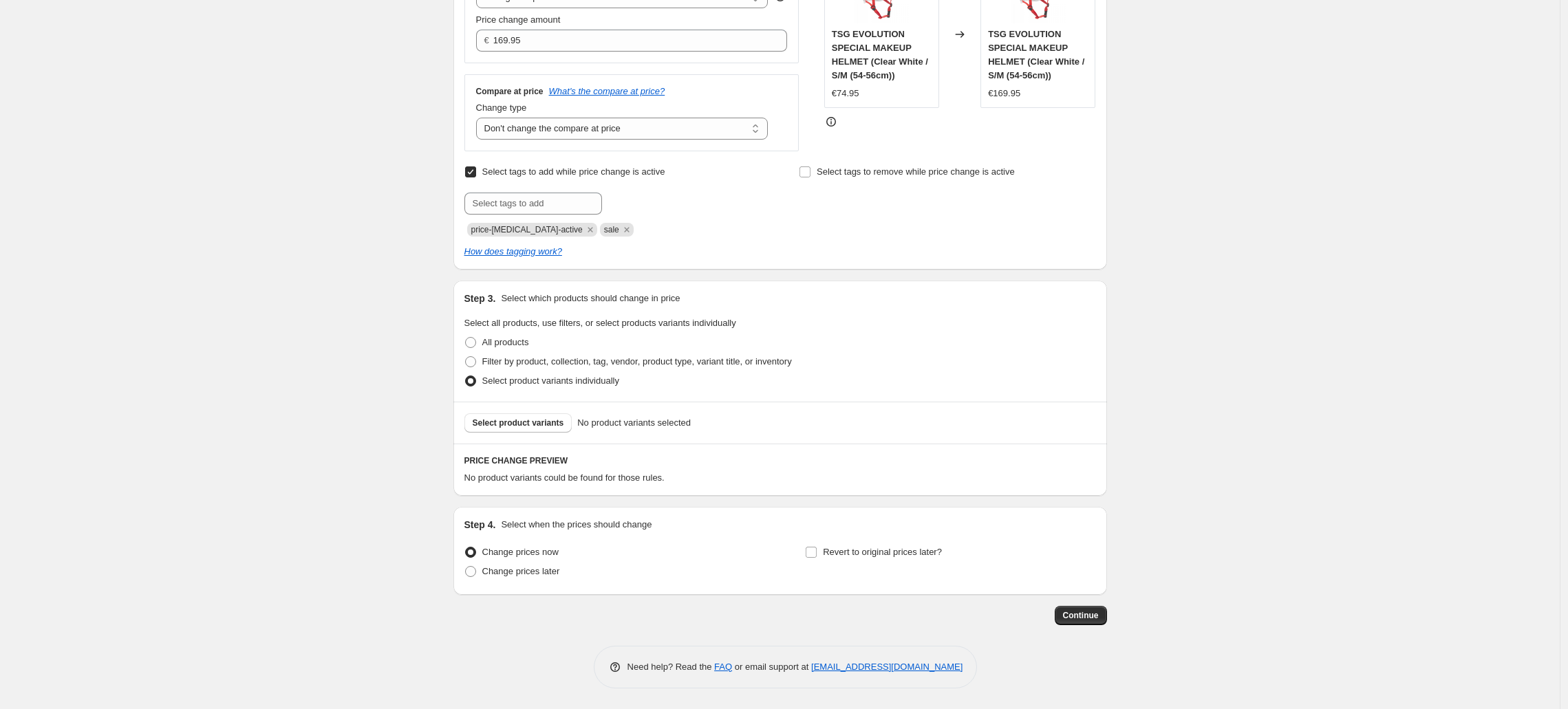
scroll to position [310, 0]
click at [539, 418] on span "Select product variants" at bounding box center [518, 423] width 92 height 11
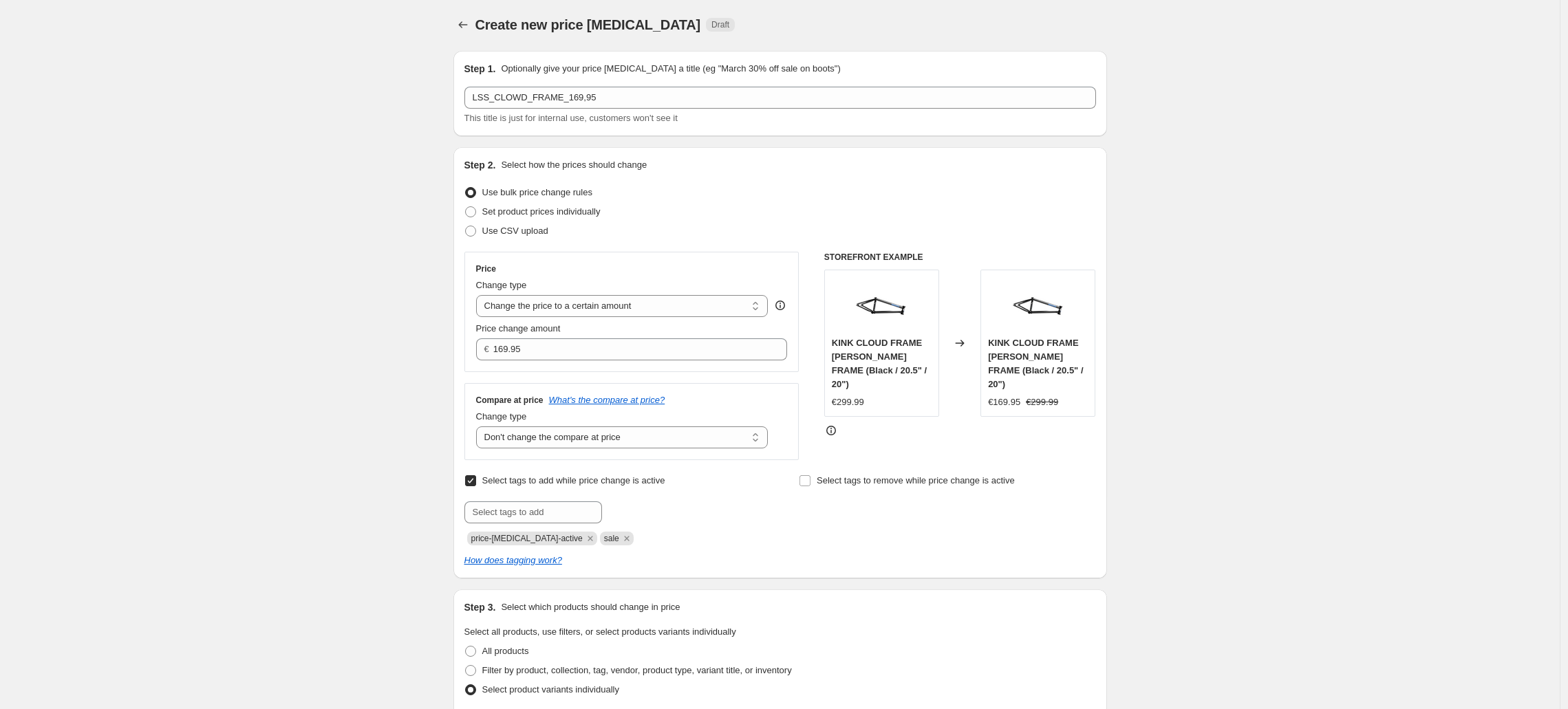
scroll to position [0, 0]
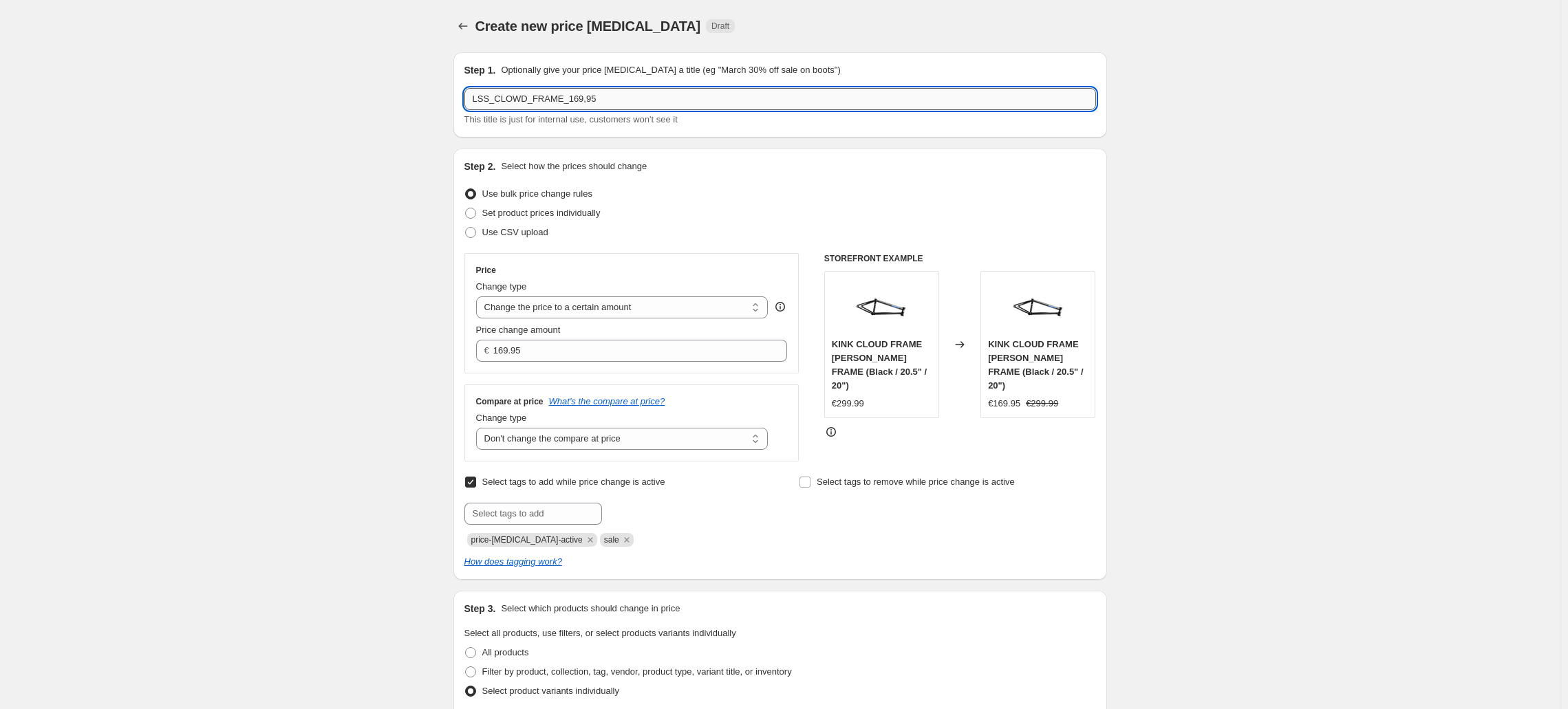
click at [575, 98] on input "LSS_CLOWD_FRAME_169,95" at bounding box center [780, 99] width 632 height 22
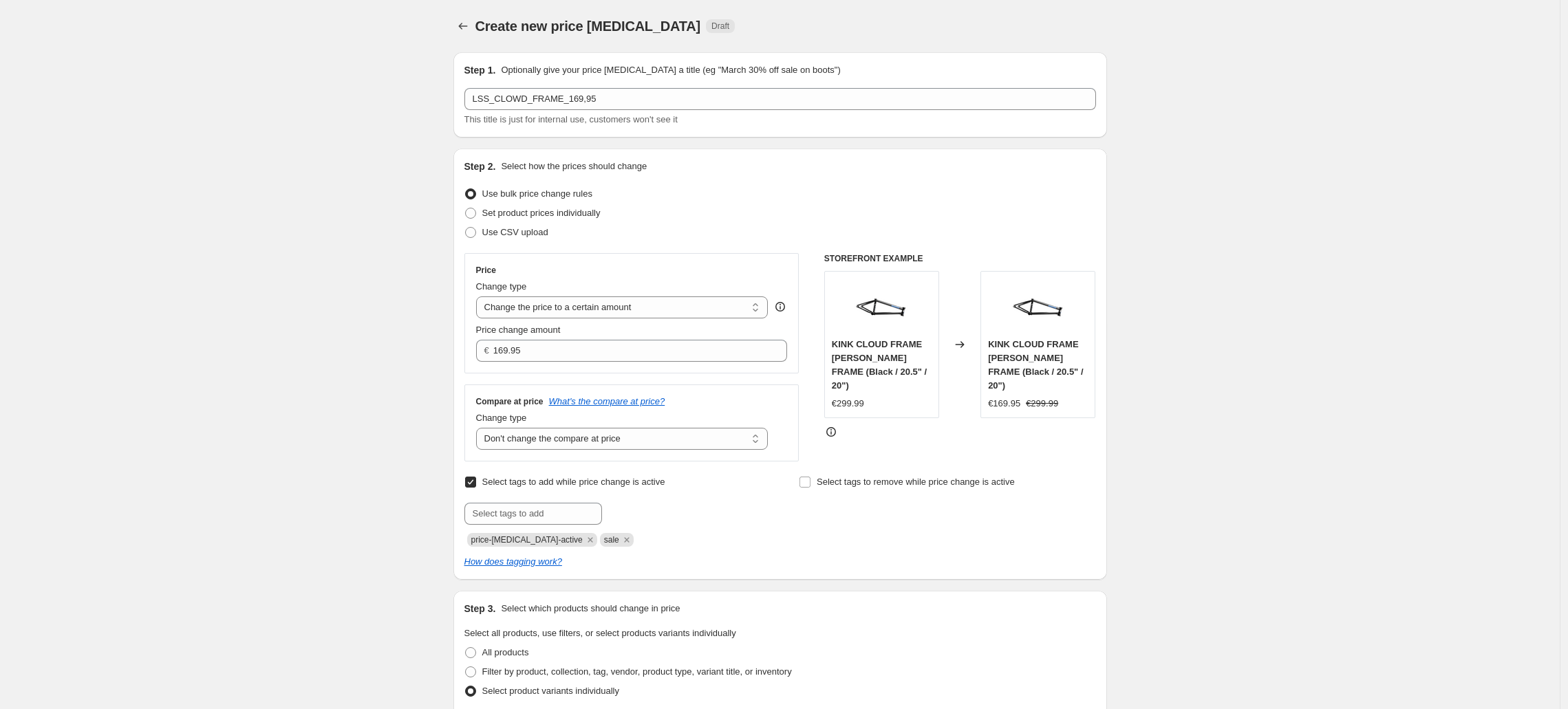
click at [266, 179] on div "Create new price change job. This page is ready Create new price change job Dra…" at bounding box center [779, 694] width 1559 height 1388
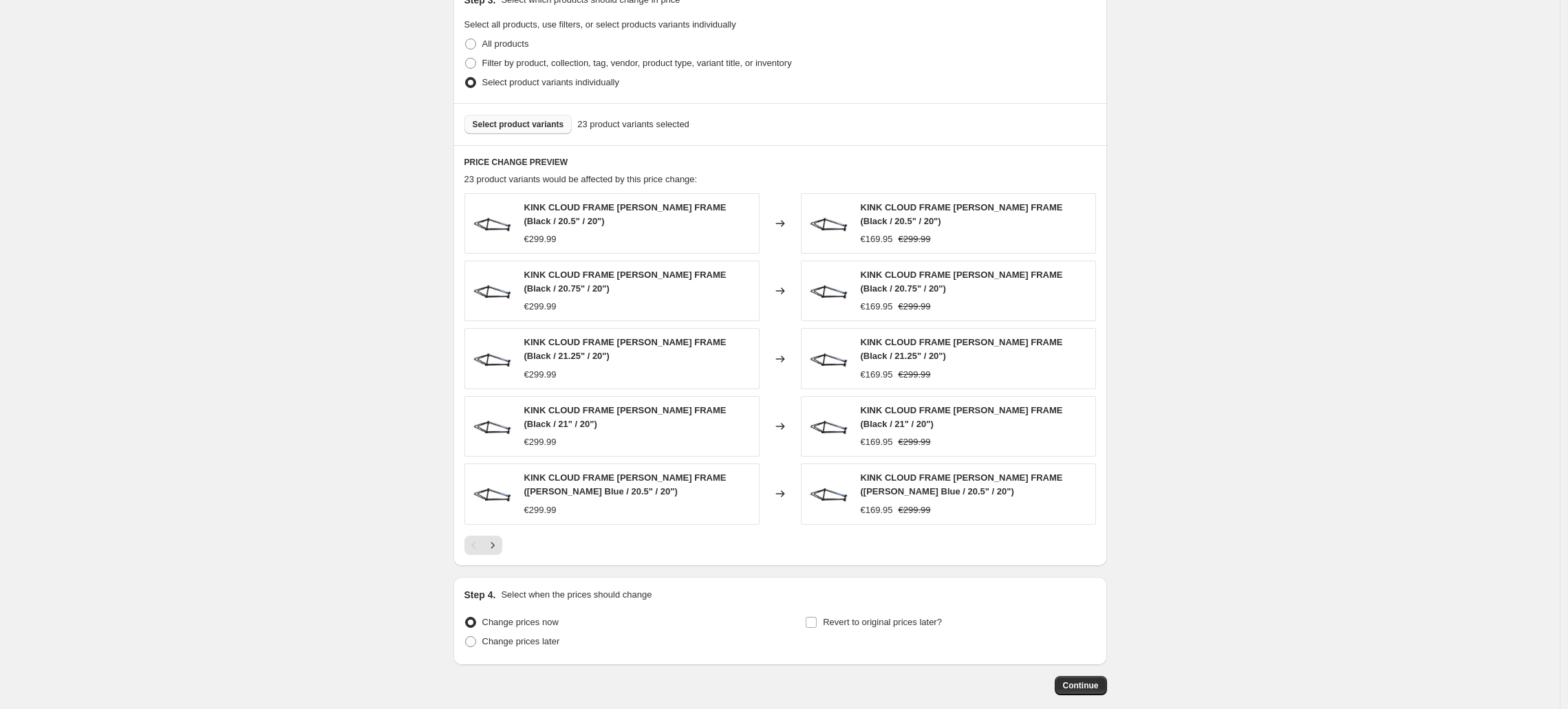
scroll to position [679, 0]
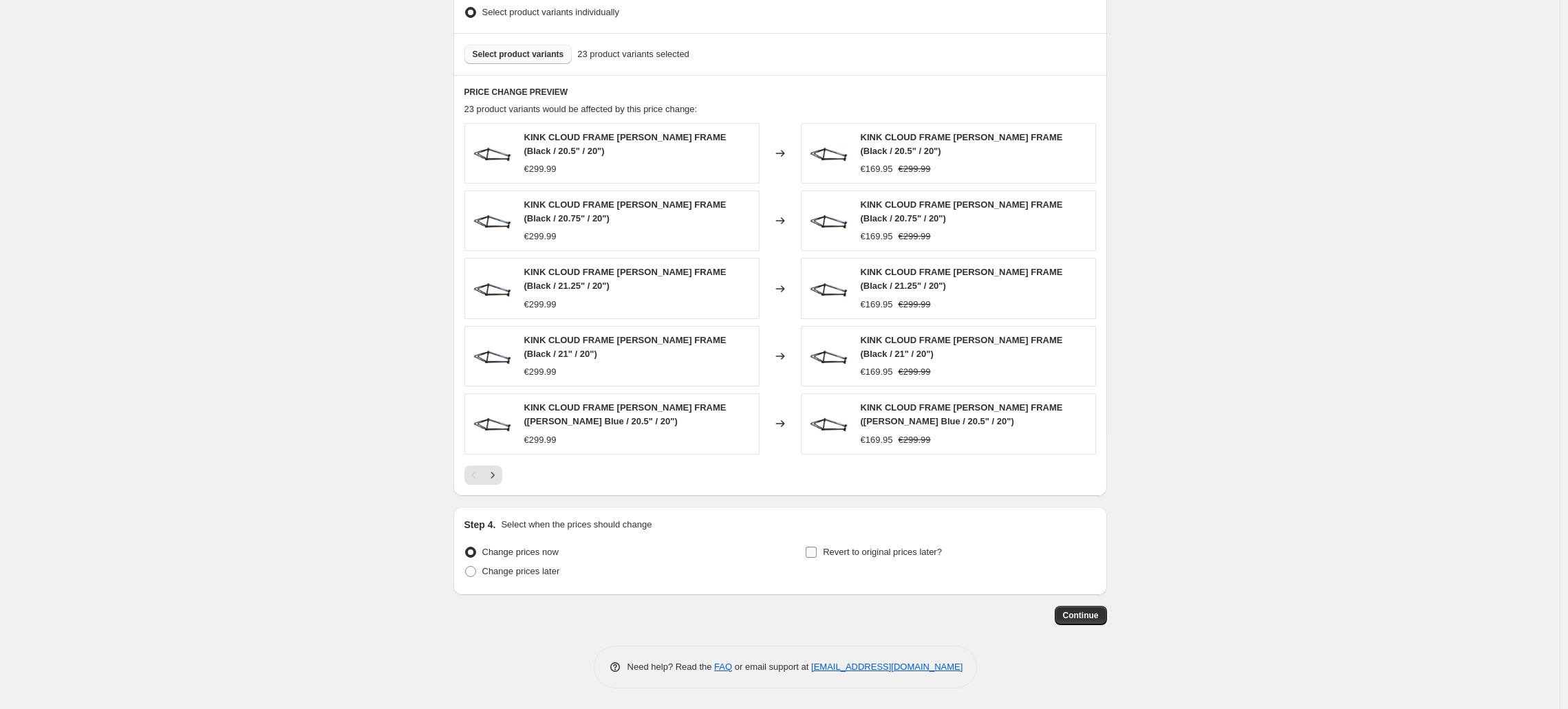
click at [817, 551] on input "Revert to original prices later?" at bounding box center [811, 552] width 11 height 11
checkbox input "true"
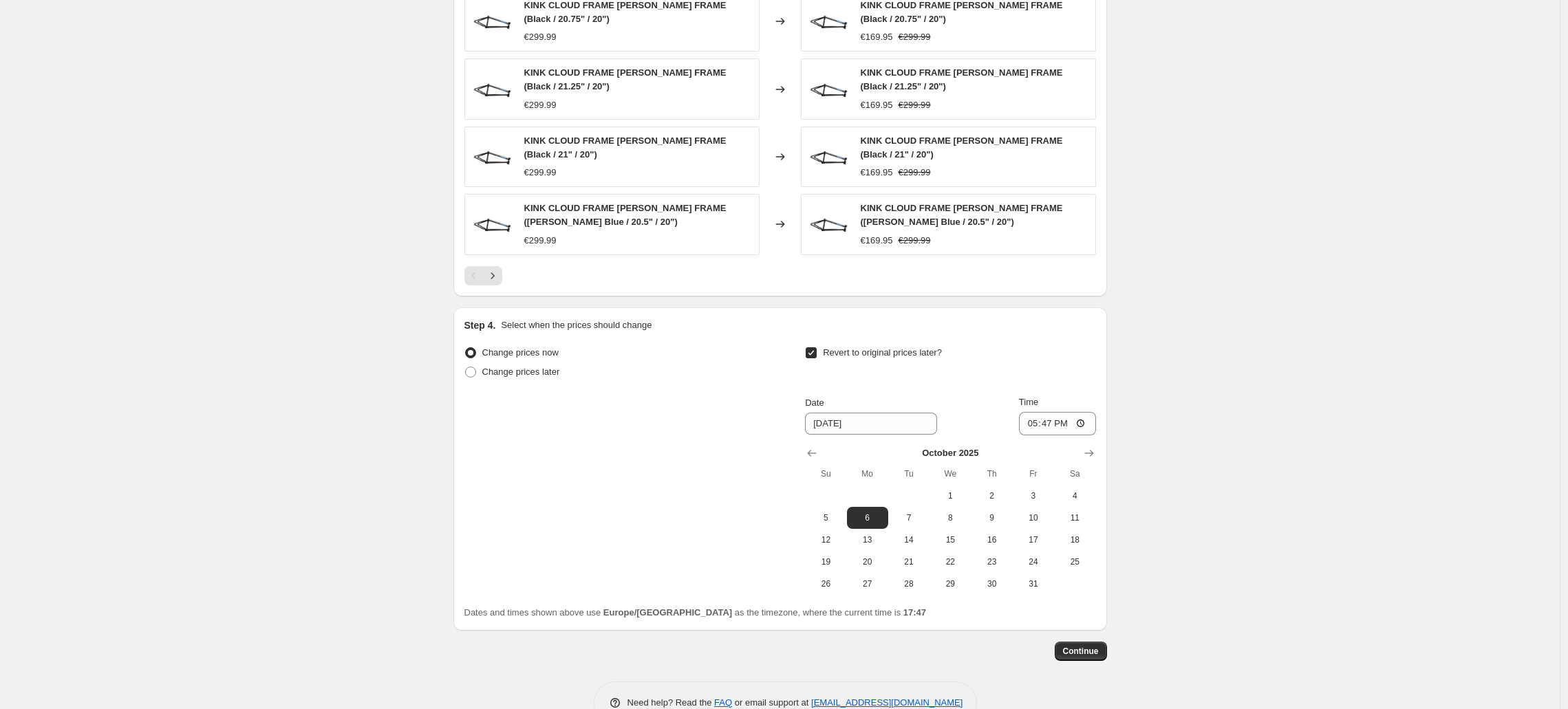
scroll to position [914, 0]
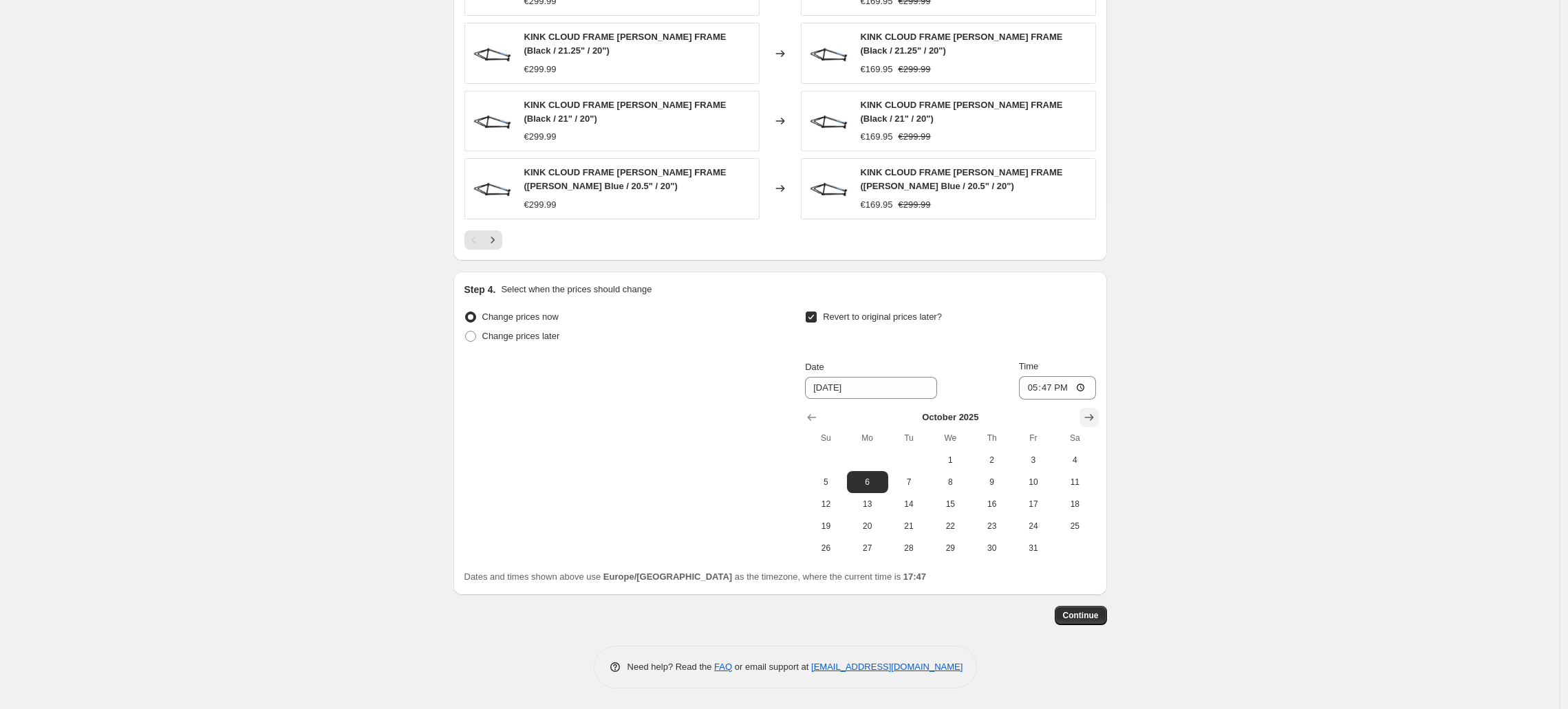
click at [1091, 421] on icon "Show next month, November 2025" at bounding box center [1089, 417] width 13 height 13
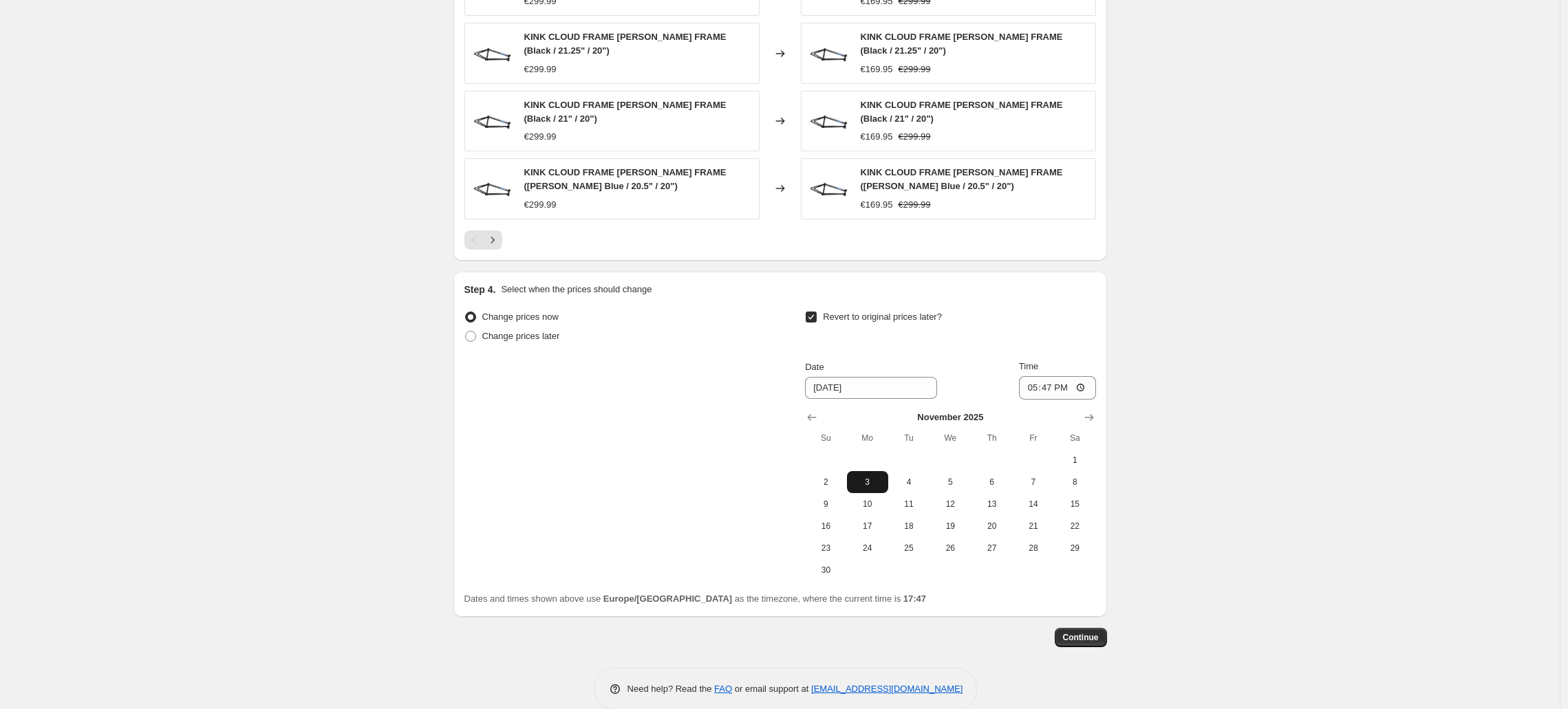
click at [880, 479] on span "3" at bounding box center [867, 482] width 31 height 11
type input "11/3/2025"
click at [1091, 639] on span "Continue" at bounding box center [1080, 638] width 36 height 11
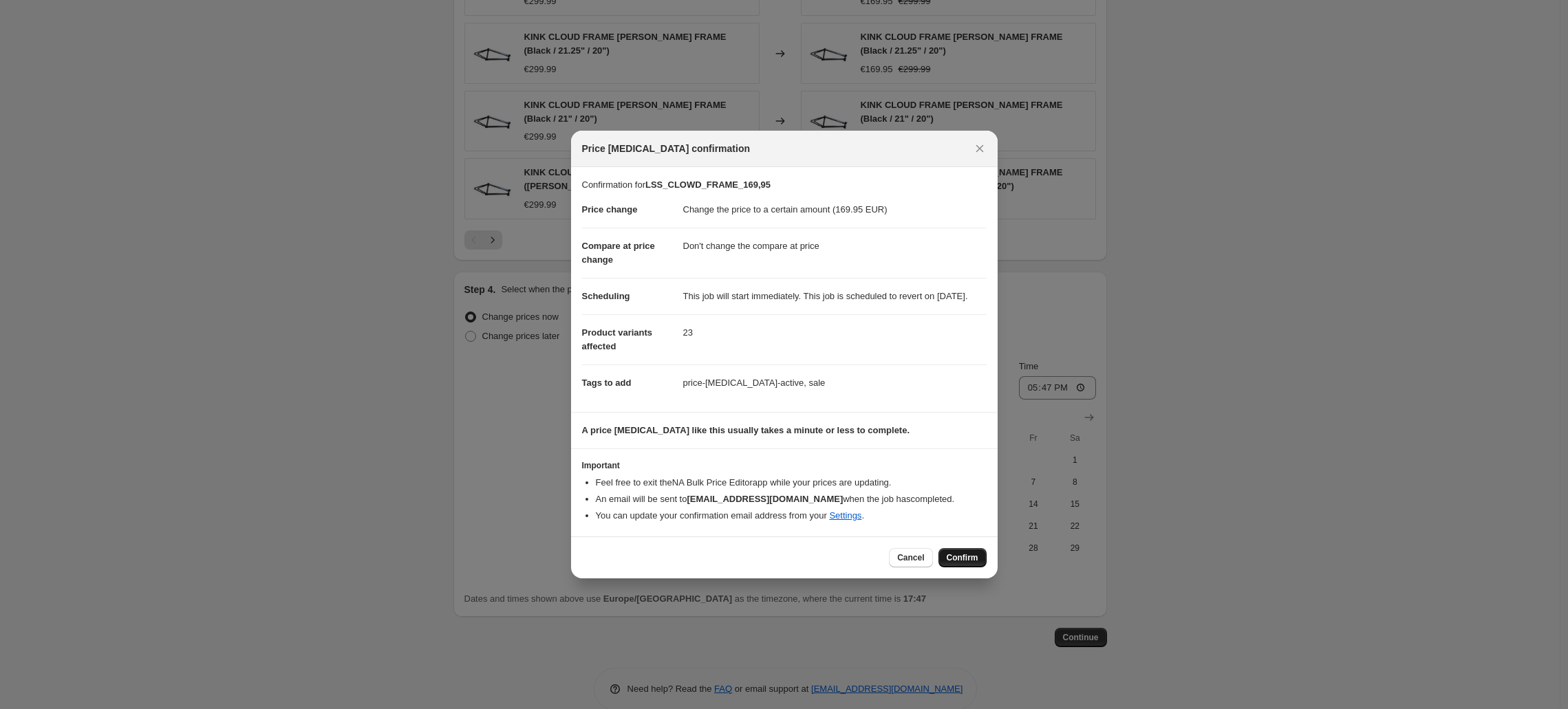
click at [972, 560] on span "Confirm" at bounding box center [962, 558] width 31 height 11
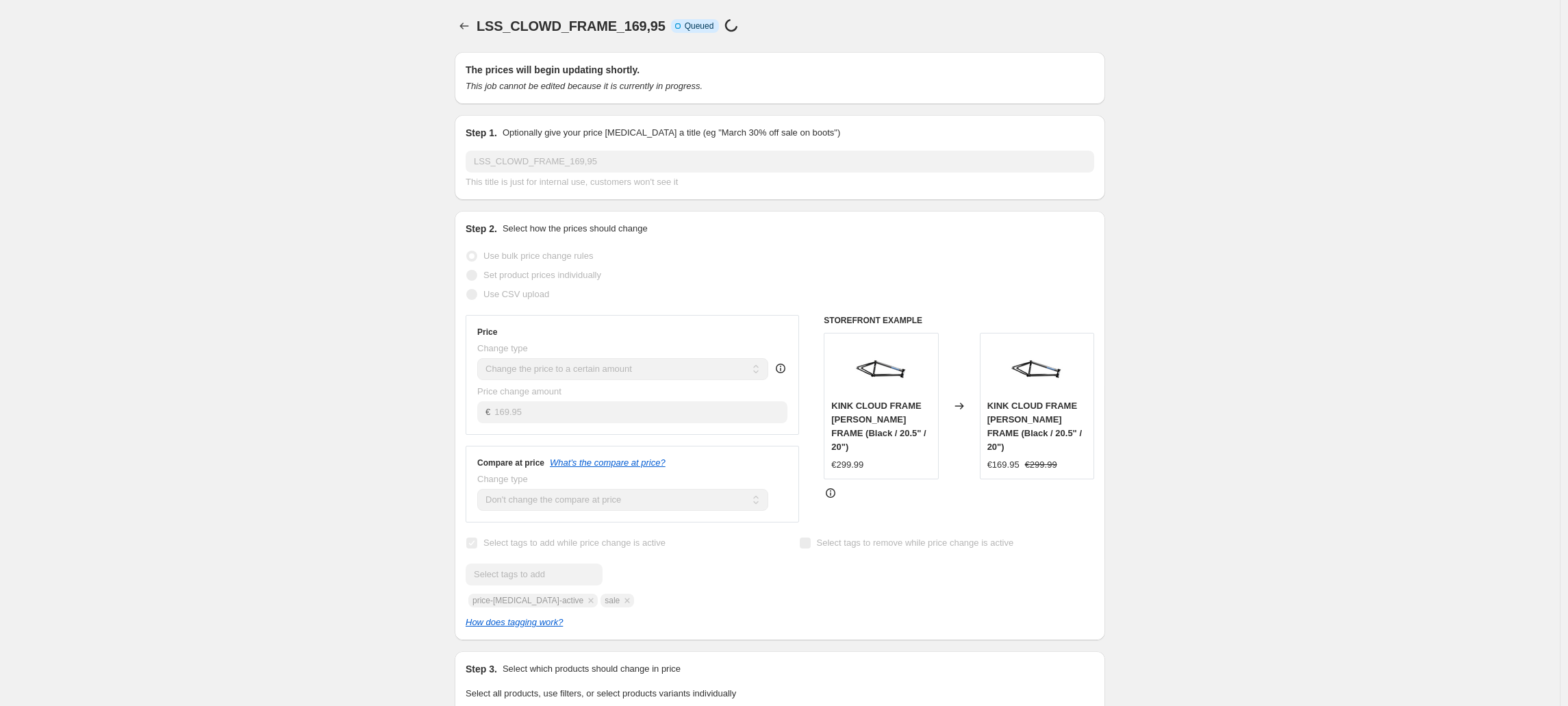
select select "no_change"
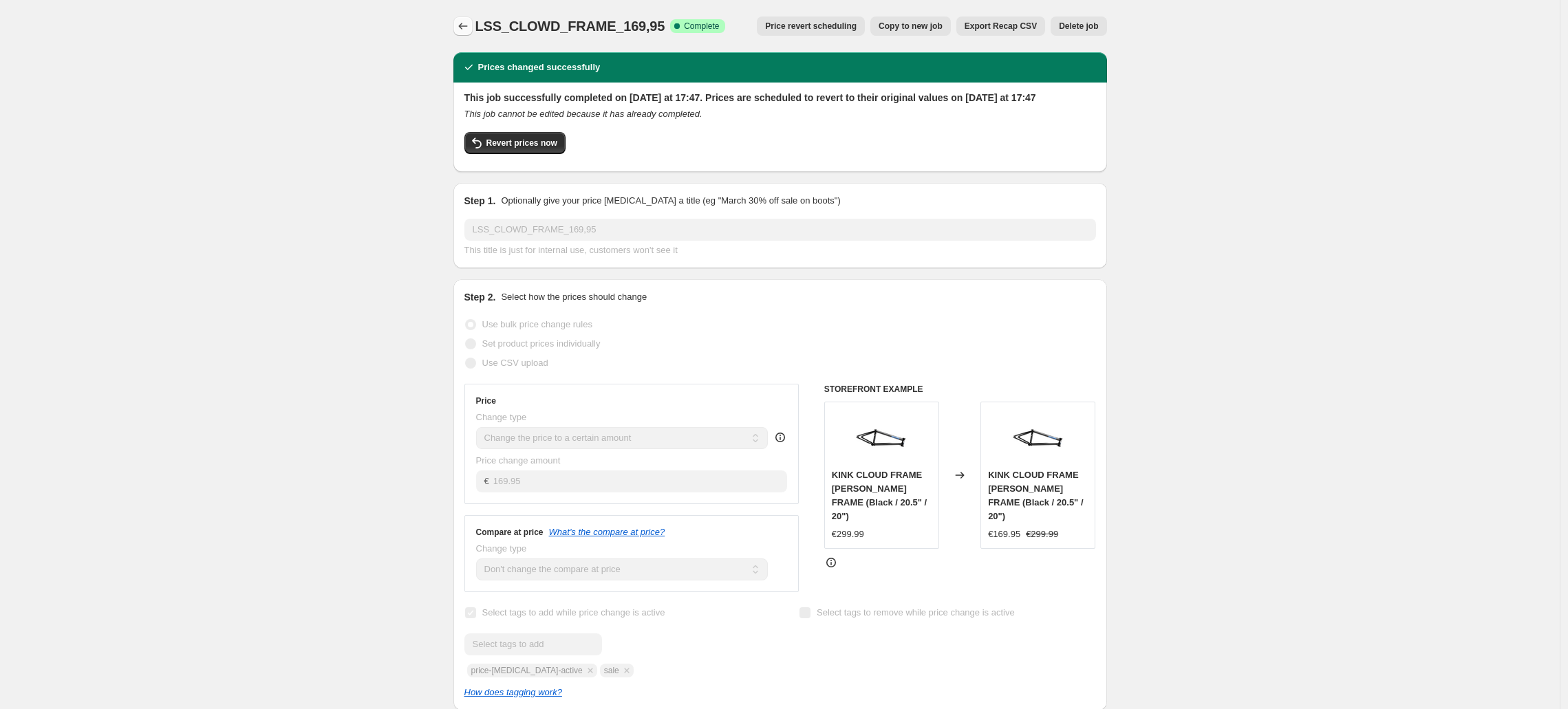
click at [470, 24] on icon "Price change jobs" at bounding box center [462, 25] width 13 height 13
